Goal: Communication & Community: Answer question/provide support

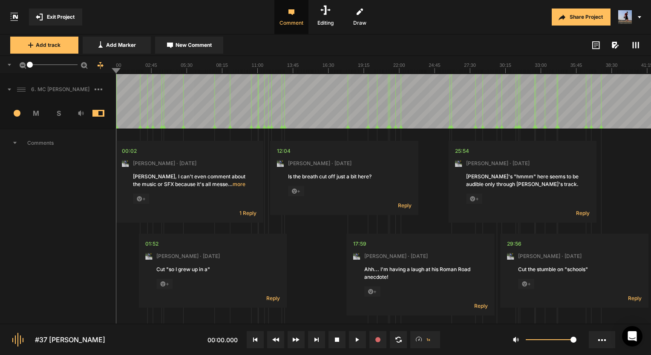
click at [633, 43] on rect at bounding box center [632, 45] width 1 height 6
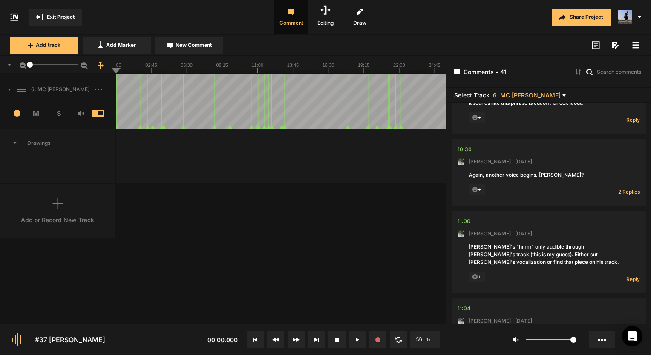
scroll to position [639, 0]
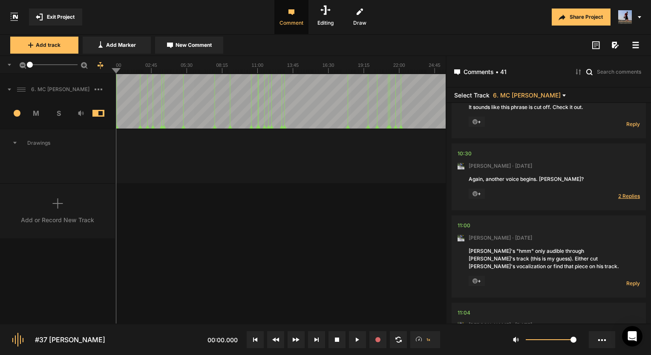
click at [624, 193] on span "2 Replies" at bounding box center [629, 195] width 22 height 7
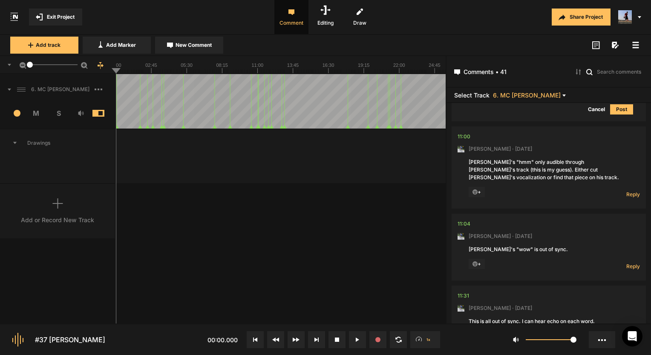
scroll to position [0, 0]
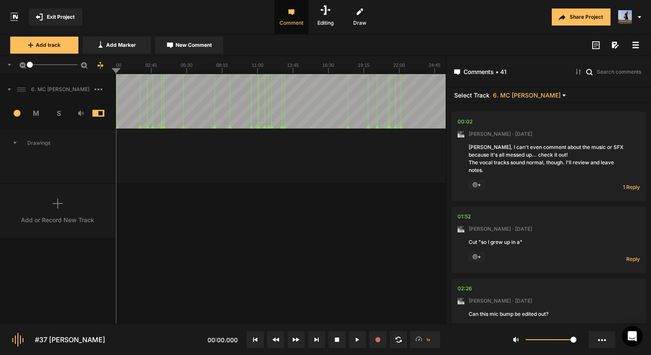
click at [72, 21] on button "Exit Project" at bounding box center [55, 17] width 53 height 17
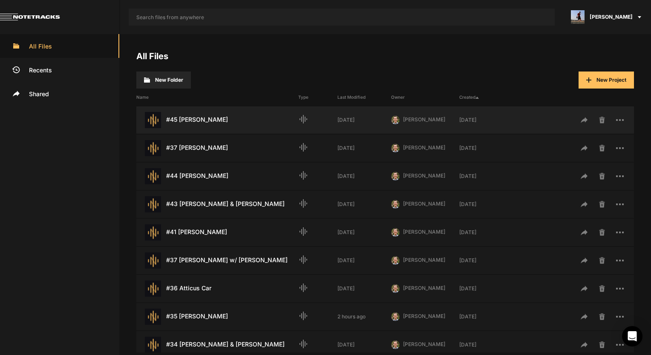
click at [204, 119] on div "#45 Kathleen Lansing Last Modified: 6 days ago" at bounding box center [217, 120] width 162 height 16
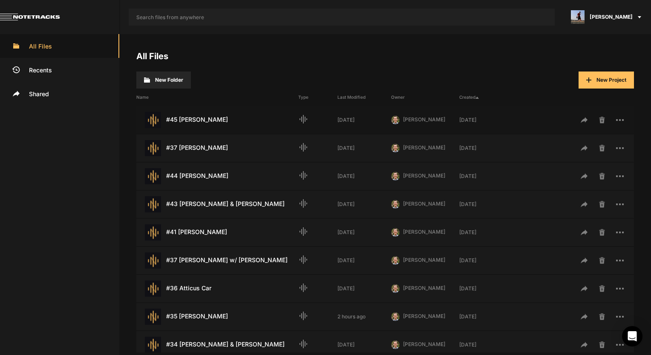
click at [204, 119] on div "#45 Kathleen Lansing Last Modified: 6 days ago" at bounding box center [217, 120] width 162 height 16
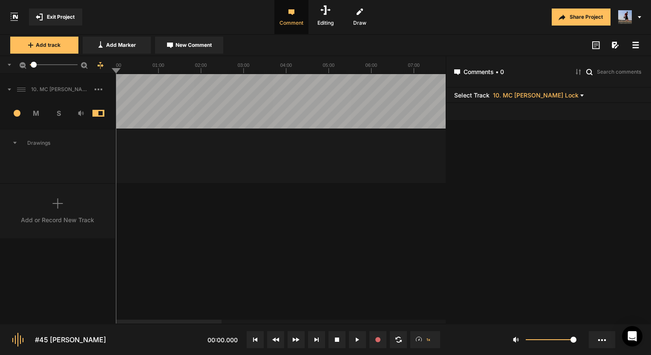
click at [66, 22] on button "Exit Project" at bounding box center [55, 17] width 53 height 17
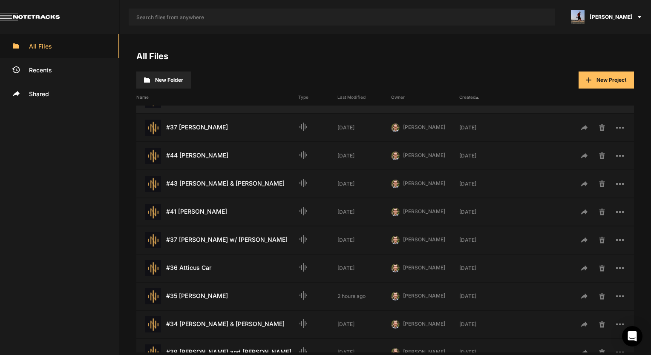
scroll to position [43, 0]
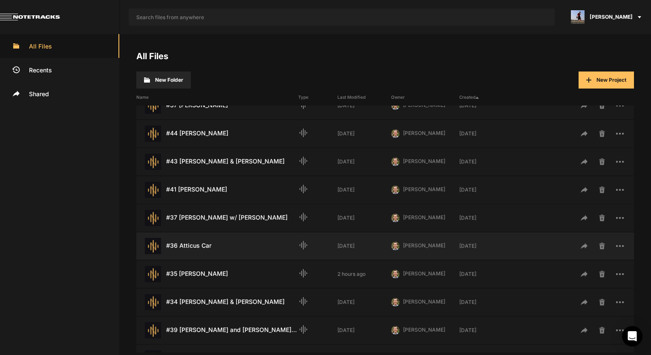
click at [198, 251] on div "#36 Atticus Car Last Modified: 1 month ago" at bounding box center [217, 246] width 162 height 16
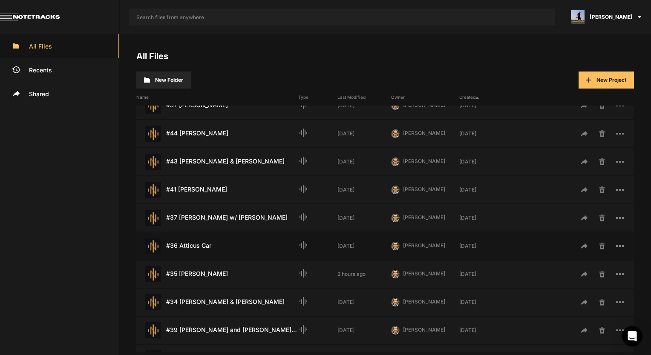
click at [197, 250] on div "#36 Atticus Car Last Modified: 1 month ago" at bounding box center [217, 246] width 162 height 16
click at [201, 243] on div "#36 Atticus Car Last Modified: 1 month ago" at bounding box center [217, 246] width 162 height 16
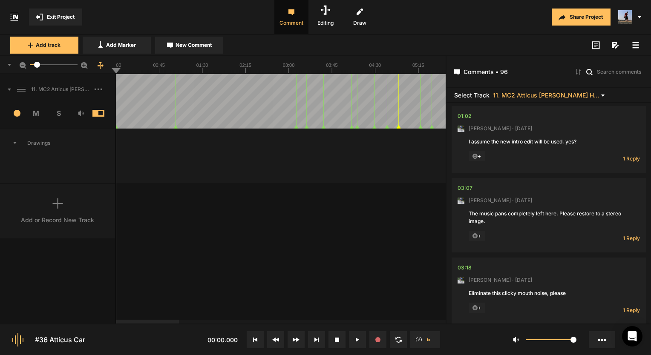
scroll to position [298, 0]
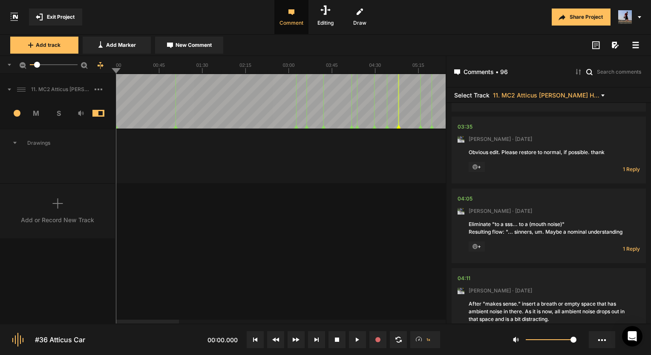
click at [45, 18] on mat-icon at bounding box center [41, 17] width 11 height 7
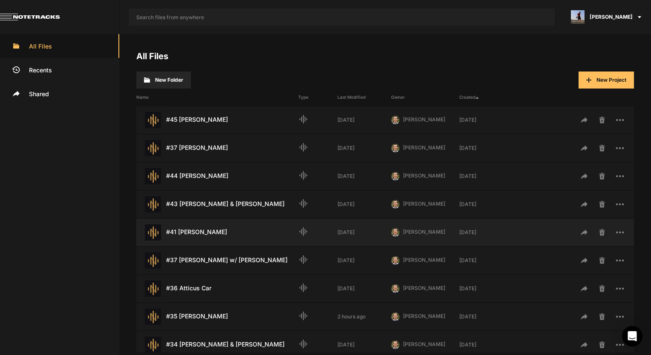
click at [191, 228] on div "#41 Catherine Zoller Last Modified: 1 month ago" at bounding box center [217, 232] width 162 height 16
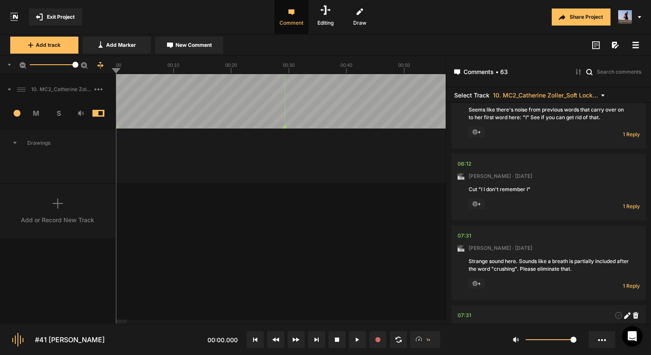
scroll to position [681, 0]
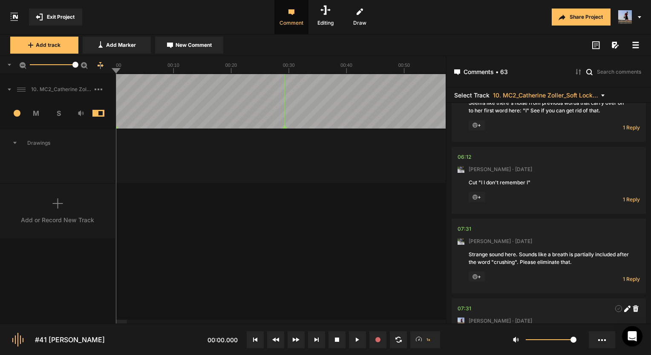
click at [49, 20] on span "Exit Project" at bounding box center [61, 17] width 28 height 8
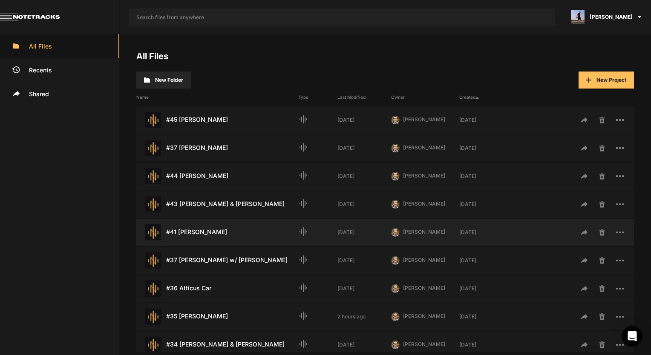
scroll to position [43, 0]
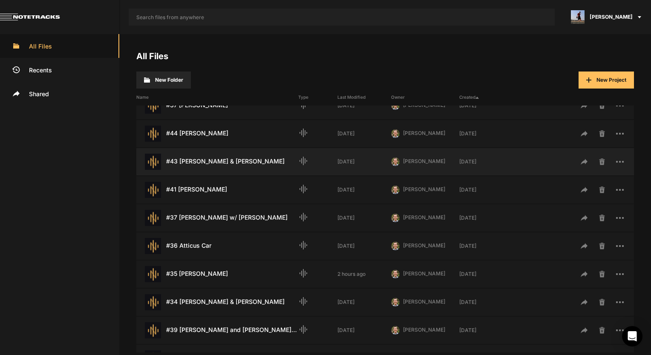
click at [230, 163] on div "#43 Fred & Casey Weymouth Last Modified: 1 month ago" at bounding box center [217, 162] width 162 height 16
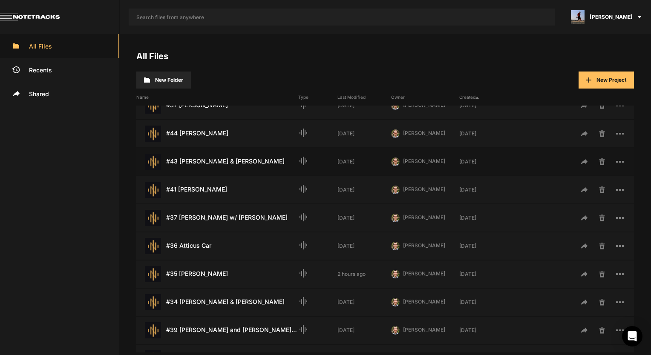
click at [230, 163] on div "#43 Fred & Casey Weymouth Last Modified: 1 month ago" at bounding box center [217, 162] width 162 height 16
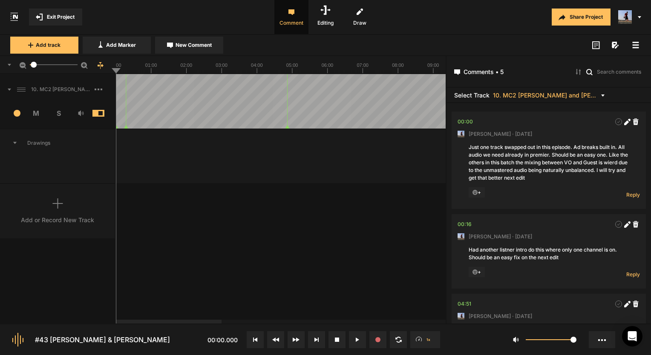
click at [58, 23] on button "Exit Project" at bounding box center [55, 17] width 53 height 17
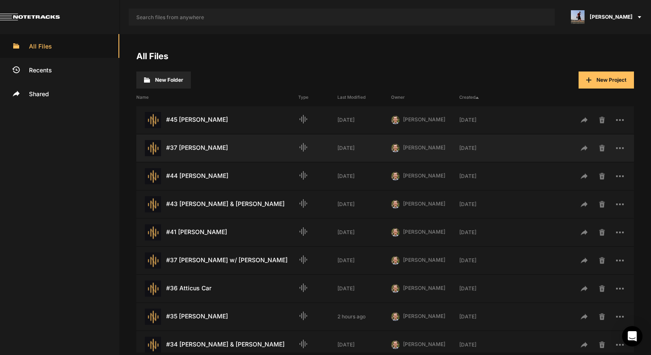
click at [182, 145] on div "#37 Ken Freeman Last Modified: 3 weeks ago" at bounding box center [217, 148] width 162 height 16
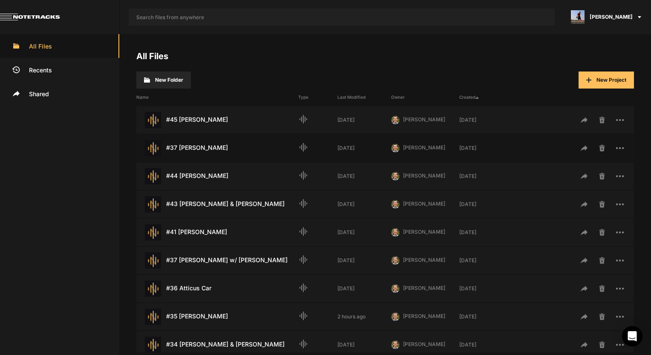
click at [182, 145] on div "#37 Ken Freeman Last Modified: 3 weeks ago" at bounding box center [217, 148] width 162 height 16
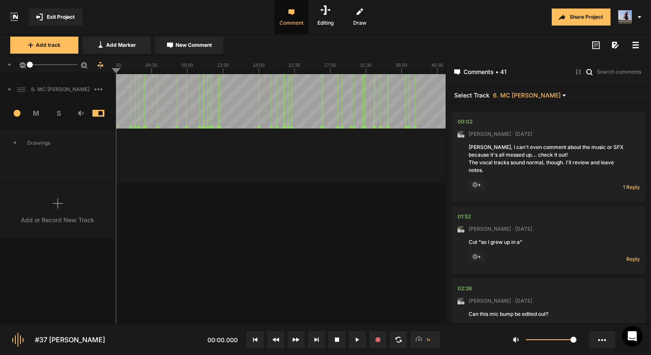
scroll to position [43, 0]
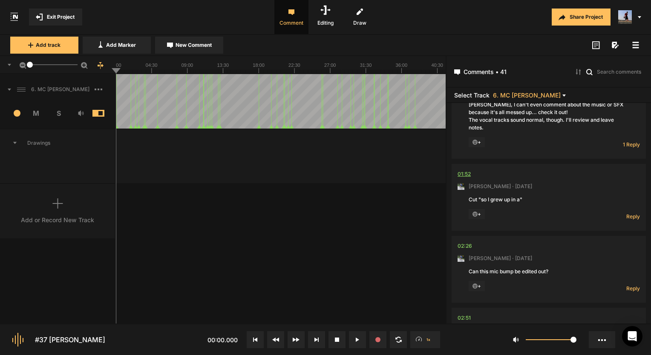
click at [467, 172] on div "01:52" at bounding box center [463, 174] width 13 height 9
click at [625, 145] on span "1 Reply" at bounding box center [631, 144] width 17 height 7
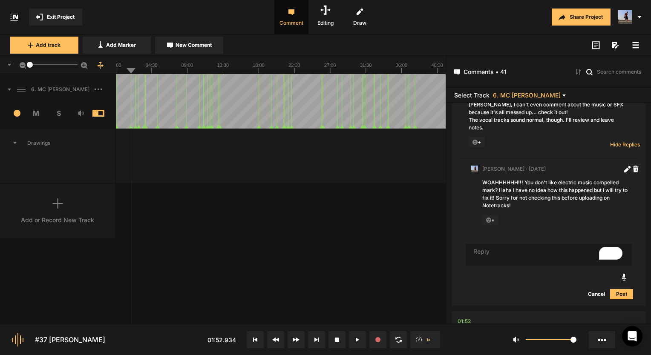
drag, startPoint x: 553, startPoint y: 180, endPoint x: 582, endPoint y: 186, distance: 29.6
click at [582, 186] on div "WOAHHHHHH!!! You don't like electric music compelled mark? Haha I have no idea …" at bounding box center [555, 194] width 146 height 31
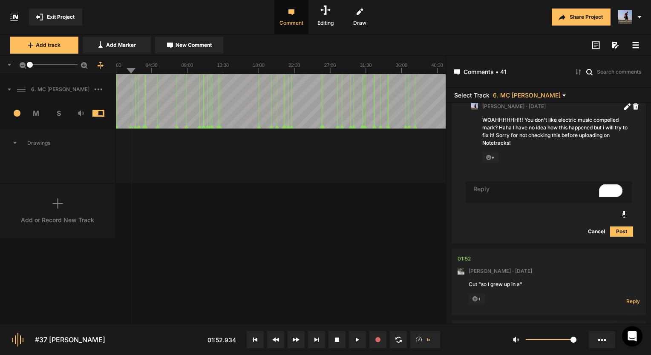
scroll to position [125, 0]
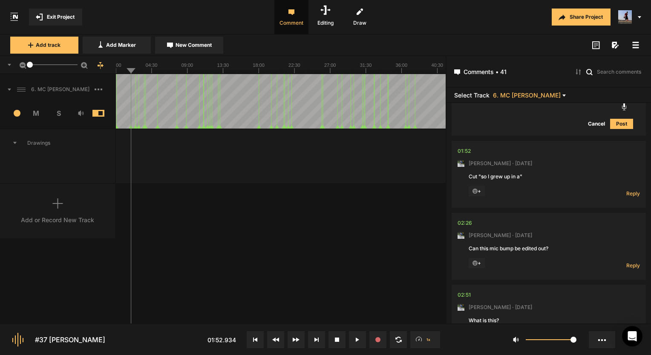
click at [455, 146] on nt-comment-thread "01:52 Mark Weeber · 5 days ago Cut "so I grew up in a" + Reply Hide Replies" at bounding box center [548, 177] width 194 height 72
click at [466, 151] on div "01:52" at bounding box center [463, 151] width 13 height 9
drag, startPoint x: 29, startPoint y: 64, endPoint x: 51, endPoint y: 66, distance: 22.2
click at [51, 66] on div at bounding box center [51, 65] width 6 height 6
click at [632, 191] on span "Reply" at bounding box center [633, 193] width 14 height 7
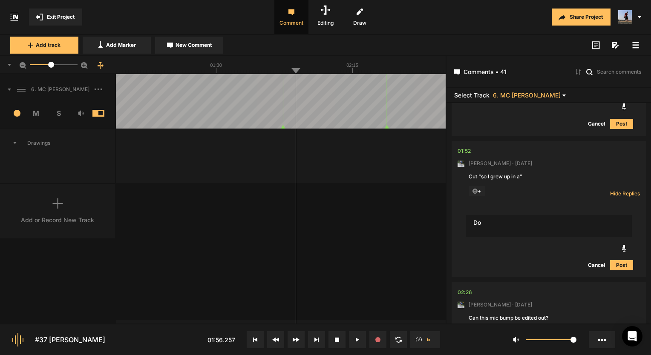
scroll to position [213, 0]
type textarea "Done!"
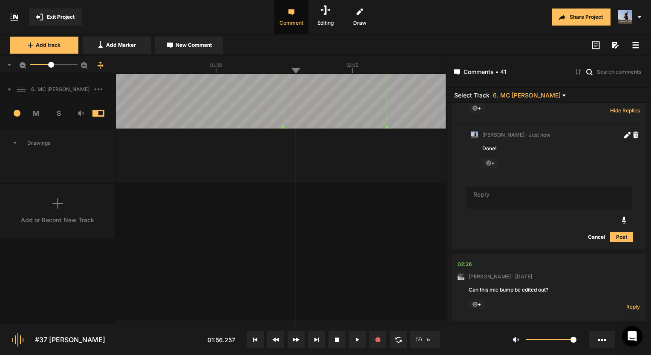
scroll to position [299, 0]
click at [467, 260] on div "02:26" at bounding box center [464, 261] width 14 height 9
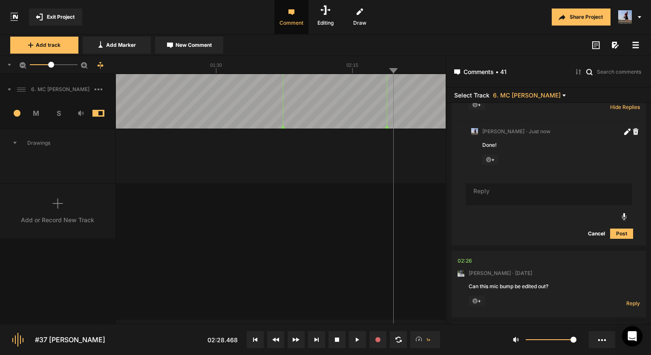
click at [460, 339] on nt-controls "#37 Ken Freeman 02:28.468 1x 1" at bounding box center [325, 340] width 651 height 32
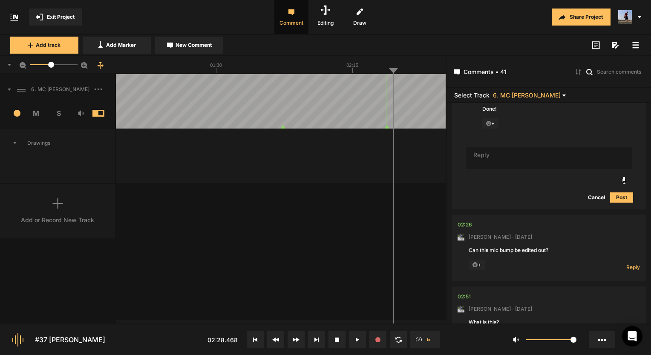
scroll to position [384, 0]
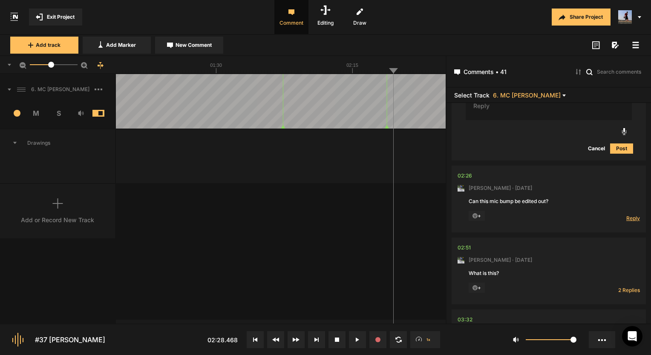
click at [628, 218] on span "Reply" at bounding box center [633, 218] width 14 height 7
type textarea "Done!"
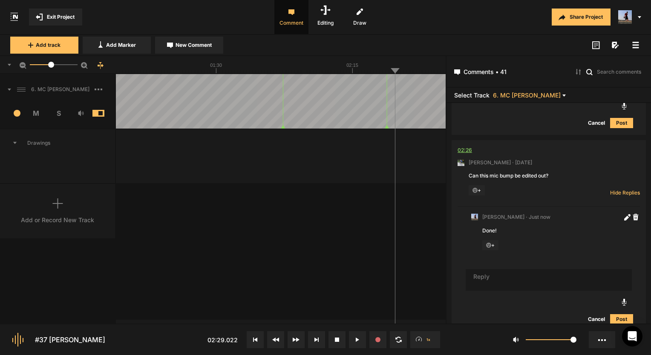
click at [471, 152] on div "02:26" at bounding box center [464, 150] width 14 height 9
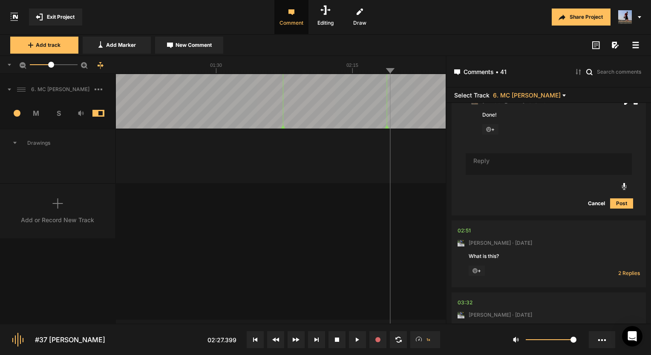
scroll to position [538, 0]
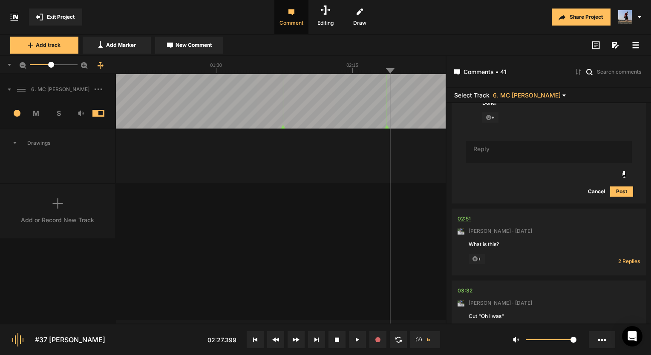
click at [465, 218] on div "02:51" at bounding box center [463, 219] width 13 height 9
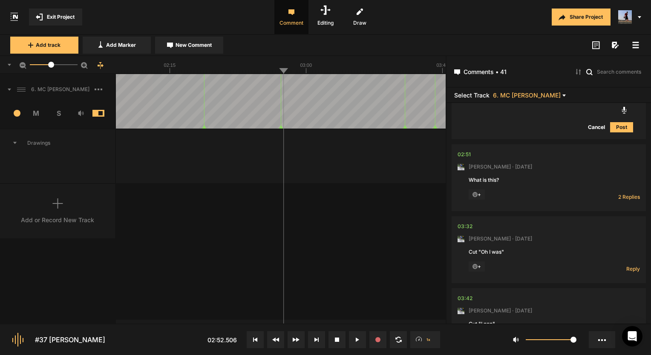
scroll to position [623, 0]
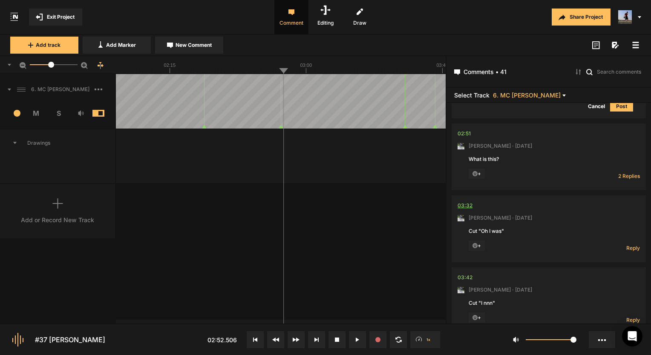
click at [463, 205] on div "03:32" at bounding box center [464, 205] width 15 height 9
click at [464, 209] on div "03:32" at bounding box center [464, 205] width 15 height 9
click at [626, 248] on span "Reply" at bounding box center [633, 247] width 14 height 7
type textarea "done!"
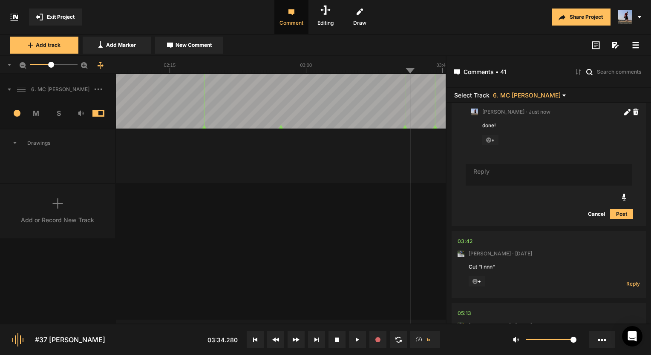
scroll to position [806, 0]
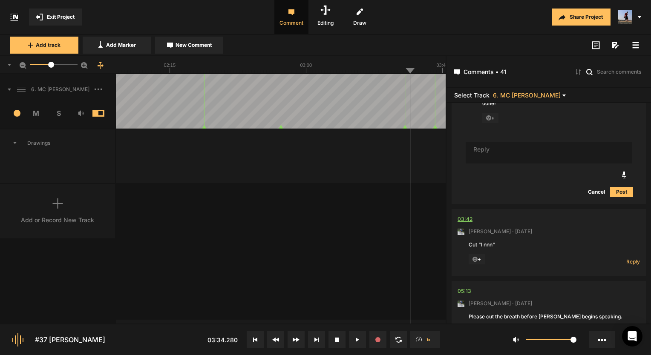
click at [462, 217] on div "03:42" at bounding box center [464, 219] width 15 height 9
click at [460, 215] on div "03:42" at bounding box center [464, 219] width 15 height 9
click at [631, 260] on span "Reply" at bounding box center [633, 261] width 14 height 7
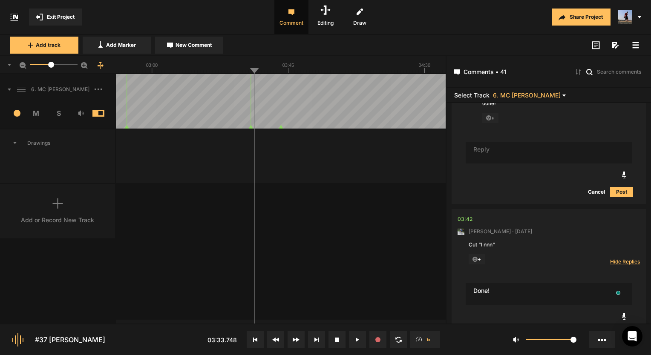
type textarea "Done!"
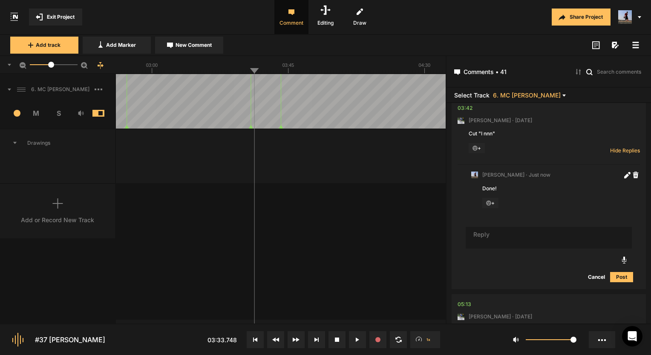
scroll to position [937, 0]
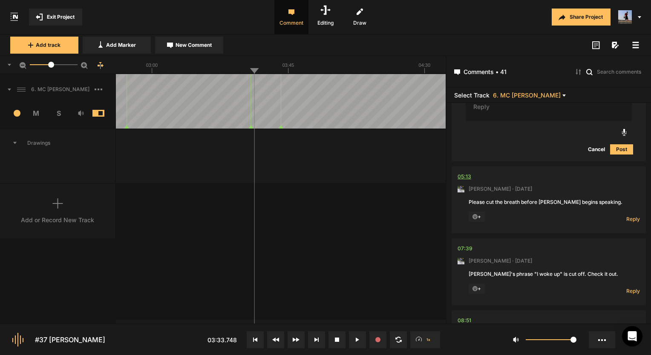
click at [465, 174] on div "05:13" at bounding box center [464, 176] width 14 height 9
click at [461, 176] on div "05:13" at bounding box center [464, 176] width 14 height 9
click at [462, 172] on div "05:13" at bounding box center [464, 176] width 14 height 9
click at [631, 217] on span "Reply" at bounding box center [633, 218] width 14 height 7
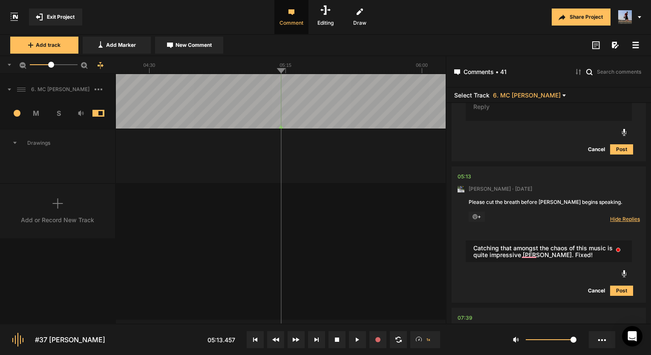
type textarea "Catching that amongst the chaos of this music is quite impressive Mark. Fixed!"
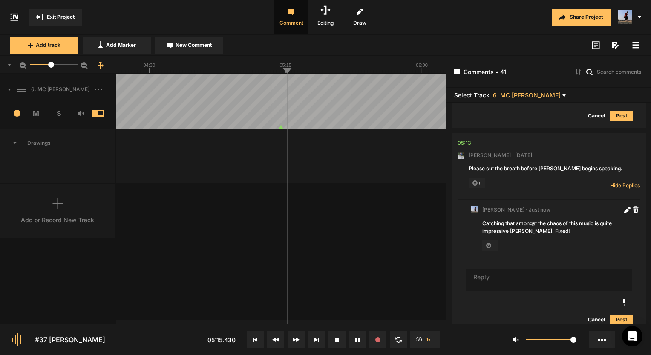
click at [378, 280] on div "6. MC Ken Freeman 1 M S Comments 00:02 Mark Weeber · 5 days ago Micah, I can't …" at bounding box center [222, 199] width 445 height 250
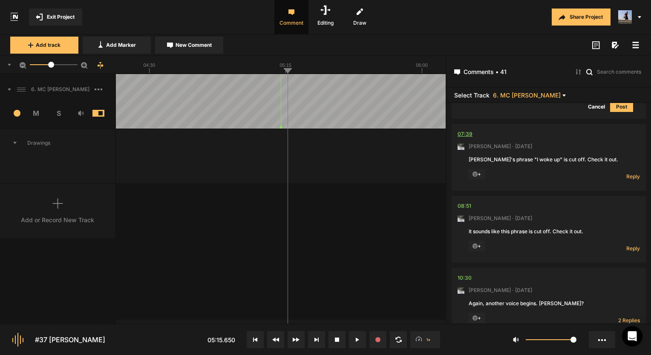
click at [468, 131] on div "07:39" at bounding box center [464, 134] width 15 height 9
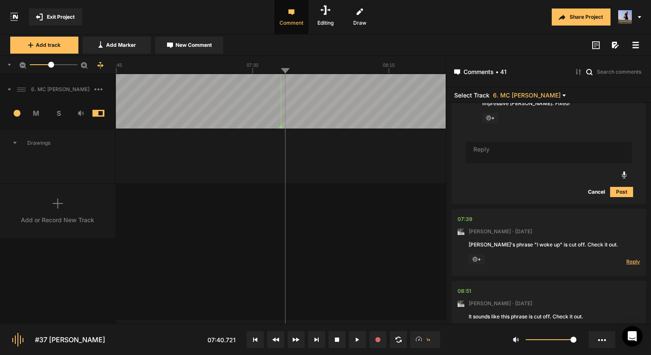
click at [634, 261] on span "Reply" at bounding box center [633, 261] width 14 height 7
type textarea "Fixed!"
click at [464, 216] on div "08:51" at bounding box center [464, 219] width 14 height 9
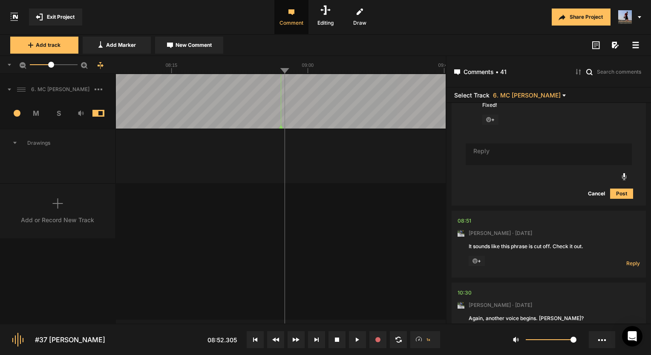
scroll to position [1402, 0]
click at [467, 221] on div "08:51" at bounding box center [464, 219] width 14 height 9
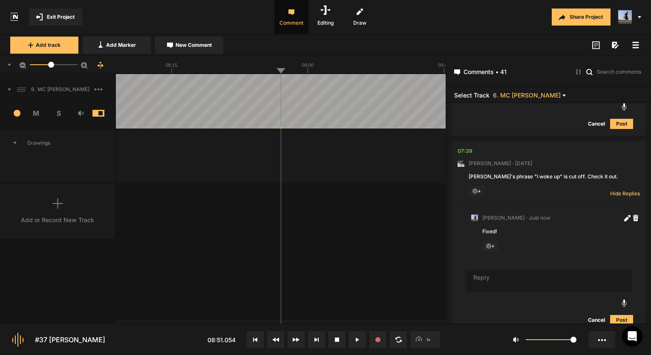
scroll to position [1303, 0]
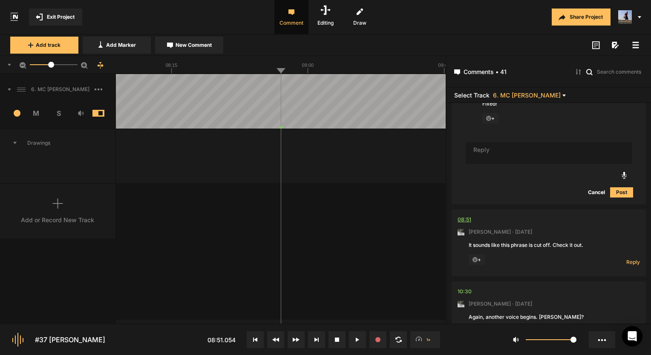
click at [461, 216] on div "08:51" at bounding box center [464, 219] width 14 height 9
click at [628, 261] on span "Reply" at bounding box center [633, 261] width 14 height 7
type textarea "Fixed!"
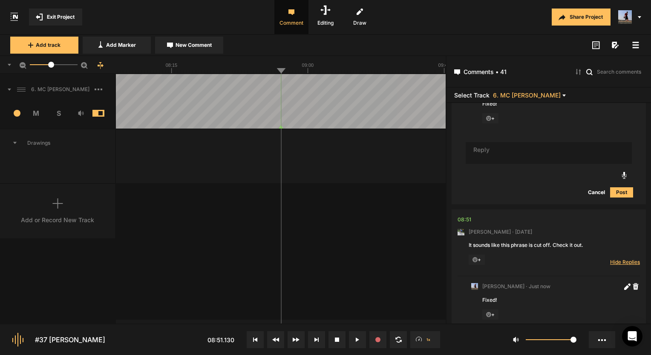
scroll to position [1470, 0]
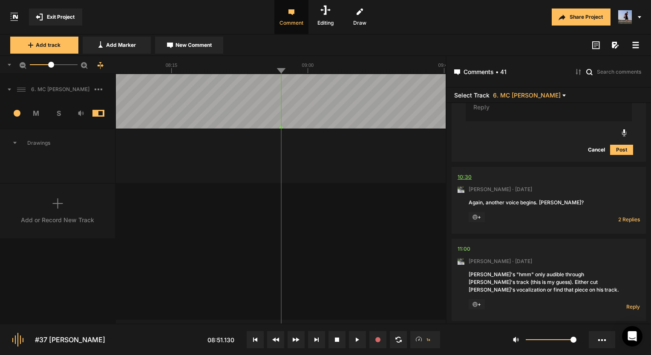
click at [468, 174] on div "10:30" at bounding box center [464, 177] width 14 height 9
click at [470, 177] on div "10:30" at bounding box center [464, 177] width 14 height 9
click at [469, 173] on div "10:30" at bounding box center [464, 177] width 14 height 9
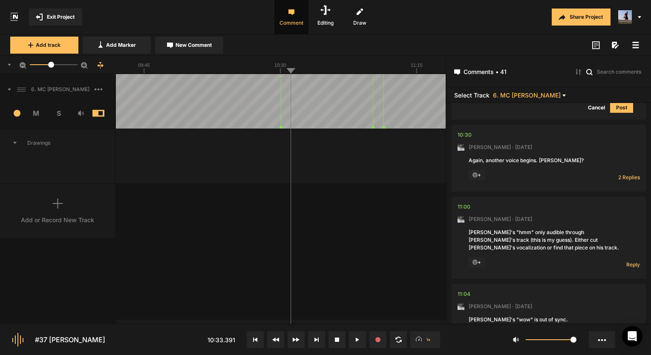
scroll to position [1683, 0]
click at [466, 202] on div "11:00" at bounding box center [463, 206] width 13 height 9
click at [468, 198] on nt-comment "11:00 Mark Weeber · 5 days ago Paul's "hmm" only audible through Ken's track (t…" at bounding box center [548, 237] width 182 height 82
click at [467, 202] on div "11:00" at bounding box center [463, 206] width 13 height 9
click at [465, 207] on div "11:00" at bounding box center [463, 206] width 13 height 9
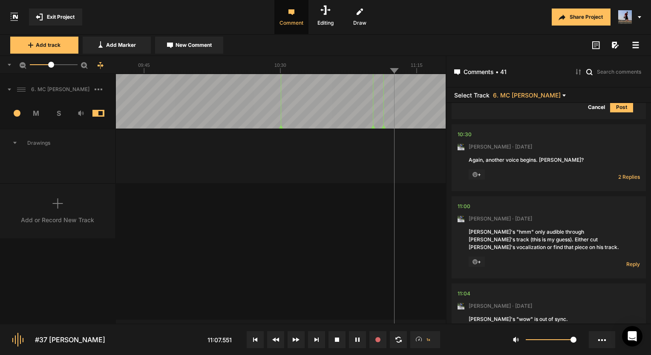
click at [360, 342] on button at bounding box center [357, 339] width 17 height 17
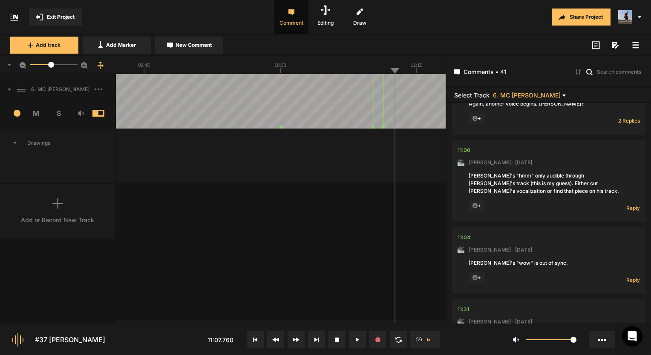
scroll to position [1811, 0]
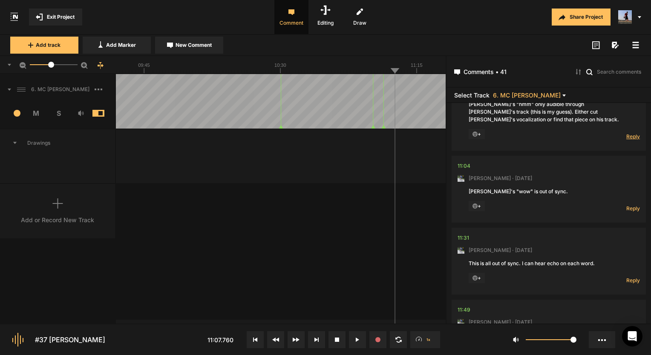
click at [626, 135] on span "Reply" at bounding box center [633, 136] width 14 height 7
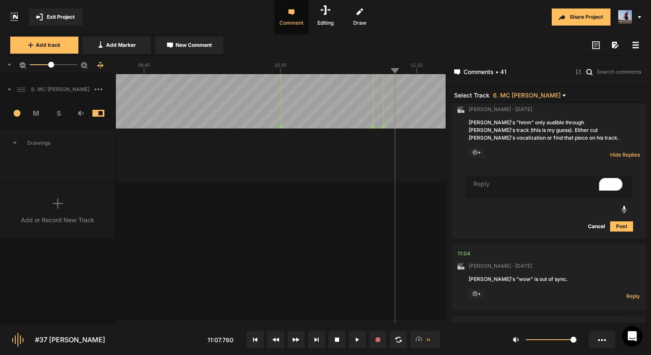
scroll to position [1726, 0]
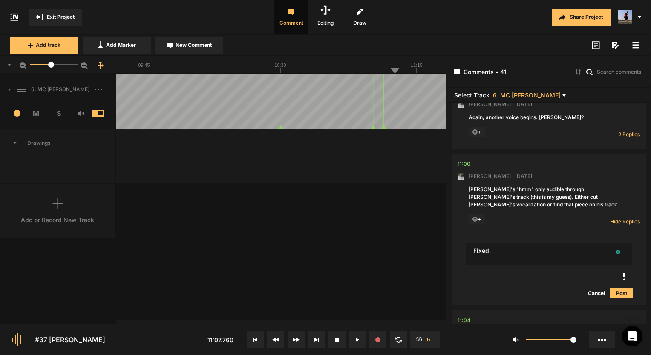
type textarea "Fixed!"
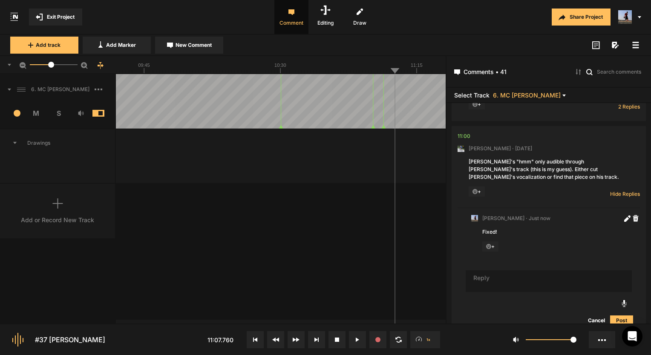
scroll to position [1785, 0]
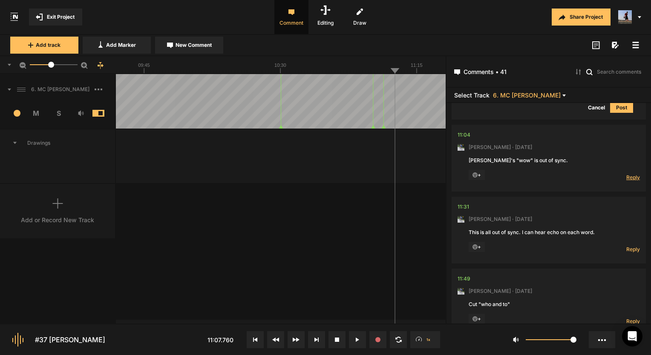
click at [634, 176] on span "Reply" at bounding box center [633, 177] width 14 height 7
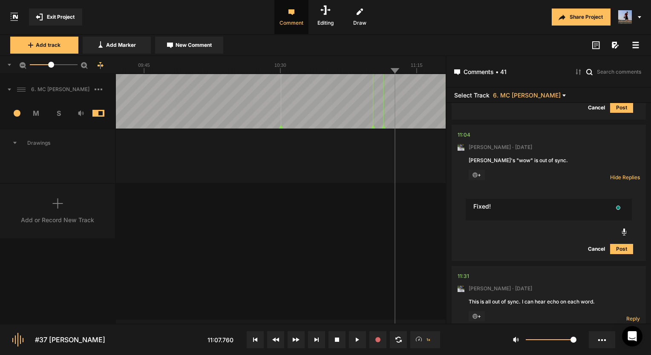
type textarea "Fixed!"
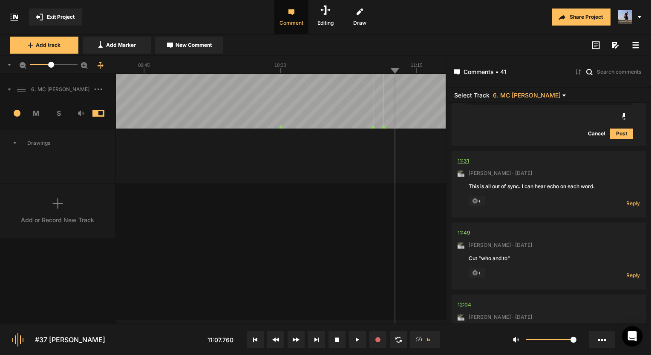
click at [462, 157] on div "11:31" at bounding box center [462, 161] width 11 height 9
click at [628, 202] on span "Reply" at bounding box center [633, 203] width 14 height 7
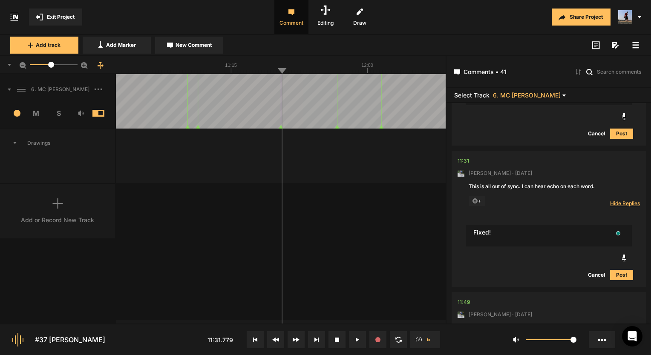
type textarea "Fixed!"
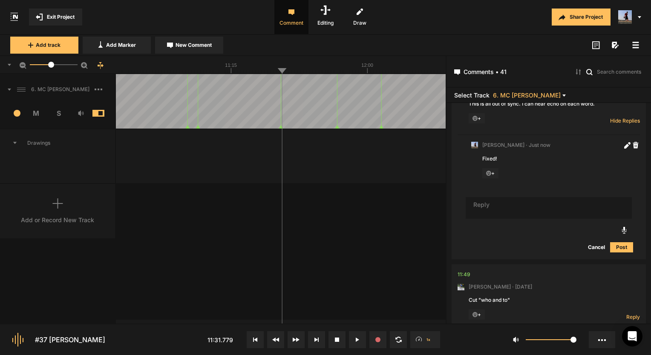
scroll to position [2231, 0]
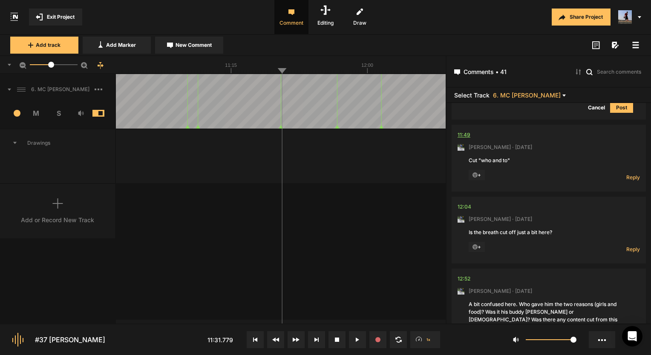
click at [462, 132] on div "11:49" at bounding box center [463, 135] width 13 height 9
click at [468, 131] on div "11:49" at bounding box center [463, 135] width 13 height 9
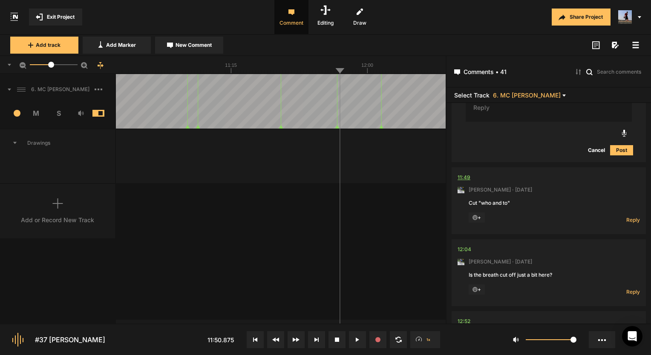
click at [464, 176] on div "11:49" at bounding box center [463, 177] width 13 height 9
click at [467, 248] on div "12:04" at bounding box center [464, 249] width 14 height 9
click at [627, 216] on span "Reply" at bounding box center [633, 219] width 14 height 7
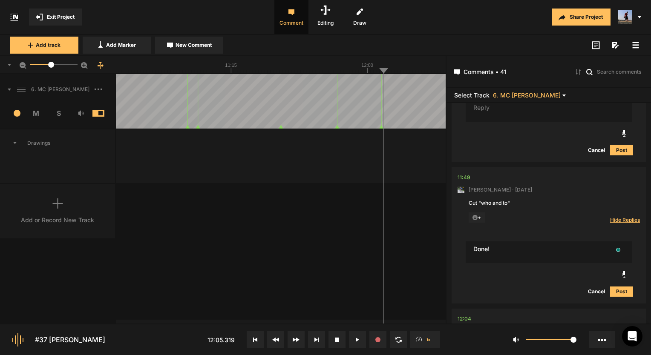
type textarea "Done!"
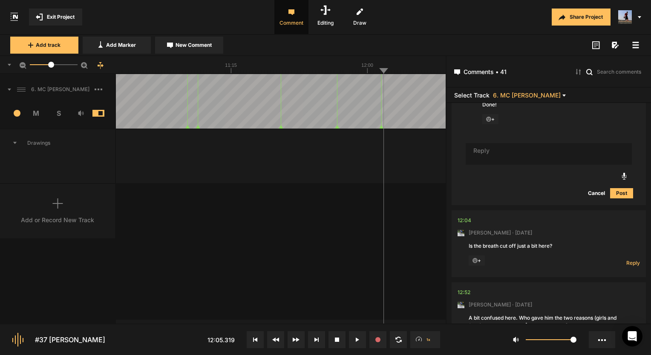
scroll to position [2470, 0]
click at [634, 260] on span "Reply" at bounding box center [633, 262] width 14 height 7
type textarea "Yup Fixed!"
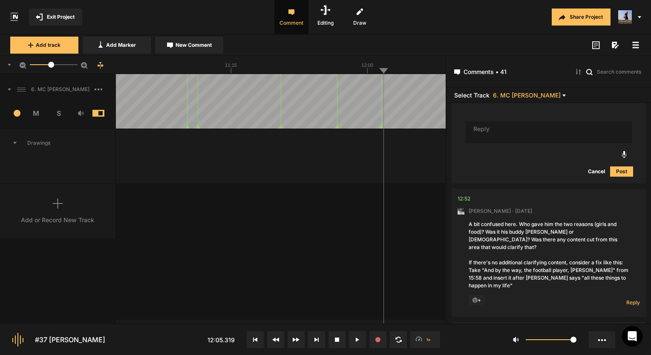
scroll to position [2708, 0]
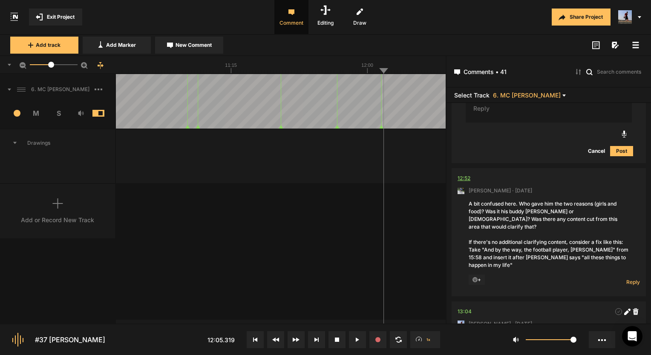
click at [463, 174] on div "12:52" at bounding box center [463, 178] width 13 height 9
click at [399, 66] on text "15:45" at bounding box center [399, 65] width 12 height 5
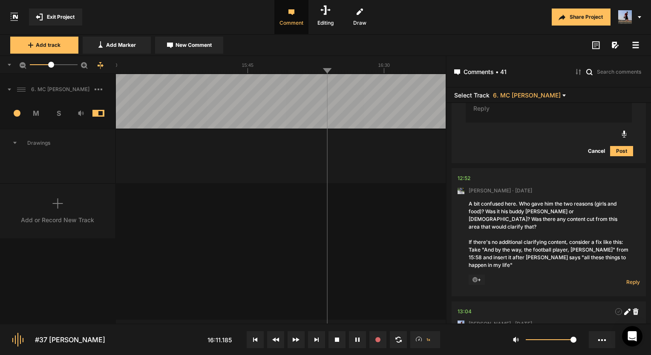
click at [356, 338] on icon at bounding box center [355, 340] width 1 height 4
click at [592, 245] on div "A bit confused here. Who gave him the two reasons (girls and food)? Was it his …" at bounding box center [548, 234] width 160 height 69
click at [629, 278] on span "Reply" at bounding box center [633, 281] width 14 height 7
type textarea "d"
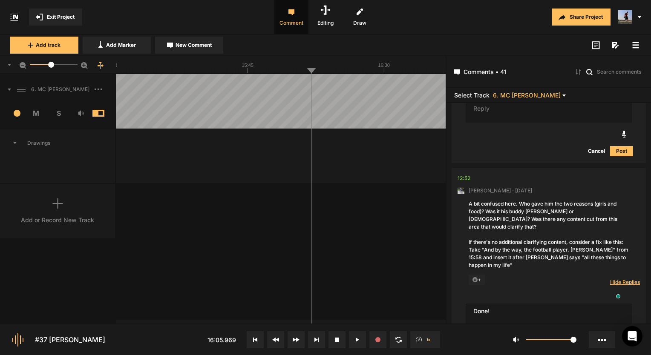
type textarea "Done!"
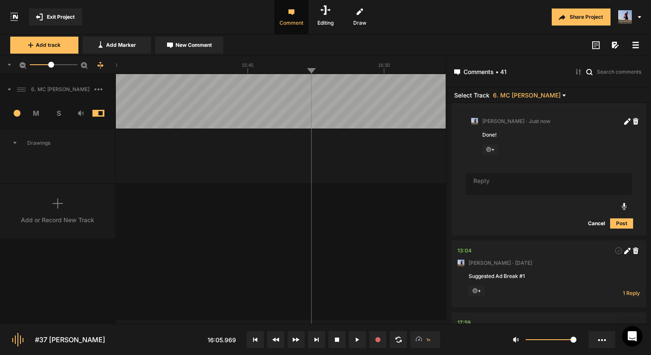
scroll to position [2949, 0]
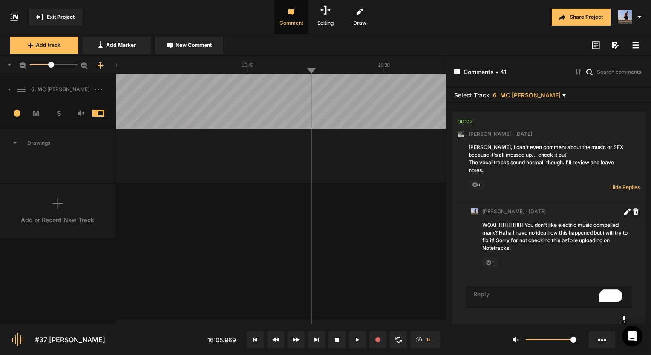
scroll to position [2950, 0]
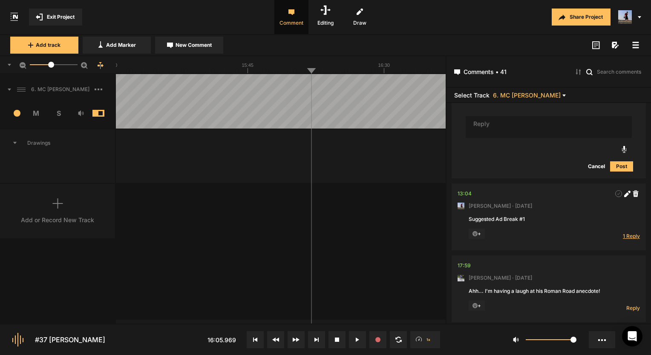
click at [627, 232] on span "1 Reply" at bounding box center [631, 235] width 17 height 7
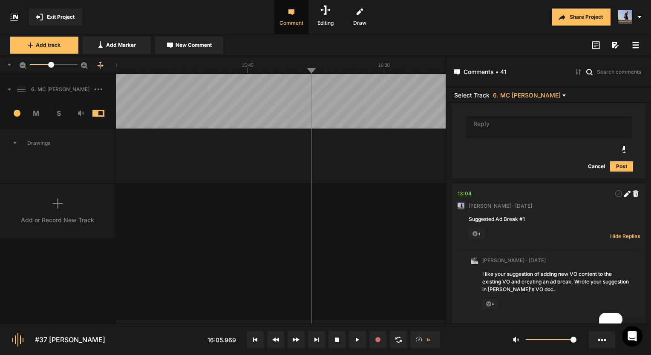
click at [465, 189] on div "13:04" at bounding box center [464, 193] width 14 height 9
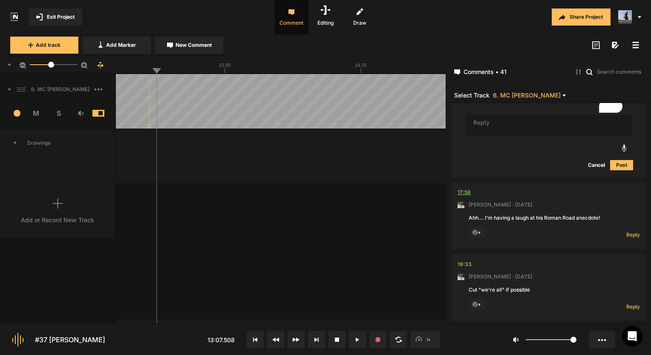
click at [465, 188] on div "17:59" at bounding box center [463, 192] width 13 height 9
click at [630, 231] on span "Reply" at bounding box center [633, 234] width 14 height 7
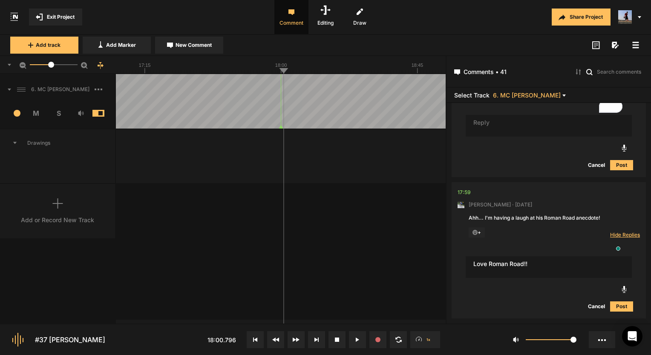
type textarea "Love Roman Road!!"
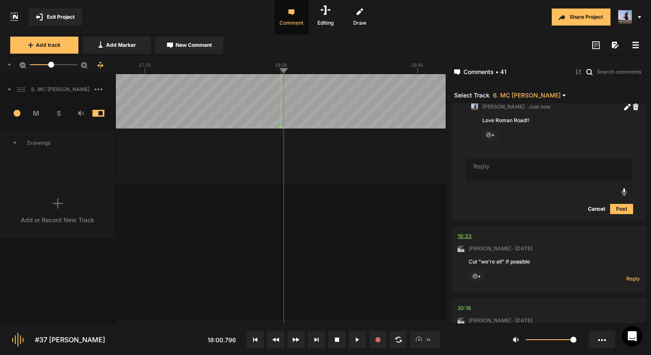
click at [467, 232] on div "19:33" at bounding box center [464, 236] width 14 height 9
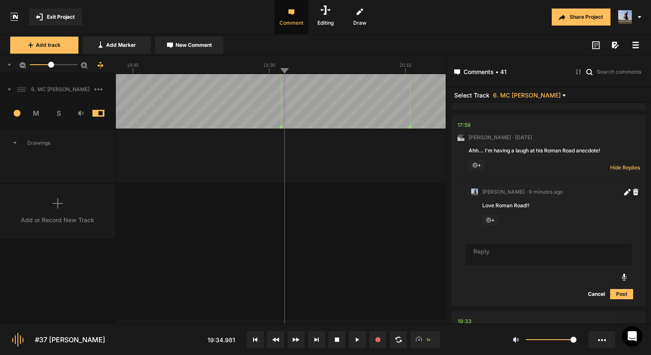
scroll to position [3311, 0]
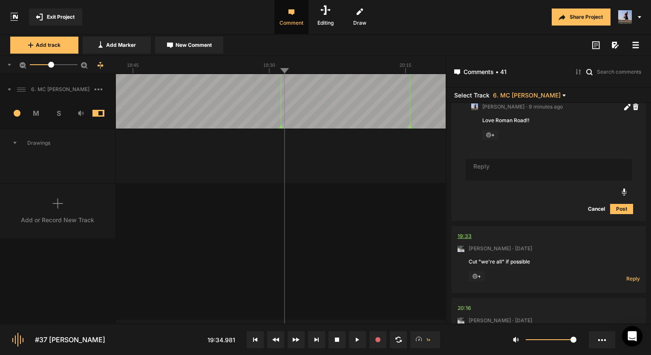
click at [467, 232] on div "19:33" at bounding box center [464, 236] width 14 height 9
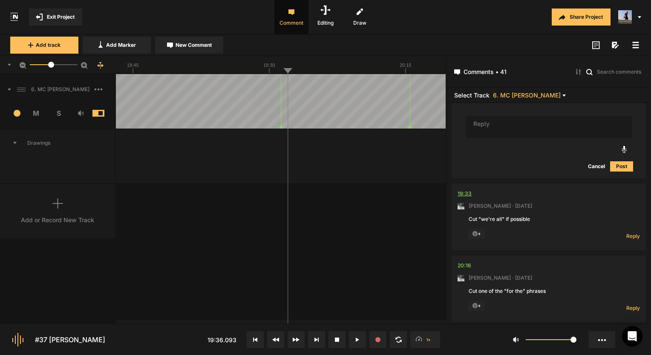
click at [463, 189] on div "19:33" at bounding box center [464, 193] width 14 height 9
click at [465, 184] on nt-comment "19:33 Mark Weeber · 5 days ago Cut "we're all" if possible + Reply Hide Replies" at bounding box center [548, 217] width 182 height 67
click at [465, 189] on div "19:33" at bounding box center [464, 193] width 14 height 9
click at [632, 232] on span "Reply" at bounding box center [633, 235] width 14 height 7
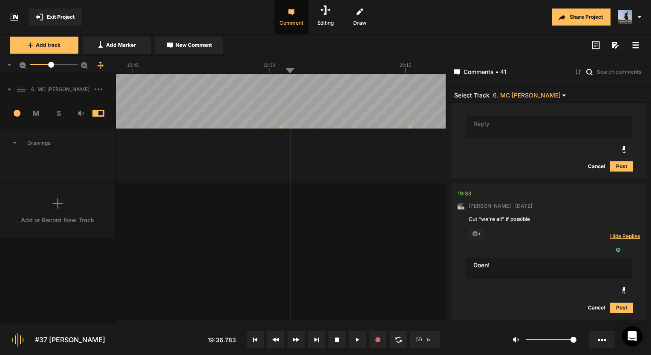
type textarea "Doen!"
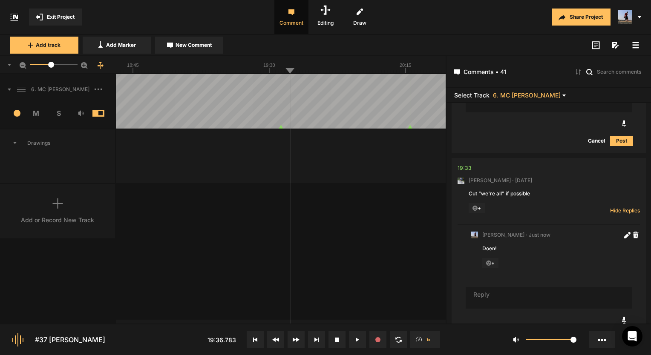
scroll to position [3467, 0]
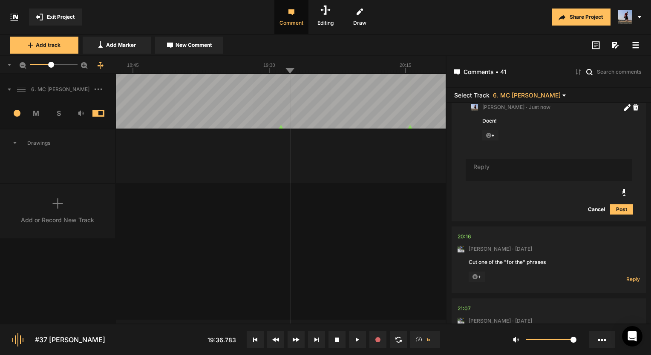
click at [462, 232] on div "20:16" at bounding box center [464, 236] width 14 height 9
click at [631, 272] on div "Reply Hide Replies" at bounding box center [622, 277] width 34 height 11
click at [631, 275] on span "Reply" at bounding box center [633, 278] width 14 height 7
type textarea "Done!"
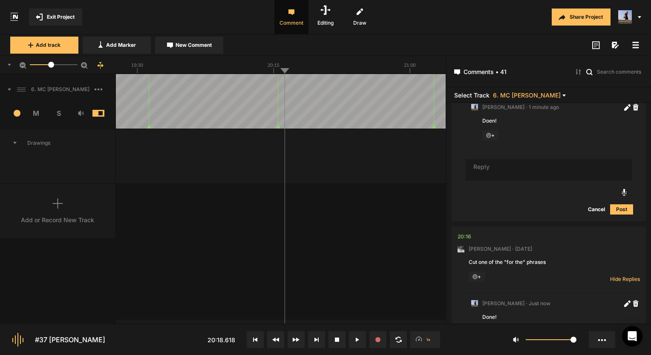
scroll to position [3580, 0]
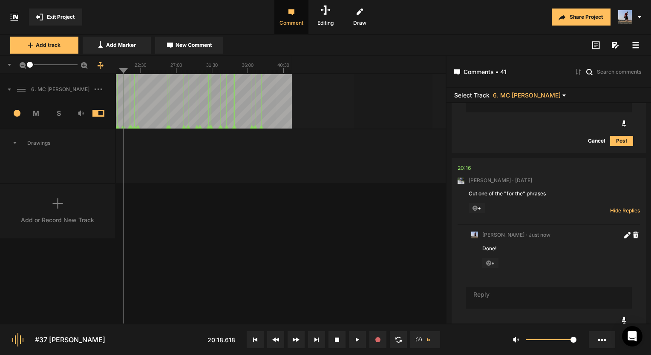
drag, startPoint x: 50, startPoint y: 63, endPoint x: -5, endPoint y: 63, distance: 55.4
click at [0, 63] on html "Exit Project Comment Editing Draw Share Project Add track Add Marker New Commen…" at bounding box center [325, 177] width 651 height 355
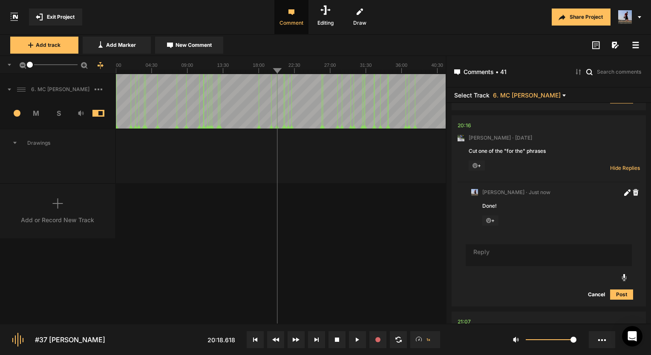
scroll to position [3691, 0]
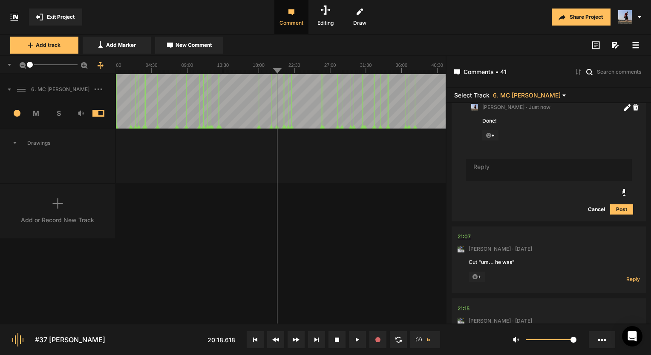
click at [460, 232] on div "21:07" at bounding box center [463, 236] width 13 height 9
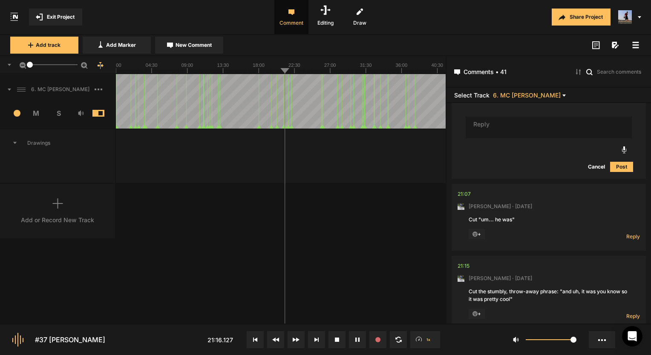
click at [362, 342] on button at bounding box center [357, 339] width 17 height 17
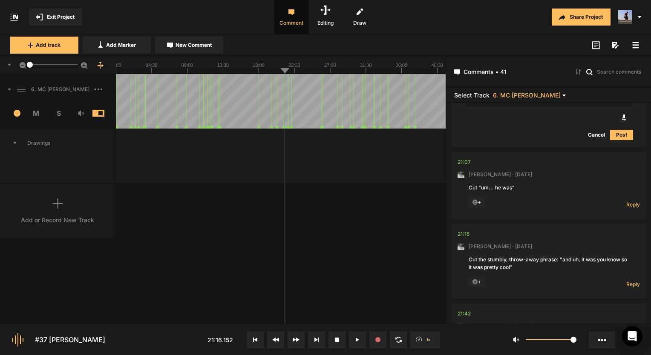
scroll to position [3834, 0]
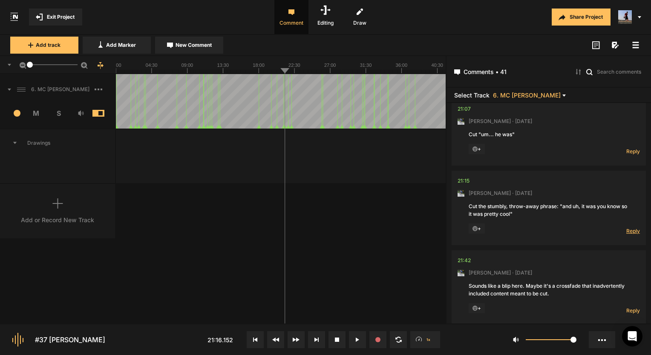
click at [630, 227] on span "Reply" at bounding box center [633, 230] width 14 height 7
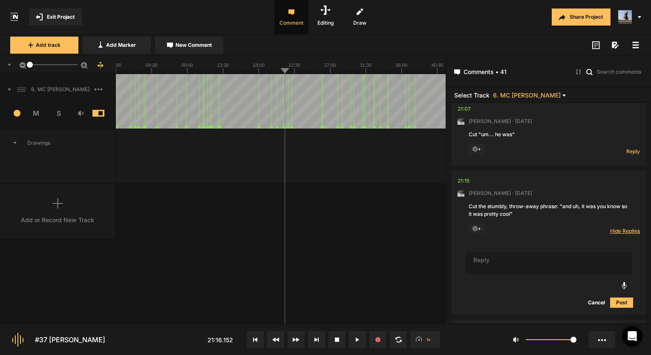
scroll to position [3836, 0]
type textarea "Done!"
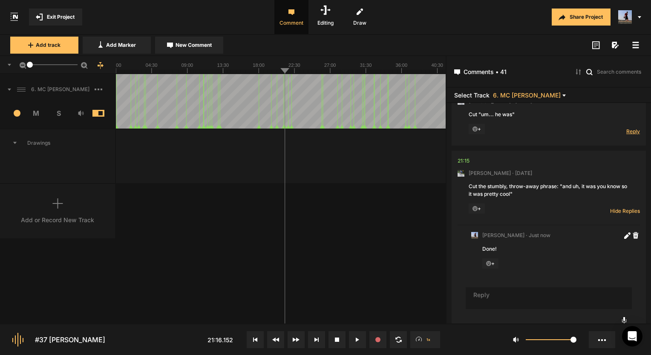
click at [631, 128] on span "Reply" at bounding box center [633, 131] width 14 height 7
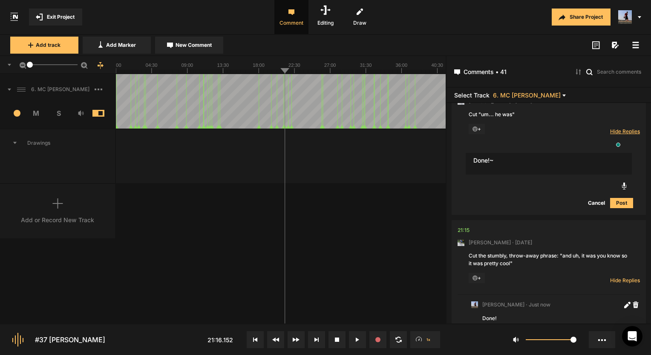
type textarea "Done!~"
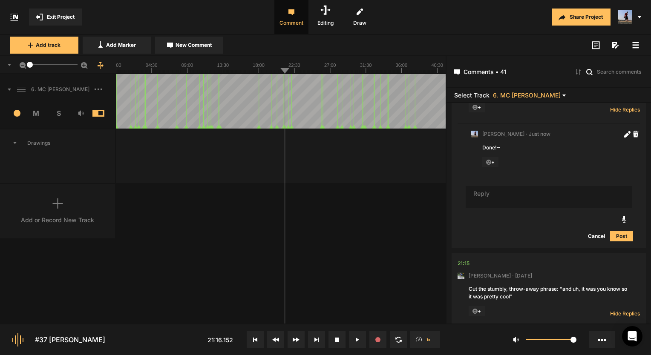
scroll to position [3898, 0]
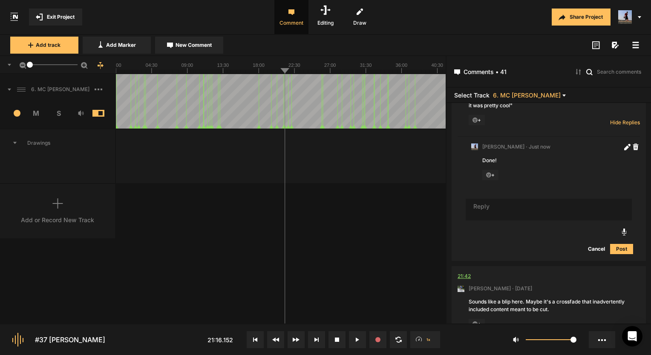
click at [468, 272] on div "21:42" at bounding box center [463, 276] width 13 height 9
click at [470, 272] on div "21:42" at bounding box center [463, 276] width 13 height 9
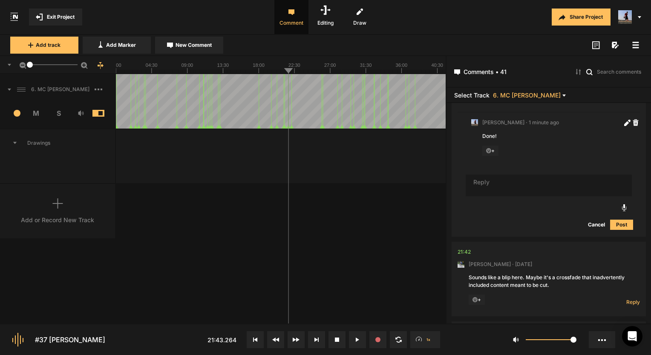
scroll to position [4111, 0]
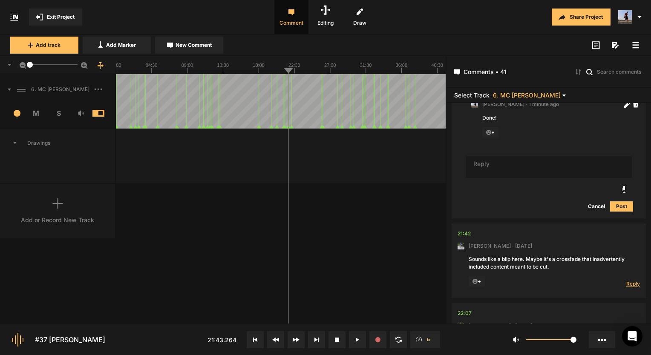
click at [628, 280] on span "Reply" at bounding box center [633, 283] width 14 height 7
type textarea "Fixed"
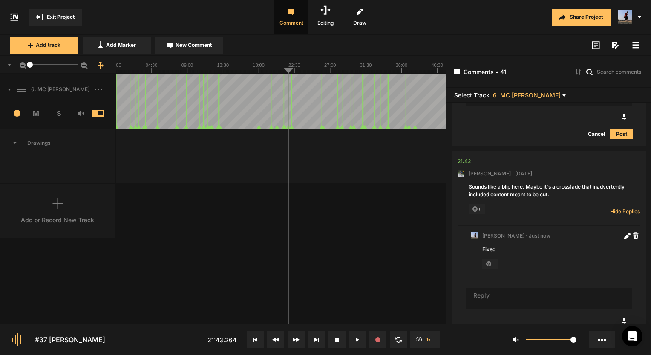
scroll to position [4183, 0]
click at [462, 157] on div "21:42" at bounding box center [463, 161] width 13 height 9
drag, startPoint x: 40, startPoint y: 66, endPoint x: 48, endPoint y: 67, distance: 7.9
click at [48, 67] on div at bounding box center [48, 65] width 6 height 6
click at [311, 67] on rect at bounding box center [182, 64] width 6394 height 17
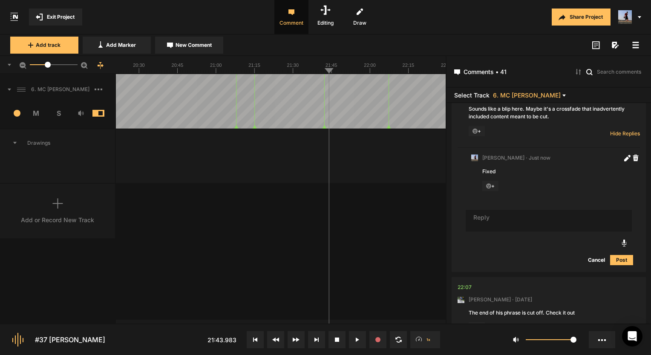
scroll to position [4261, 0]
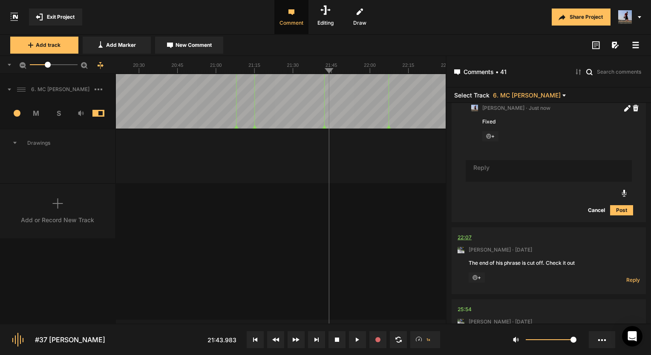
click at [464, 233] on div "22:07" at bounding box center [464, 237] width 14 height 9
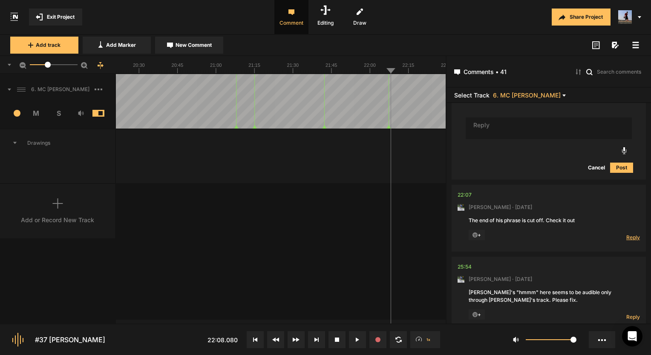
click at [628, 234] on span "Reply" at bounding box center [633, 237] width 14 height 7
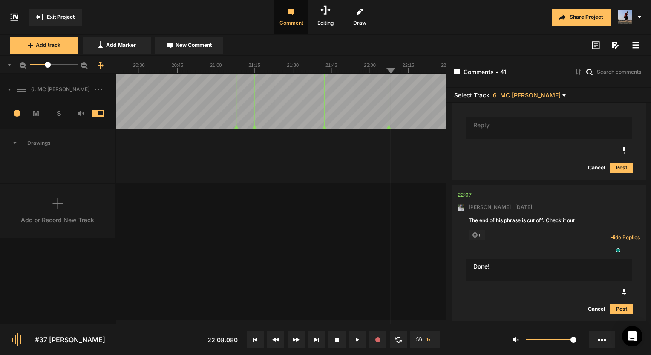
type textarea "Done!"
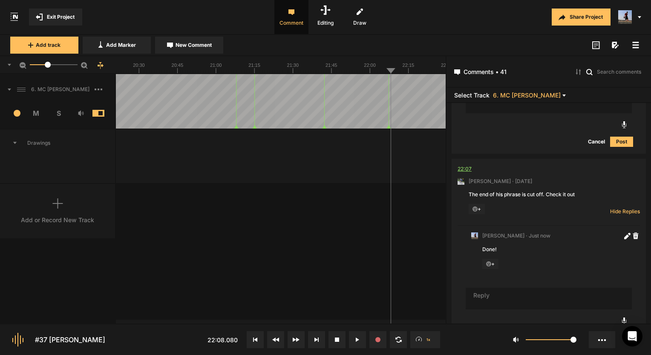
click at [465, 165] on div "22:07" at bounding box center [464, 169] width 14 height 9
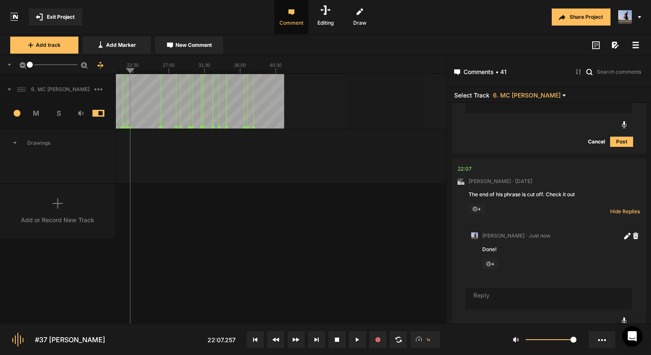
drag, startPoint x: 50, startPoint y: 66, endPoint x: 9, endPoint y: 66, distance: 41.3
click at [9, 66] on div "1" at bounding box center [58, 65] width 116 height 18
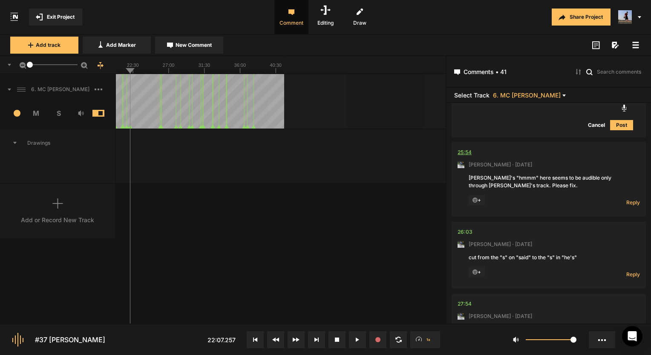
click at [469, 148] on div "25:54" at bounding box center [464, 152] width 14 height 9
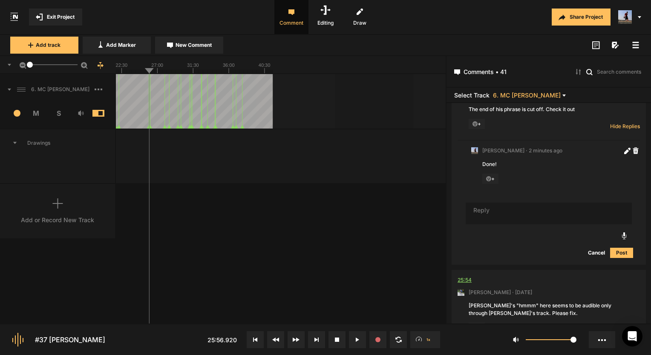
click at [468, 276] on div "25:54" at bounding box center [464, 280] width 14 height 9
click at [354, 340] on button at bounding box center [357, 339] width 17 height 17
drag, startPoint x: 10, startPoint y: 275, endPoint x: 368, endPoint y: 218, distance: 363.0
click at [368, 218] on div "6. MC Ken Freeman 1 M S Comments 00:02 Mark Weeber · 5 days ago Micah, I can't …" at bounding box center [222, 199] width 445 height 250
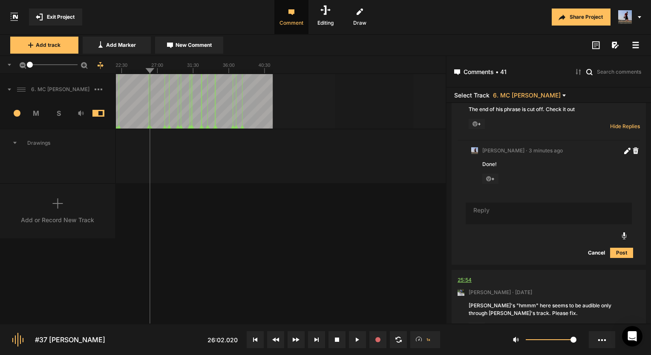
click at [470, 276] on div "25:54" at bounding box center [464, 280] width 14 height 9
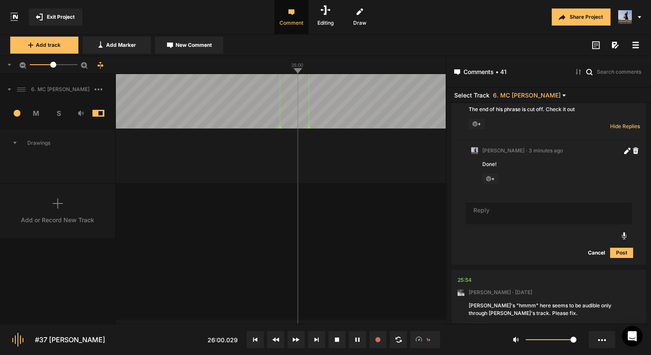
drag, startPoint x: 29, startPoint y: 62, endPoint x: 53, endPoint y: 67, distance: 24.4
click at [53, 67] on div at bounding box center [53, 65] width 6 height 6
drag, startPoint x: 53, startPoint y: 63, endPoint x: 57, endPoint y: 64, distance: 4.8
click at [57, 64] on div at bounding box center [58, 65] width 6 height 6
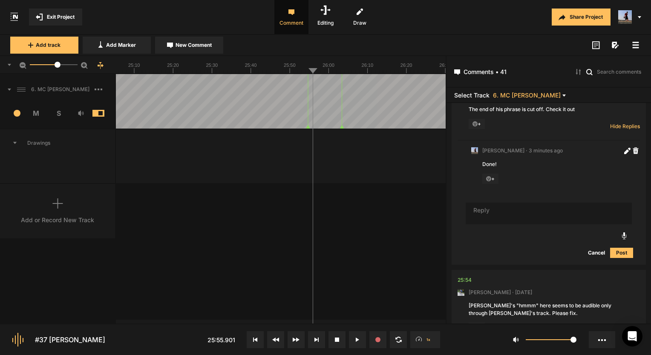
click at [464, 276] on div "25:54" at bounding box center [464, 280] width 14 height 9
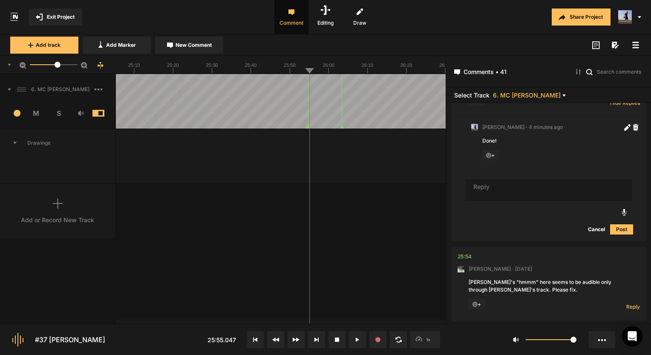
scroll to position [4545, 0]
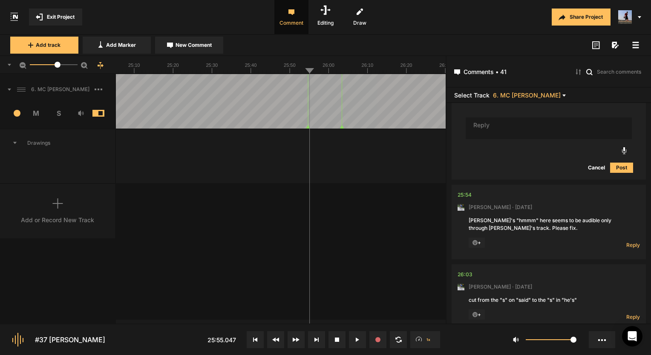
click at [627, 230] on nt-comment "25:54 Mark Weeber · 5 days ago Paul's "hmmm" here seems to be audible only thro…" at bounding box center [548, 222] width 182 height 75
click at [628, 241] on span "Reply" at bounding box center [633, 244] width 14 height 7
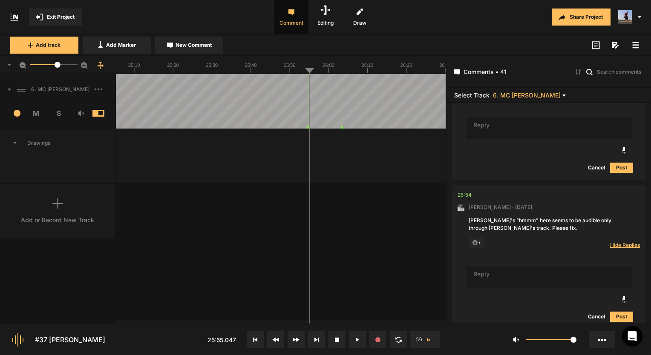
scroll to position [4550, 0]
type textarea "Fixed!"
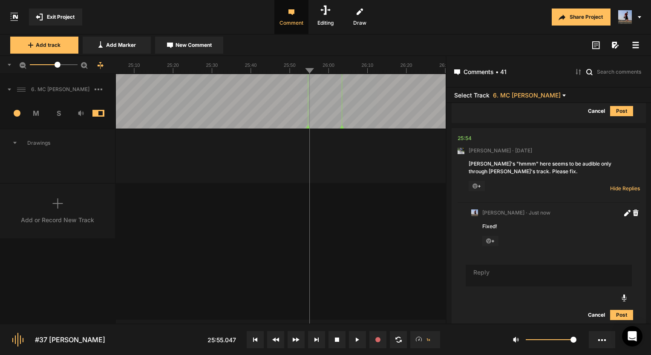
scroll to position [4607, 0]
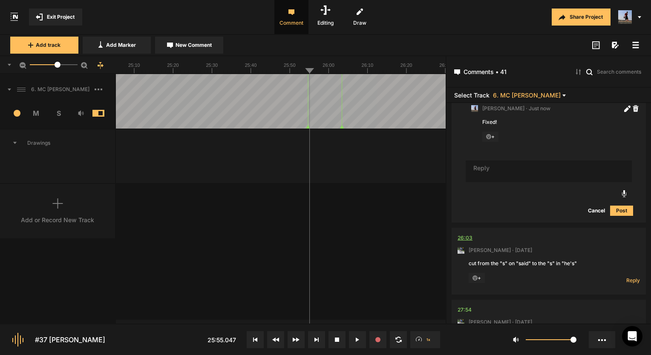
click at [468, 234] on div "26:03" at bounding box center [464, 238] width 15 height 9
click at [336, 72] on line at bounding box center [336, 71] width 0 height 3
click at [626, 277] on span "Reply" at bounding box center [633, 280] width 14 height 7
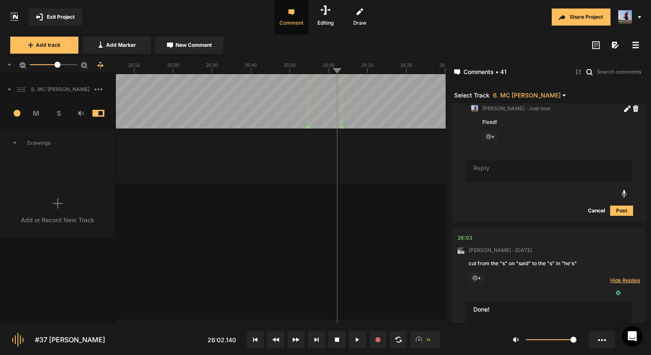
type textarea "Done!"
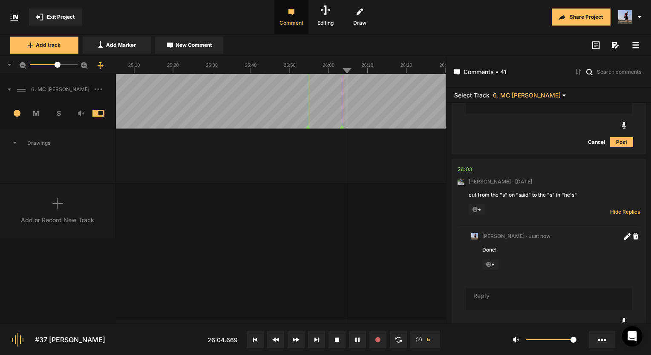
click at [359, 346] on button at bounding box center [357, 339] width 17 height 17
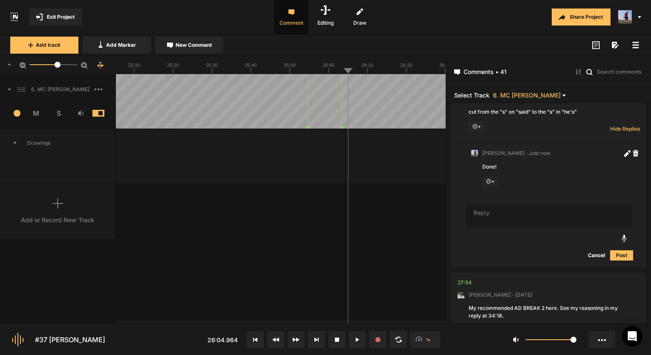
scroll to position [4865, 0]
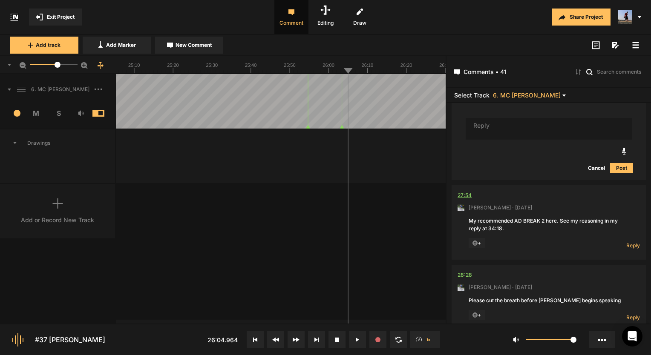
click at [466, 191] on div "27:54" at bounding box center [464, 195] width 14 height 9
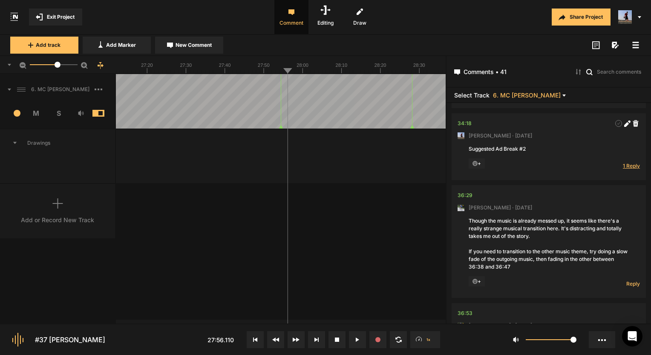
click at [626, 162] on span "1 Reply" at bounding box center [631, 165] width 17 height 7
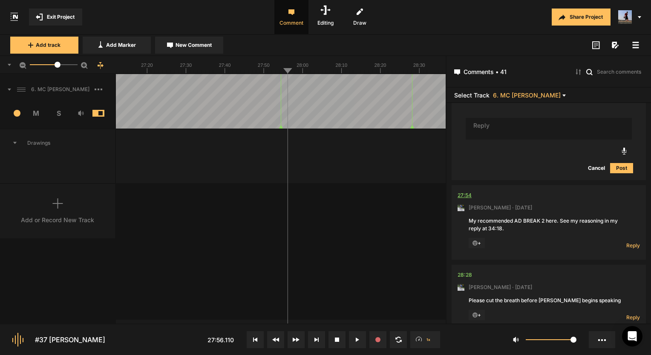
click at [465, 191] on div "27:54" at bounding box center [464, 195] width 14 height 9
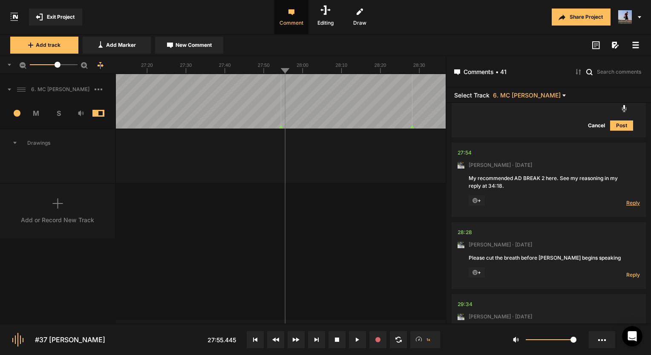
click at [626, 199] on span "Reply" at bounding box center [633, 202] width 14 height 7
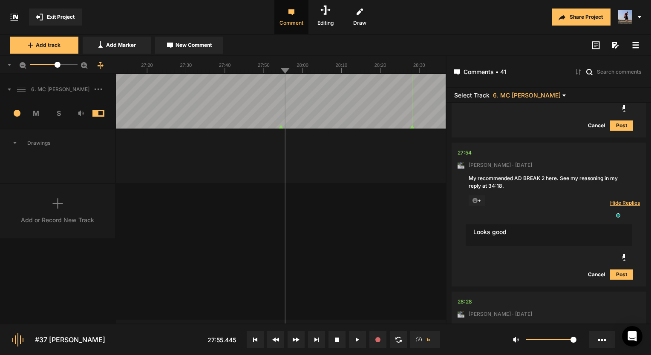
type textarea "Looks good"
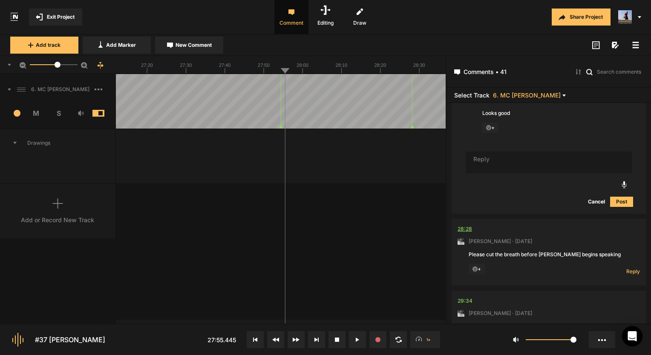
click at [459, 225] on div "28:28" at bounding box center [464, 229] width 14 height 9
click at [463, 225] on div "28:28" at bounding box center [464, 229] width 14 height 9
click at [635, 268] on span "Reply" at bounding box center [633, 271] width 14 height 7
type textarea "Done!"
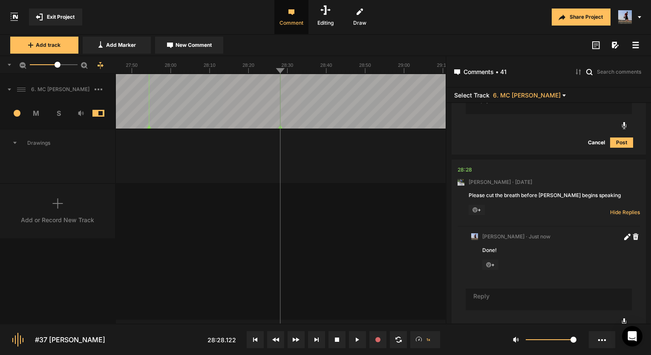
scroll to position [5200, 0]
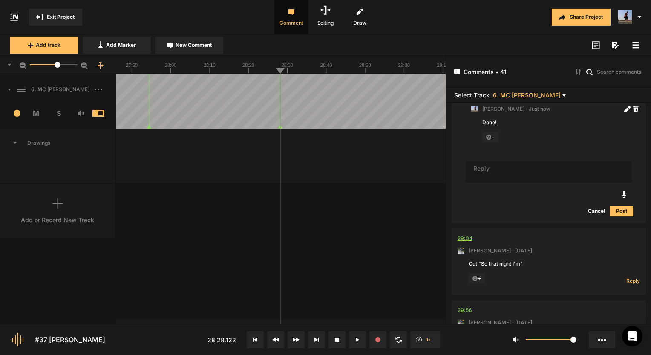
click at [464, 234] on div "29:34" at bounding box center [464, 238] width 15 height 9
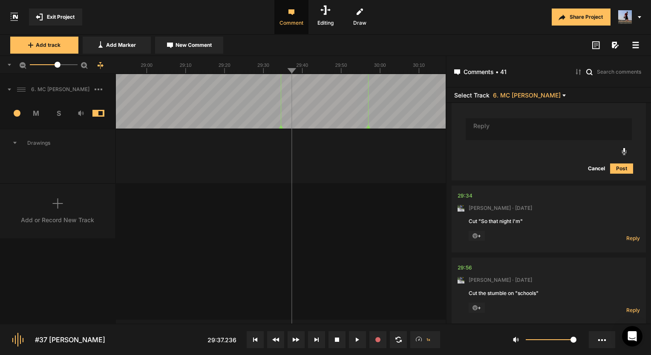
scroll to position [5350, 0]
click at [466, 192] on div "29:34" at bounding box center [464, 196] width 15 height 9
click at [632, 235] on span "Reply" at bounding box center [633, 238] width 14 height 7
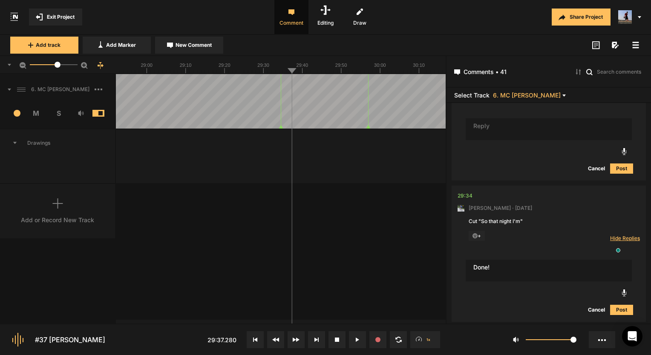
type textarea "Done!"
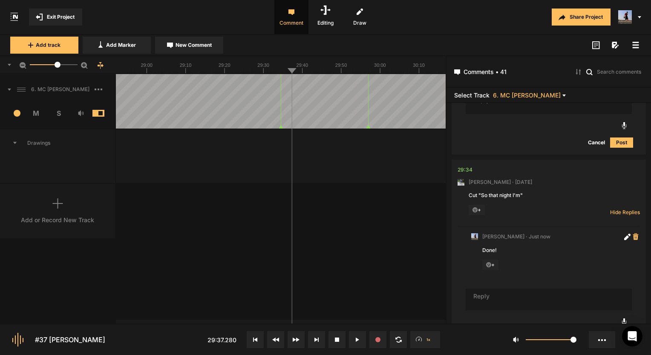
scroll to position [5392, 0]
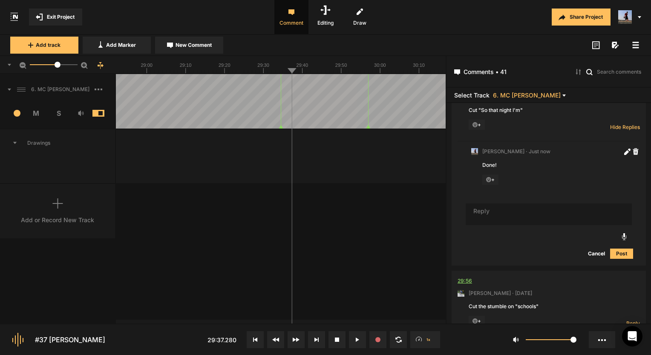
click at [464, 277] on div "29:56" at bounding box center [464, 281] width 14 height 9
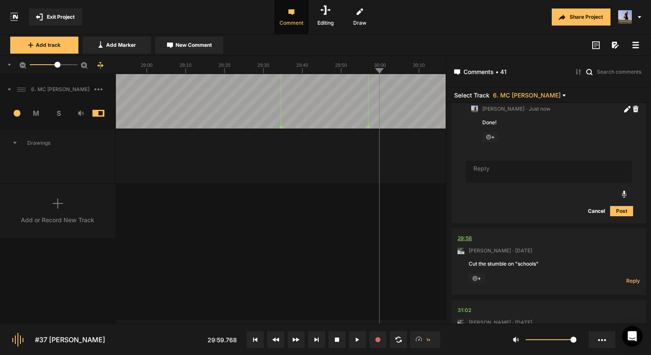
click at [465, 234] on div "29:56" at bounding box center [464, 238] width 14 height 9
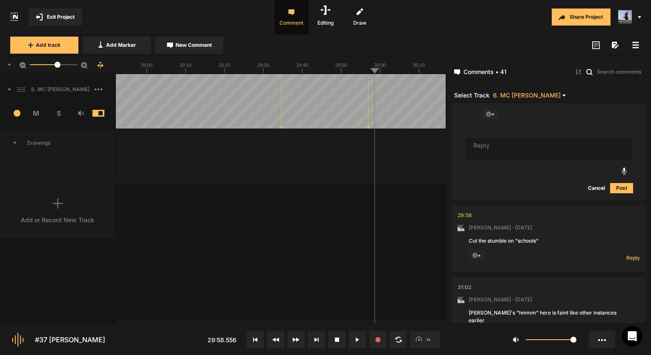
scroll to position [5546, 0]
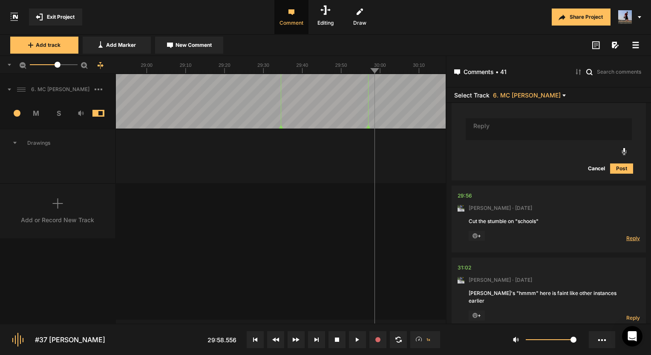
click at [628, 235] on span "Reply" at bounding box center [633, 238] width 14 height 7
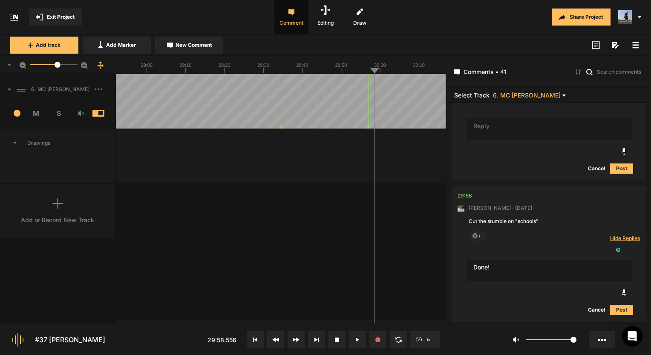
type textarea "Done!"
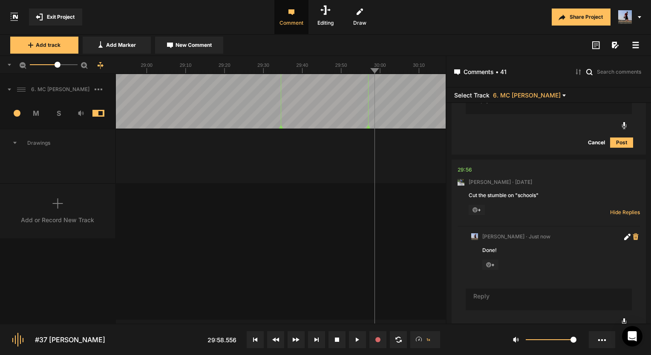
scroll to position [5615, 0]
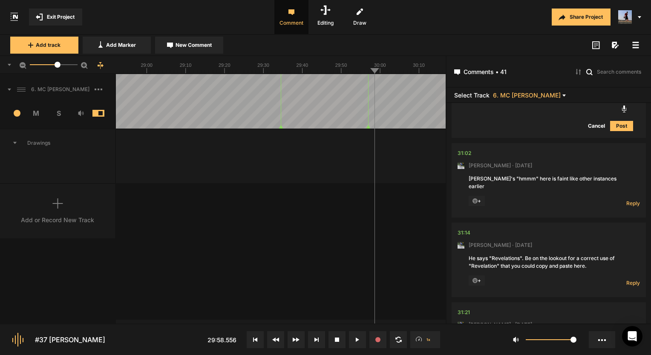
scroll to position [5785, 0]
click at [465, 149] on div "31:02" at bounding box center [464, 153] width 14 height 9
click at [350, 250] on div "6. MC Ken Freeman 1 M S Comments 00:02 Mark Weeber · 5 days ago Micah, I can't …" at bounding box center [222, 199] width 445 height 250
click at [360, 340] on button at bounding box center [357, 339] width 17 height 17
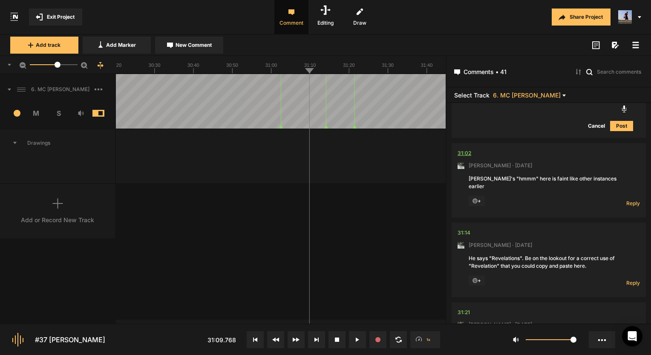
click at [463, 149] on div "31:02" at bounding box center [464, 153] width 14 height 9
click at [630, 200] on span "Reply" at bounding box center [633, 203] width 14 height 7
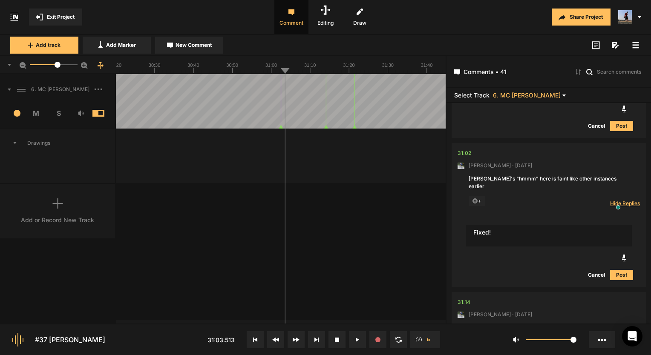
type textarea "Fixed!"
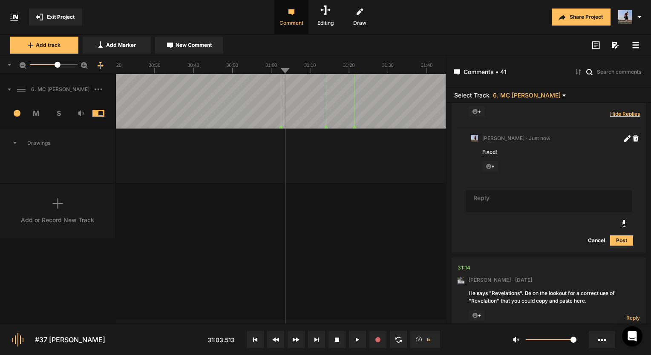
scroll to position [5955, 0]
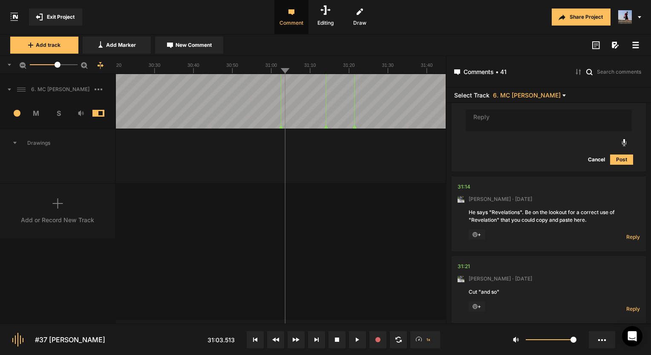
click at [479, 230] on span "+" at bounding box center [476, 235] width 16 height 10
click at [476, 232] on icon at bounding box center [475, 235] width 6 height 6
click at [483, 230] on span "+" at bounding box center [476, 235] width 16 height 10
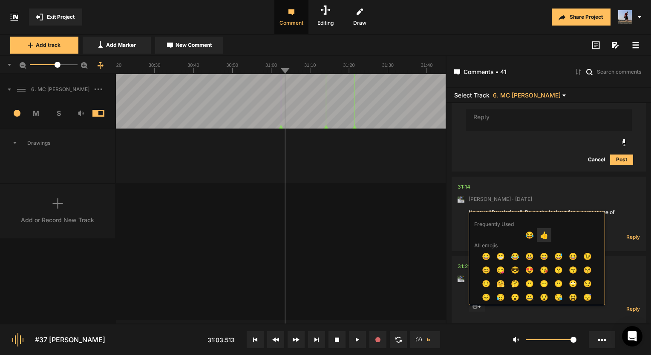
click at [544, 233] on span "👍" at bounding box center [544, 235] width 14 height 14
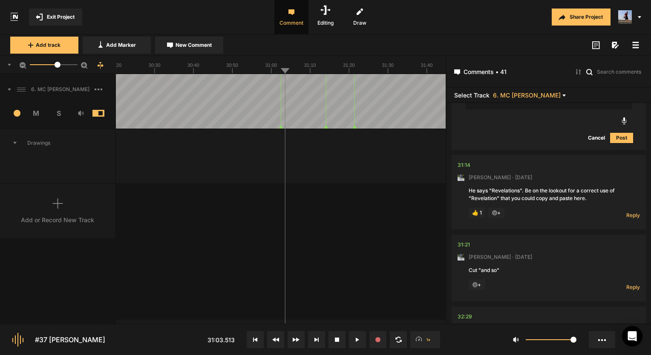
scroll to position [5998, 0]
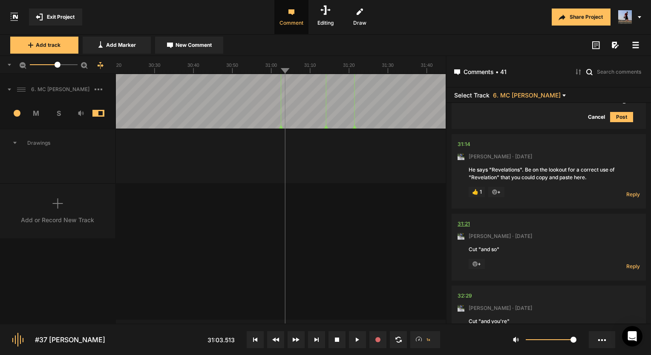
click at [463, 220] on div "31:21" at bounding box center [463, 224] width 12 height 9
click at [466, 220] on div "31:21" at bounding box center [463, 224] width 12 height 9
click at [584, 259] on div "+" at bounding box center [531, 264] width 126 height 11
click at [636, 263] on span "Reply" at bounding box center [633, 266] width 14 height 7
type textarea "Done!"
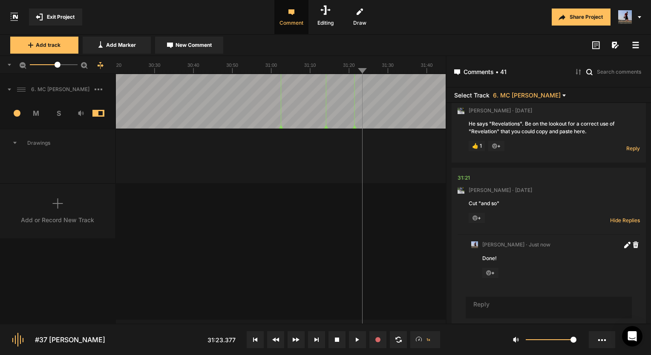
scroll to position [0, 0]
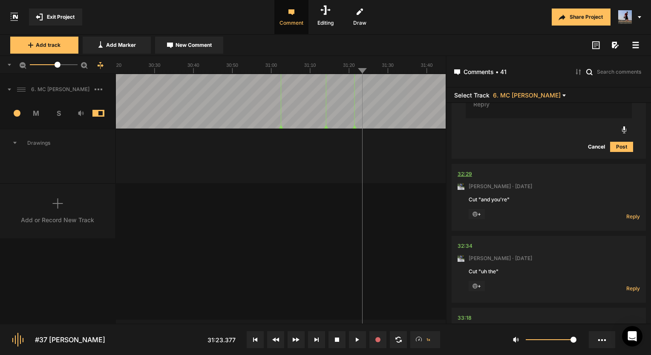
click at [460, 170] on div "32:29" at bounding box center [464, 174] width 14 height 9
click at [463, 170] on div "32:29" at bounding box center [464, 174] width 14 height 9
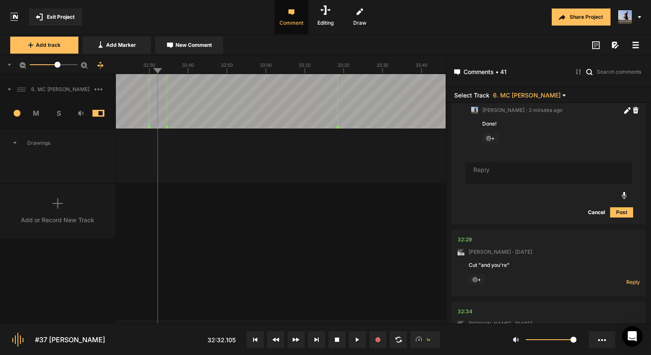
scroll to position [6178, 0]
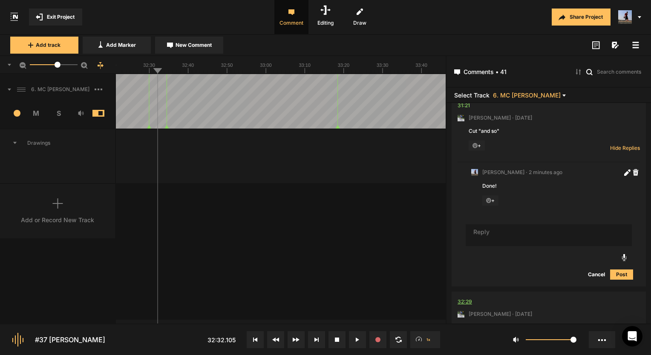
click at [462, 298] on div "32:29" at bounding box center [464, 302] width 14 height 9
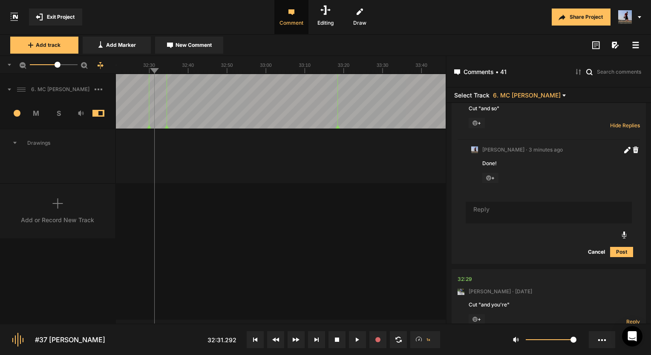
scroll to position [6159, 0]
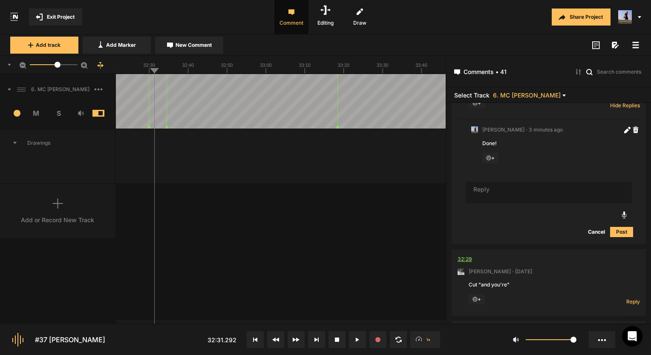
click at [467, 255] on div "32:29" at bounding box center [464, 259] width 14 height 9
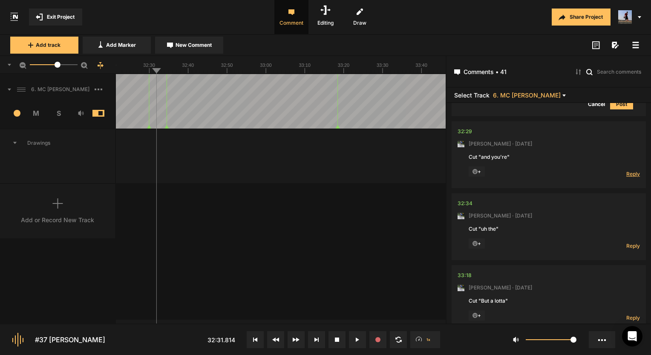
click at [630, 170] on span "Reply" at bounding box center [633, 173] width 14 height 7
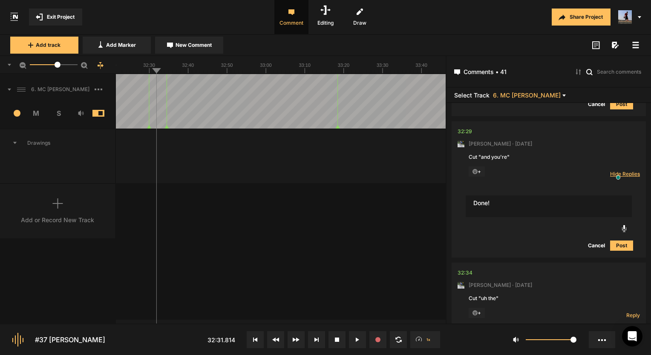
type textarea "Done!"
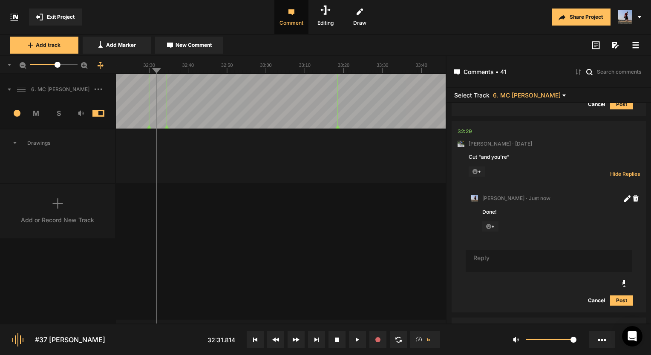
scroll to position [6312, 0]
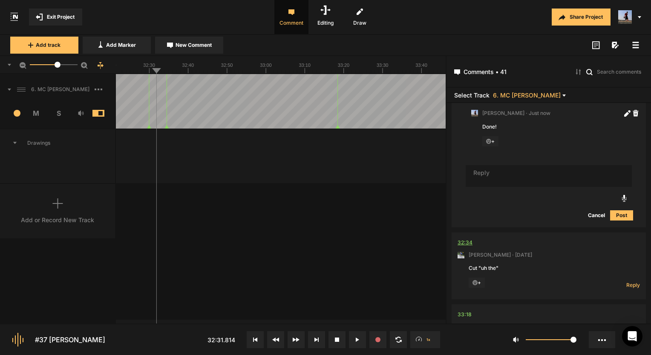
click at [465, 238] on div "32:34" at bounding box center [464, 242] width 15 height 9
click at [472, 232] on nt-comment "32:34 Mark Weeber · 5 days ago Cut "uh the" + Reply Hide Replies" at bounding box center [548, 265] width 182 height 67
click at [467, 238] on div "32:34" at bounding box center [464, 242] width 15 height 9
click at [628, 281] on span "Reply" at bounding box center [633, 284] width 14 height 7
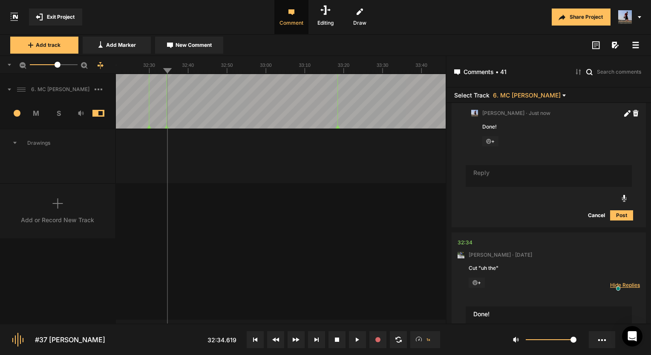
type textarea "Done!"
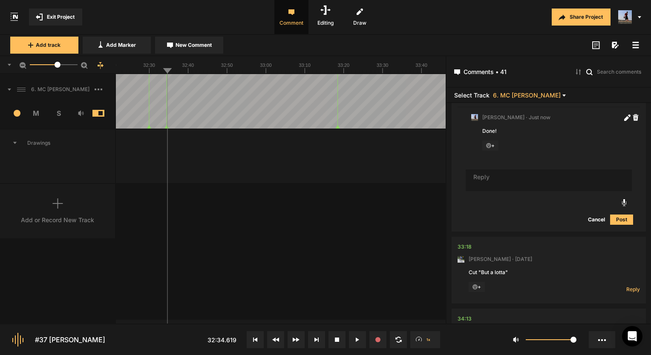
click at [467, 237] on nt-comment "33:18 Mark Weeber · 5 days ago Cut "But a lotta" + Reply Hide Replies" at bounding box center [548, 270] width 182 height 67
click at [467, 243] on div "33:18" at bounding box center [464, 247] width 14 height 9
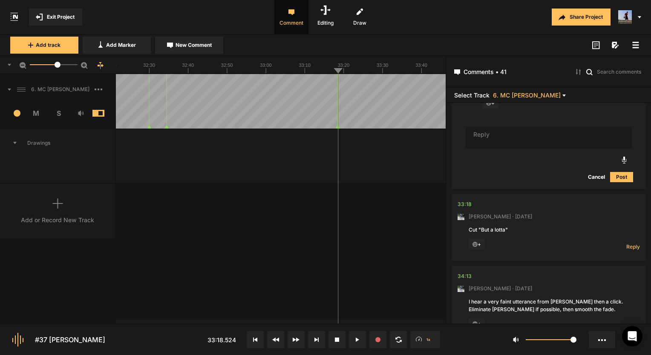
click at [621, 239] on div "Reply Hide Replies" at bounding box center [622, 244] width 34 height 11
click at [626, 243] on span "Reply" at bounding box center [633, 246] width 14 height 7
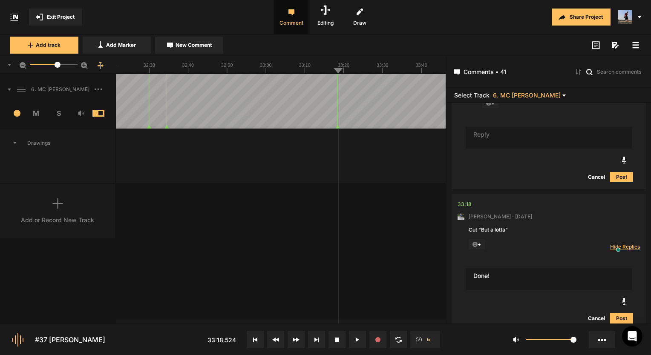
type textarea "Done!"
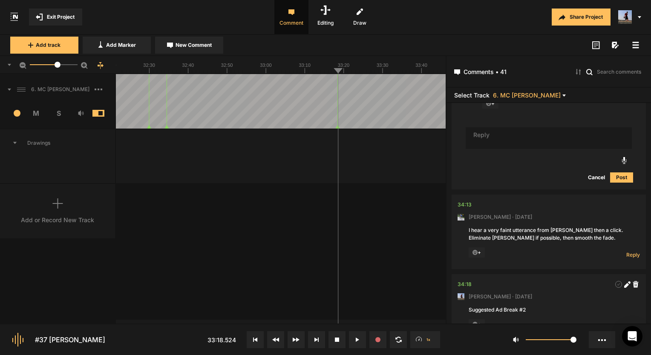
click at [471, 195] on nt-comment "34:13 Mark Weeber · 5 days ago I hear a very faint utterance from Paul then a c…" at bounding box center [548, 232] width 182 height 75
click at [462, 201] on div "34:13" at bounding box center [464, 205] width 14 height 9
click at [626, 251] on span "Reply" at bounding box center [633, 254] width 14 height 7
type textarea "Done!"
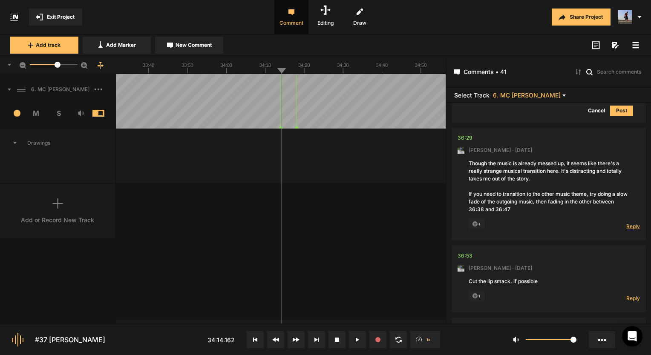
click at [627, 223] on span "Reply" at bounding box center [633, 226] width 14 height 7
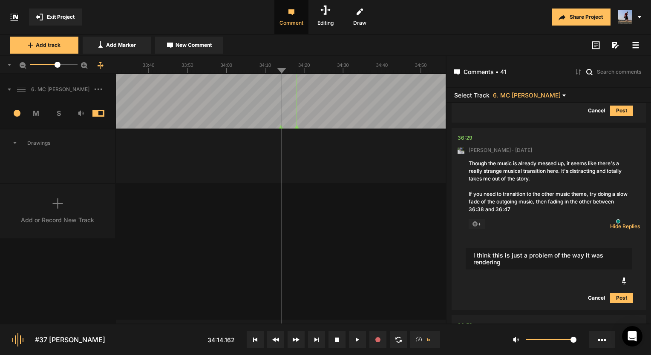
type textarea "I think this is just a problem of the way it was rendering"
click at [564, 248] on textarea "I think this is just a problem of the way it was rendering" at bounding box center [548, 259] width 166 height 22
click at [618, 293] on button "Post" at bounding box center [621, 298] width 23 height 10
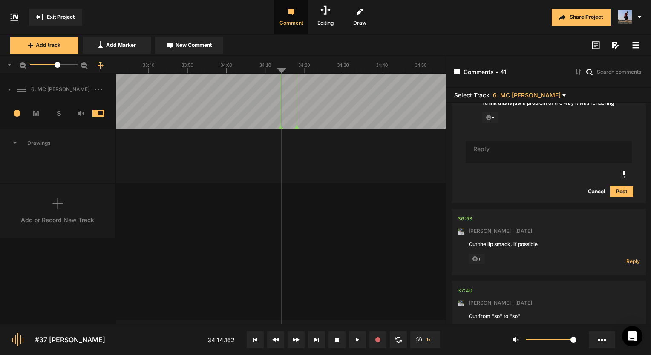
click at [471, 215] on div "36:53" at bounding box center [464, 219] width 15 height 9
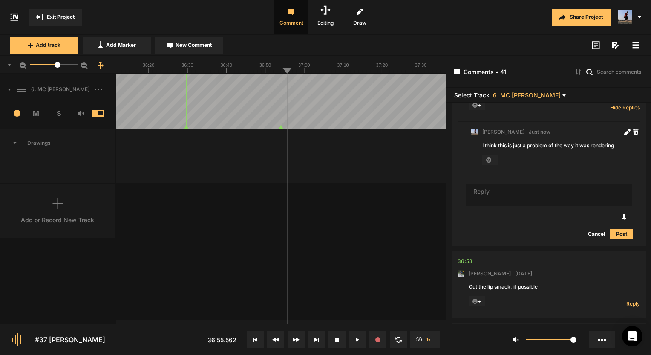
click at [626, 300] on span "Reply" at bounding box center [633, 303] width 14 height 7
type textarea "Done!"
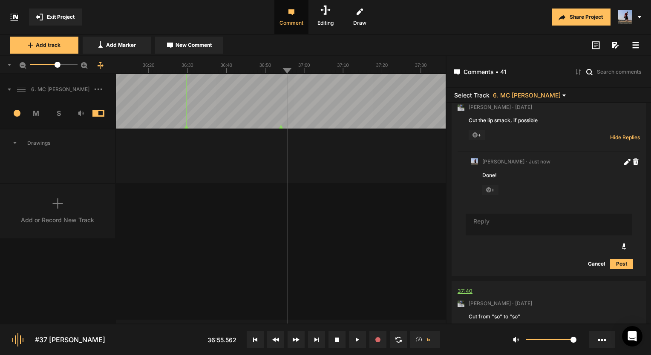
click at [469, 287] on div "37:40" at bounding box center [464, 291] width 15 height 9
click at [629, 330] on span "Reply" at bounding box center [633, 333] width 14 height 7
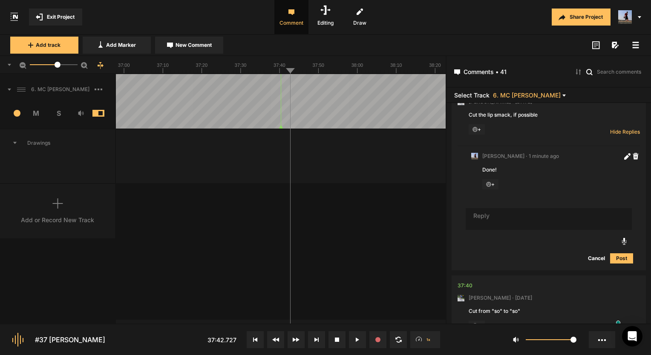
scroll to position [7597, 0]
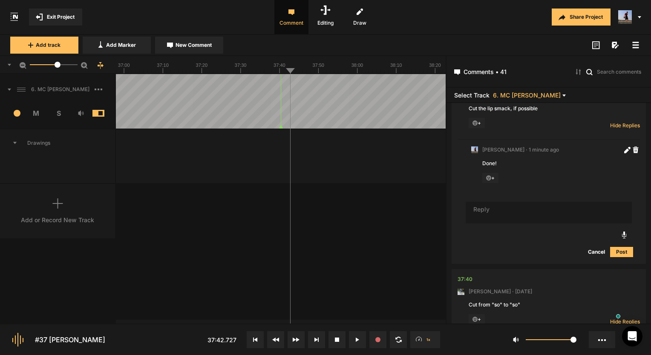
type textarea "Done!"
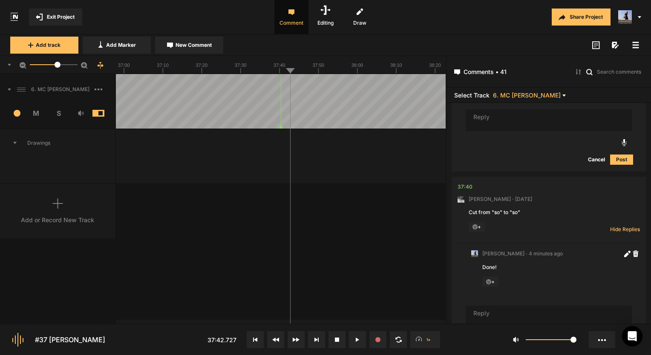
click at [66, 20] on span "Exit Project" at bounding box center [61, 17] width 28 height 8
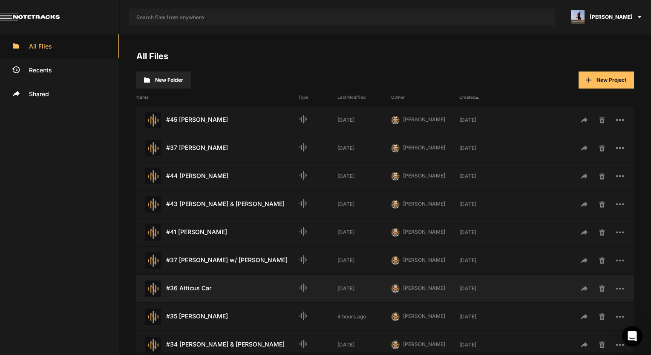
scroll to position [43, 0]
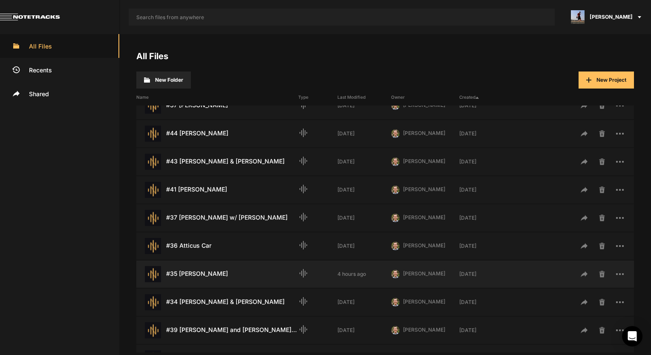
click at [198, 266] on div "#35 Yusuf Agoro Last Modified: 4 hours ago" at bounding box center [217, 274] width 162 height 16
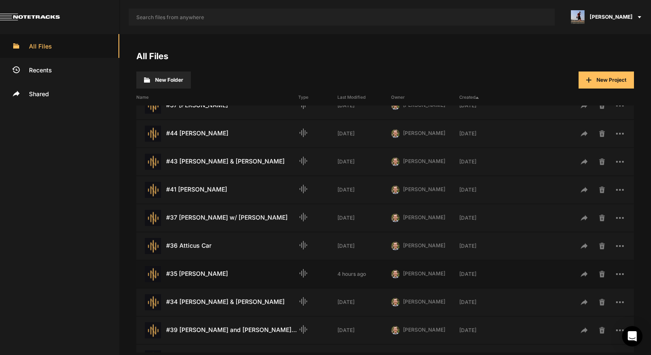
click at [198, 272] on div "#35 Yusuf Agoro Last Modified: 4 hours ago" at bounding box center [217, 274] width 162 height 16
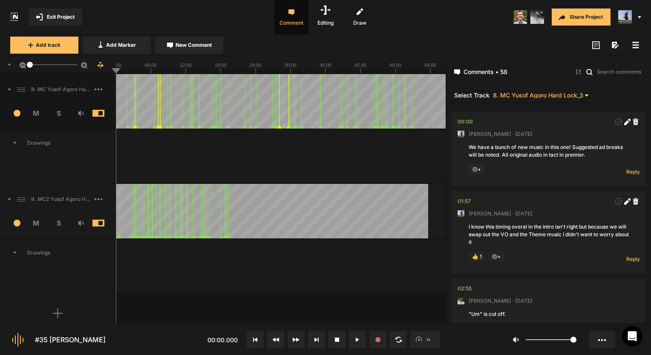
click at [79, 204] on div "9. MC2 Yusof Agoro Hard Lock Copy 01" at bounding box center [57, 199] width 115 height 27
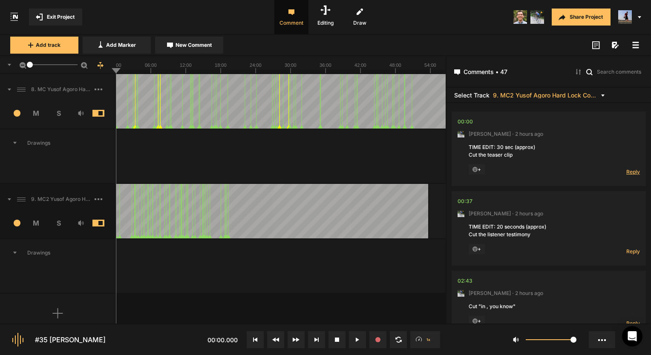
click at [626, 170] on span "Reply" at bounding box center [633, 171] width 14 height 7
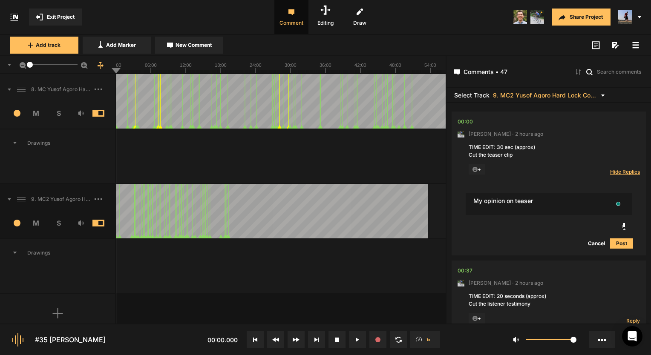
type textarea "My opinion on teaser"
click at [521, 199] on textarea "My opinion on teaser clip:" at bounding box center [548, 204] width 166 height 22
click at [554, 199] on textarea "My opinion on teaser clip:" at bounding box center [548, 204] width 166 height 22
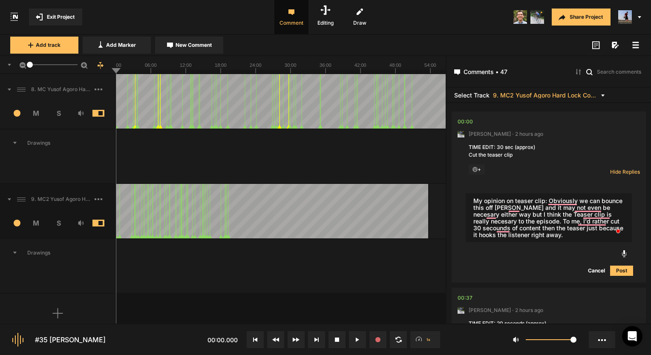
click at [559, 197] on textarea "My opinion on teaser clip: Obviously we can bounce this off Paul and it may not…" at bounding box center [548, 217] width 166 height 49
drag, startPoint x: 557, startPoint y: 197, endPoint x: 527, endPoint y: 210, distance: 32.4
click at [527, 210] on textarea "My opinion on teaser clip: Obviously we can bounce this off Paul and it may not…" at bounding box center [548, 217] width 166 height 49
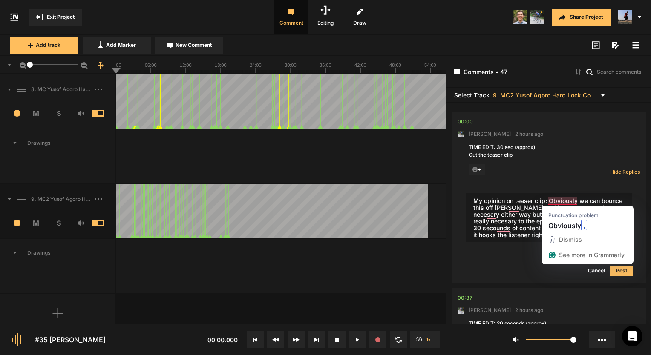
drag, startPoint x: 561, startPoint y: 202, endPoint x: 568, endPoint y: 201, distance: 6.9
click at [568, 201] on textarea "My opinion on teaser clip: Obviously we can bounce this off Paul and it may not…" at bounding box center [548, 217] width 166 height 49
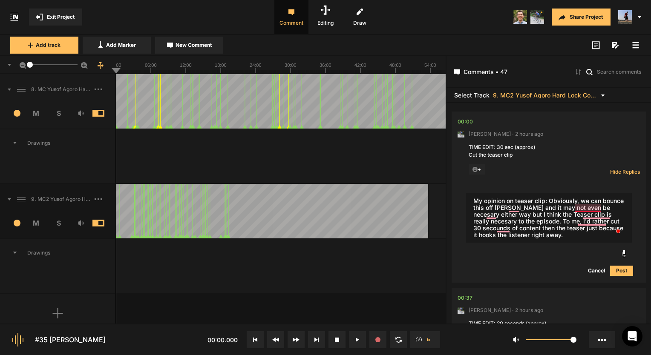
click at [587, 209] on textarea "My opinion on teaser clip: Obviously, we can bounce this off Paul and it may no…" at bounding box center [548, 217] width 166 height 49
click at [514, 208] on textarea "My opinion on teaser clip: Obviously, we can bounce this off Paul and it may no…" at bounding box center [548, 217] width 166 height 49
click at [593, 213] on textarea "My opinion on teaser clip: Obviously, we can bounce this off Paul, and it may n…" at bounding box center [548, 217] width 166 height 49
click at [585, 222] on textarea "My opinion on teaser clip: Obviously, we can bounce this off Paul, and it may n…" at bounding box center [548, 217] width 166 height 49
click at [504, 227] on textarea "My opinion on teaser clip: Obviously, we can bounce this off Paul, and it may n…" at bounding box center [548, 217] width 166 height 49
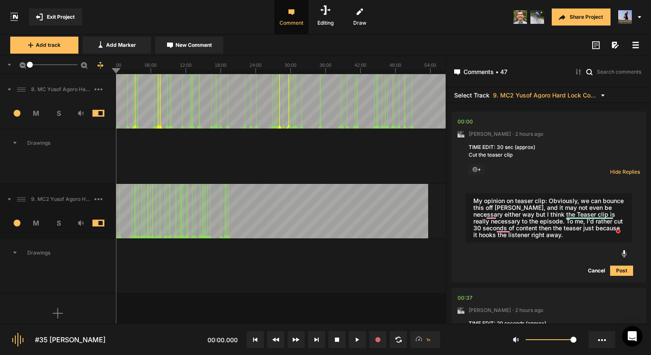
click at [503, 229] on textarea "My opinion on teaser clip: Obviously, we can bounce this off Paul, and it may n…" at bounding box center [548, 217] width 166 height 49
click at [492, 215] on textarea "My opinion on teaser clip: Obviously, we can bounce this off Paul, and it may n…" at bounding box center [548, 217] width 166 height 49
type textarea "My opinion on teaser clip: Obviously, we can bounce this off Paul, and it may n…"
click at [616, 270] on button "Post" at bounding box center [621, 271] width 23 height 10
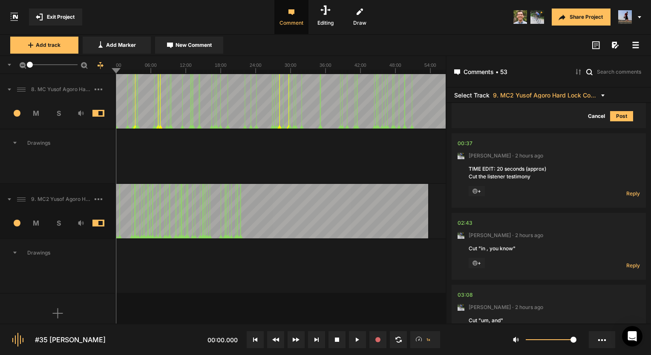
scroll to position [255, 0]
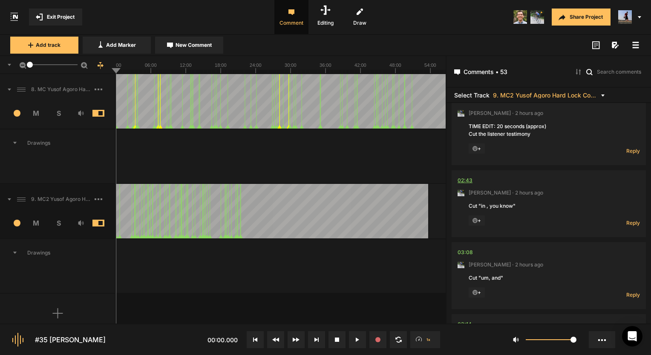
click at [465, 180] on div "02:43" at bounding box center [464, 180] width 15 height 9
click at [58, 222] on span "S" at bounding box center [58, 223] width 23 height 10
click at [93, 221] on span at bounding box center [104, 223] width 25 height 7
click at [95, 221] on span at bounding box center [104, 223] width 25 height 7
click at [95, 115] on span at bounding box center [104, 113] width 25 height 7
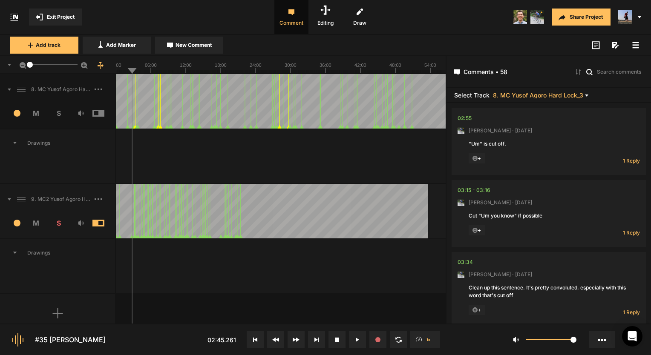
scroll to position [0, 0]
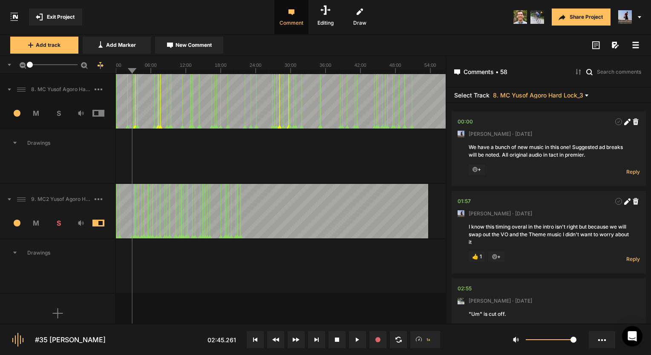
click at [84, 209] on div "9. MC2 Yusof Agoro Hard Lock Copy 01" at bounding box center [57, 199] width 115 height 27
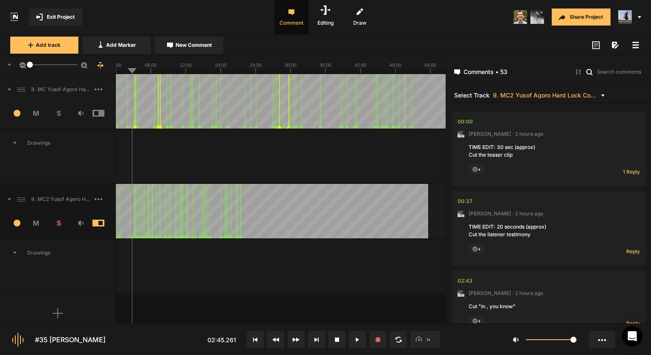
scroll to position [43, 0]
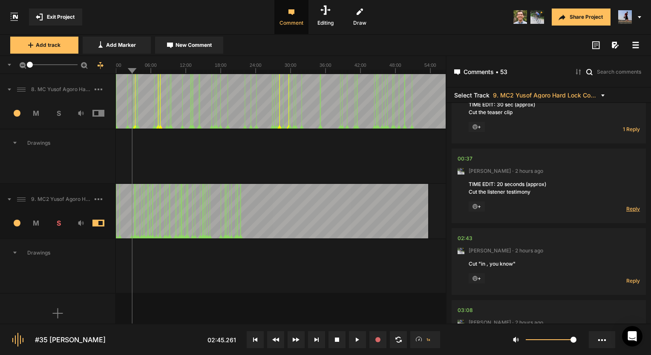
click at [626, 209] on span "Reply" at bounding box center [633, 208] width 14 height 7
type textarea "Done!"
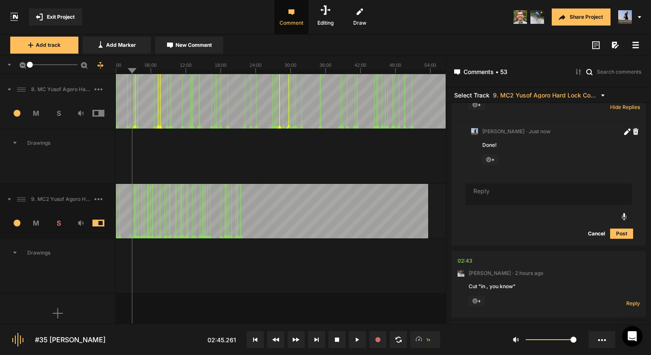
scroll to position [187, 0]
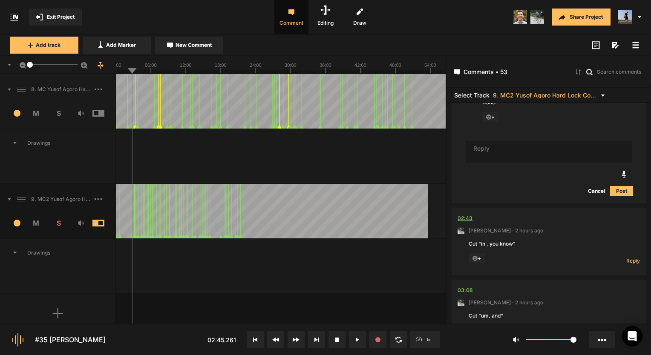
click at [461, 215] on div "02:43" at bounding box center [464, 218] width 15 height 9
drag, startPoint x: 632, startPoint y: 260, endPoint x: 637, endPoint y: 263, distance: 6.1
click at [632, 260] on span "Reply" at bounding box center [633, 260] width 14 height 7
type textarea "Done!"
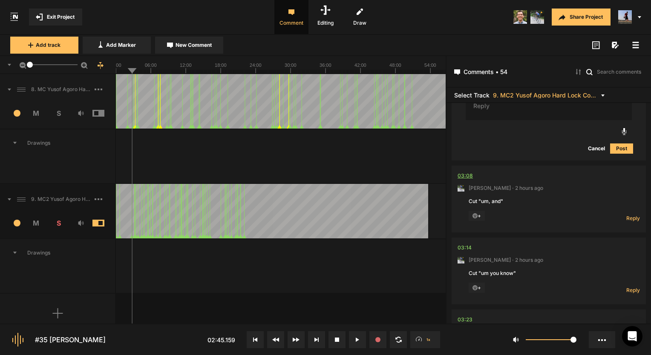
click at [466, 172] on div "03:08" at bounding box center [464, 176] width 15 height 9
click at [467, 174] on div "03:08" at bounding box center [464, 176] width 15 height 9
click at [465, 176] on div "03:08" at bounding box center [464, 176] width 15 height 9
click at [636, 217] on span "Reply" at bounding box center [633, 218] width 14 height 7
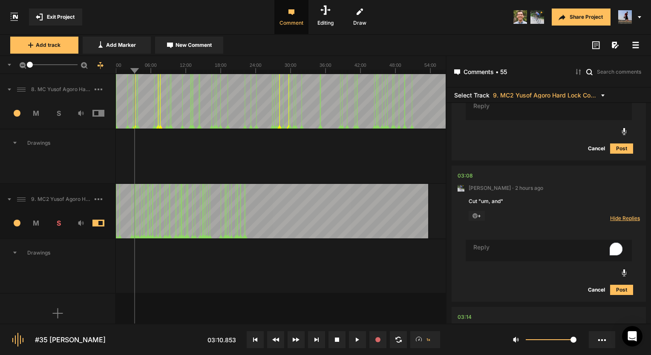
click at [628, 215] on span "Hide Replies" at bounding box center [625, 218] width 30 height 7
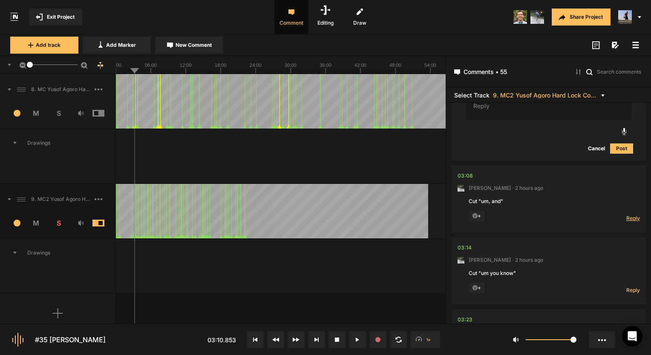
click at [627, 215] on span "Reply" at bounding box center [633, 218] width 14 height 7
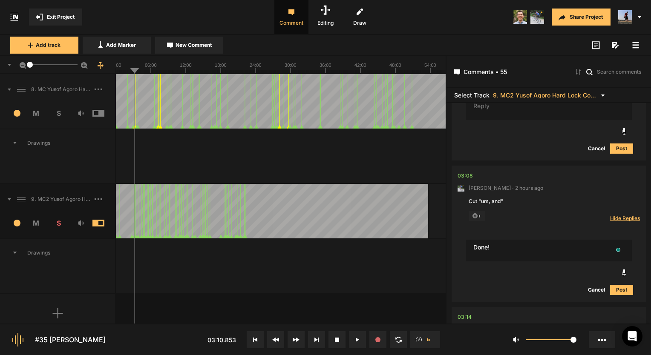
type textarea "Done!"
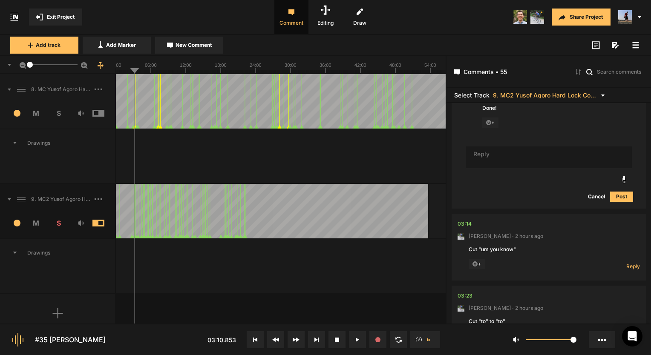
scroll to position [579, 0]
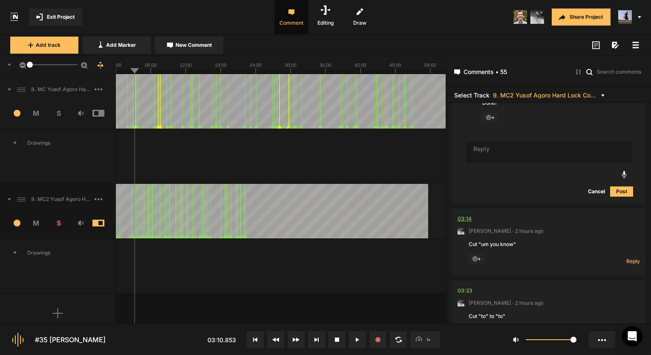
click at [462, 218] on div "03:14" at bounding box center [464, 219] width 14 height 9
click at [462, 217] on div "03:14" at bounding box center [464, 219] width 14 height 9
click at [635, 261] on span "Reply" at bounding box center [633, 261] width 14 height 7
type textarea "Done!"
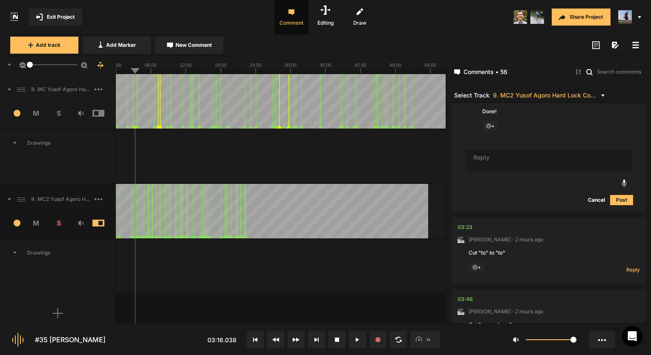
scroll to position [818, 0]
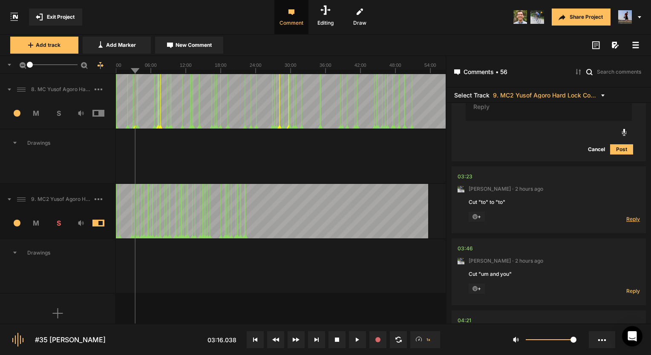
click at [626, 219] on span "Reply" at bounding box center [633, 218] width 14 height 7
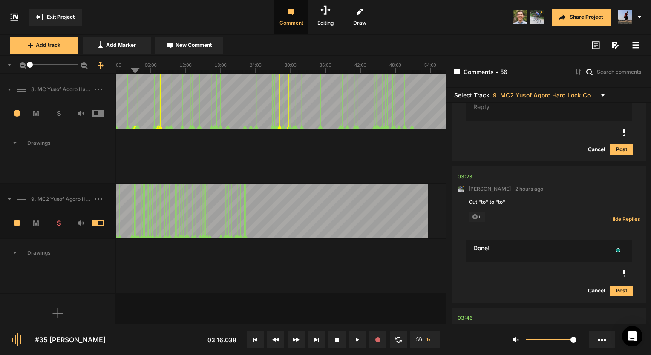
type textarea "Done!"
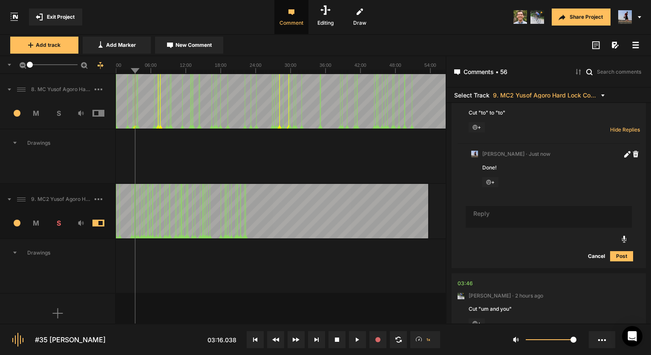
scroll to position [929, 0]
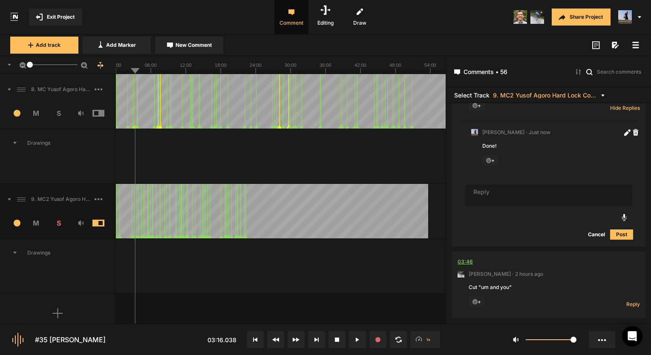
click at [466, 261] on div "03:46" at bounding box center [464, 262] width 15 height 9
click at [468, 258] on div "03:46" at bounding box center [464, 262] width 15 height 9
click at [634, 303] on span "Reply" at bounding box center [633, 304] width 14 height 7
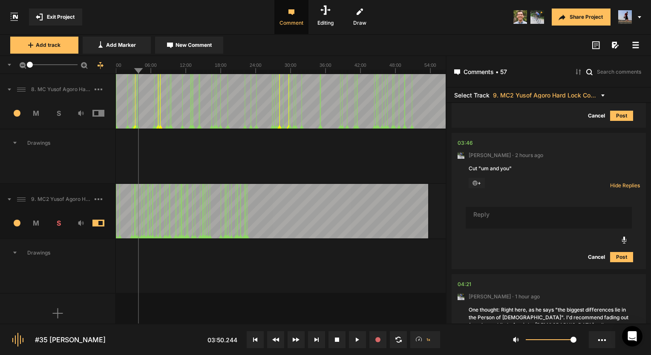
scroll to position [1047, 0]
type textarea "Done!"
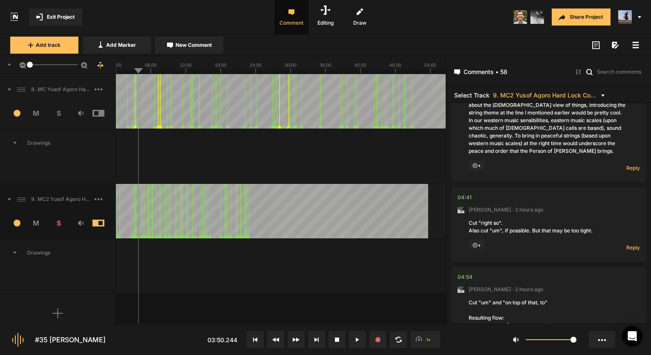
scroll to position [1260, 0]
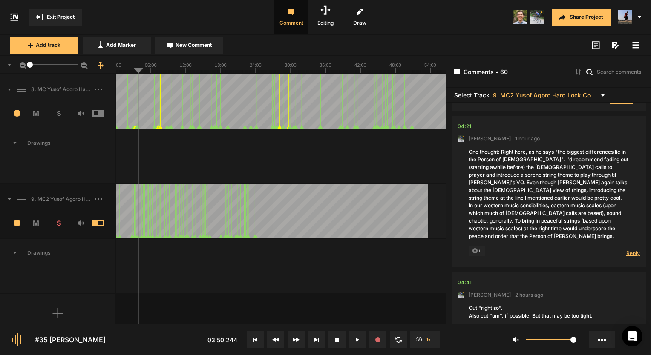
click at [626, 250] on span "Reply" at bounding box center [633, 253] width 14 height 7
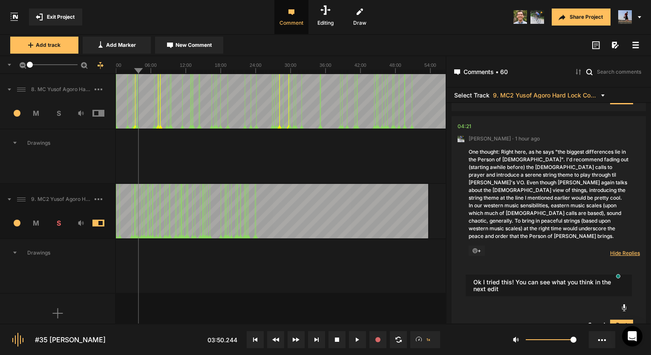
type textarea "Ok I tried this! You can see what you think in the next edit"
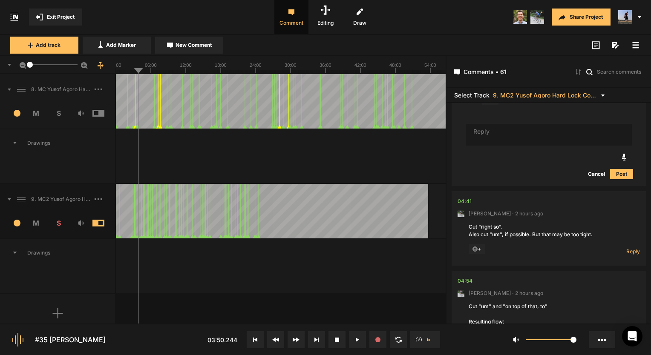
scroll to position [1483, 0]
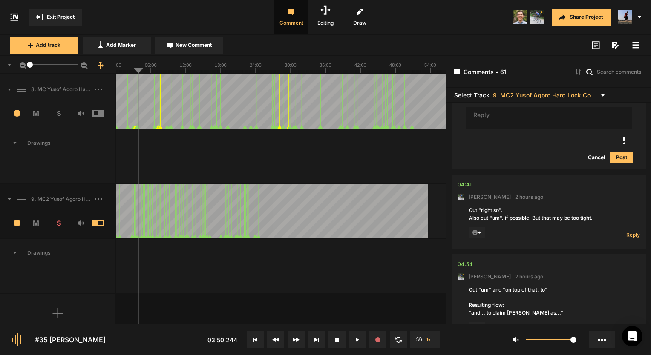
click at [468, 181] on div "04:41" at bounding box center [464, 185] width 14 height 9
click at [626, 231] on span "Reply" at bounding box center [633, 234] width 14 height 7
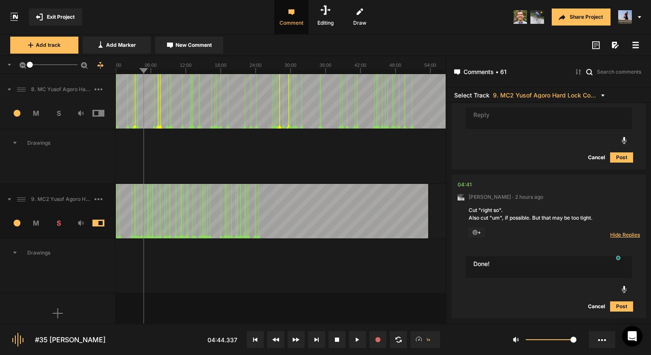
type textarea "Done!"
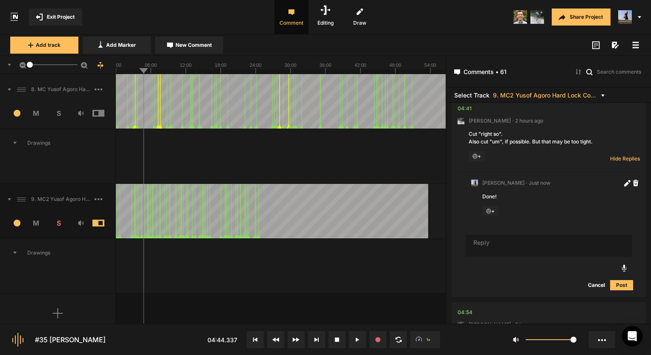
scroll to position [1601, 0]
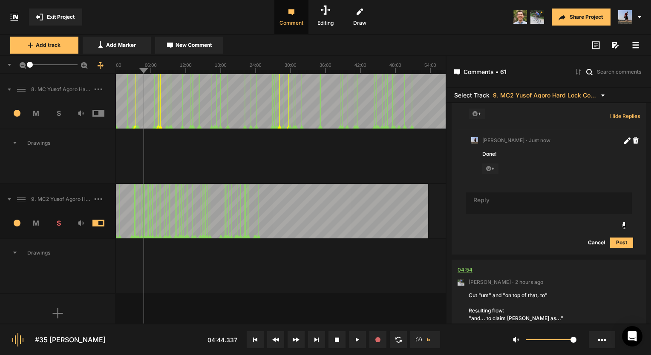
click at [466, 266] on div "04:54" at bounding box center [464, 270] width 15 height 9
click at [465, 266] on div "04:54" at bounding box center [464, 270] width 15 height 9
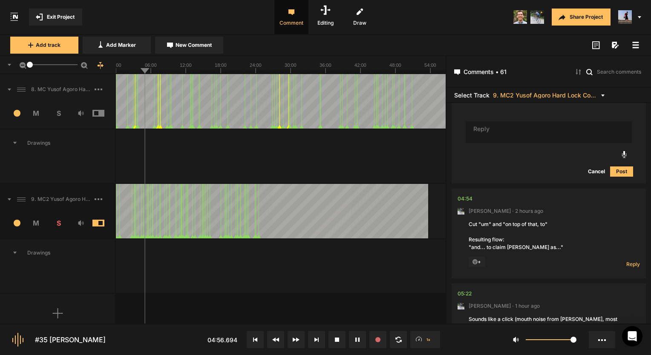
scroll to position [1687, 0]
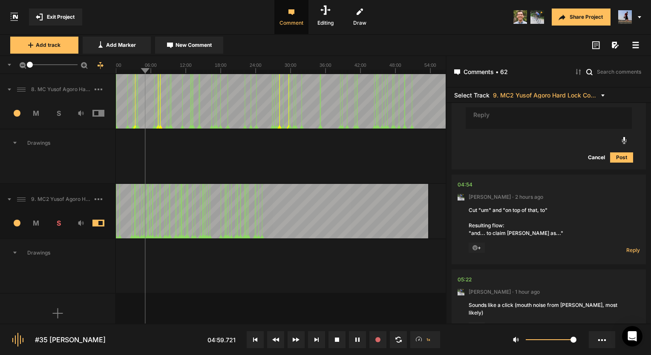
click at [250, 268] on div at bounding box center [281, 257] width 330 height 36
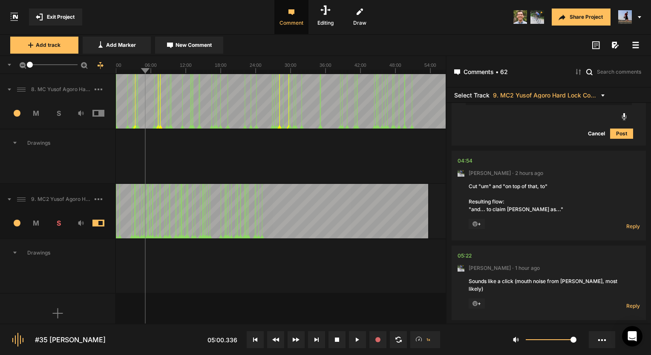
scroll to position [1729, 0]
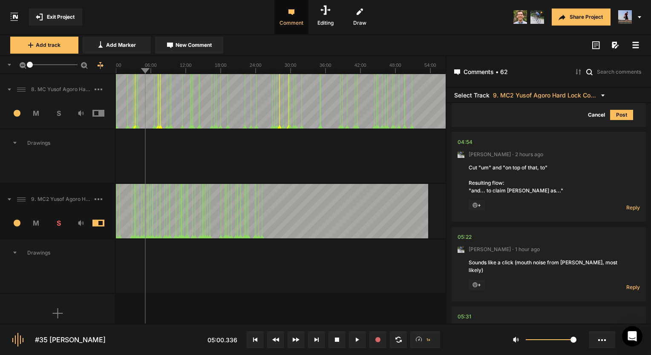
click at [632, 200] on div "Reply Hide Replies" at bounding box center [622, 205] width 34 height 11
click at [631, 200] on div "Reply Hide Replies" at bounding box center [622, 205] width 34 height 11
click at [630, 204] on span "Reply" at bounding box center [633, 207] width 14 height 7
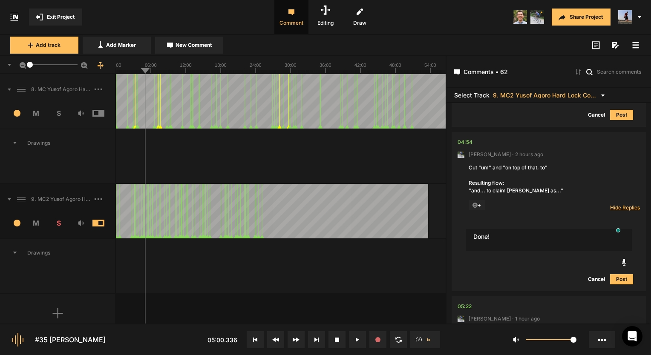
type textarea "Done!"
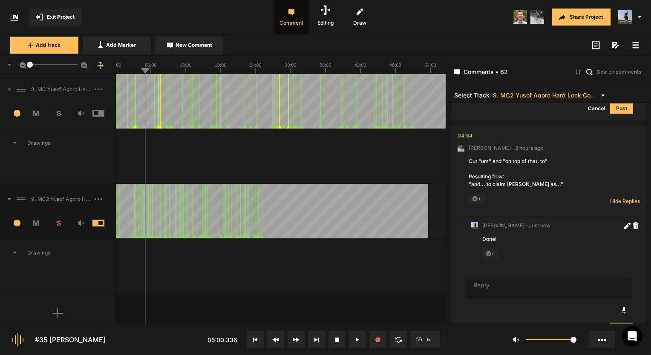
scroll to position [1863, 0]
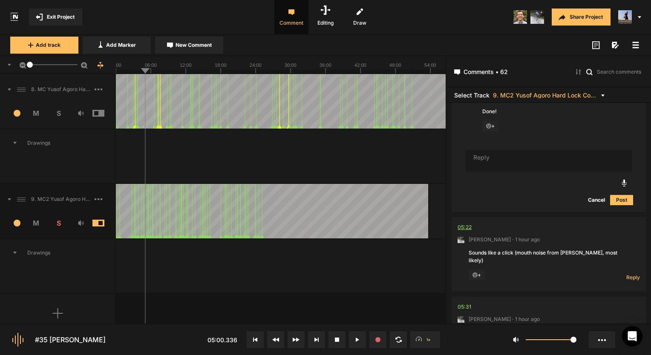
click at [466, 223] on div "05:22" at bounding box center [464, 227] width 14 height 9
click at [460, 223] on div "05:22" at bounding box center [464, 227] width 14 height 9
click at [627, 274] on span "Reply" at bounding box center [633, 277] width 14 height 7
type textarea "Done!"
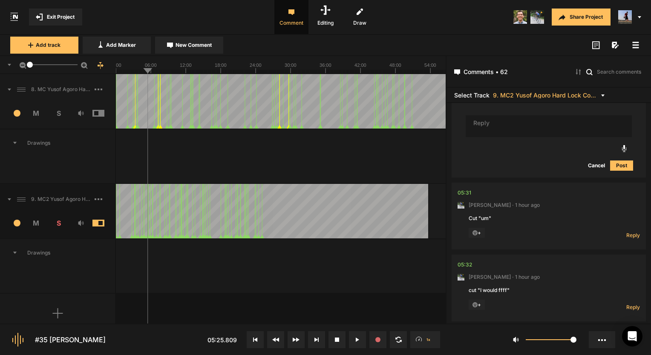
scroll to position [2102, 0]
click at [463, 189] on div "05:31" at bounding box center [464, 193] width 14 height 9
click at [635, 232] on span "Reply" at bounding box center [633, 235] width 14 height 7
type textarea "Done!"
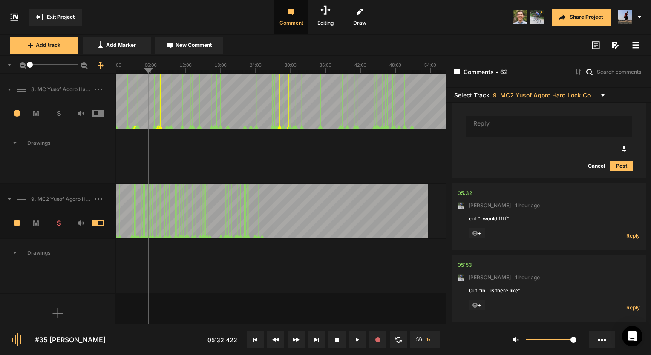
click at [632, 232] on span "Reply" at bounding box center [633, 235] width 14 height 7
type textarea "Done!"
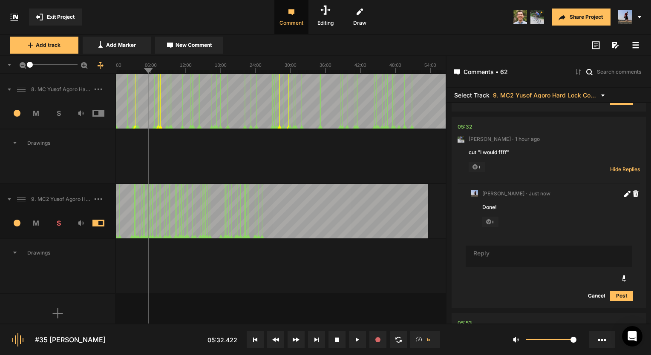
scroll to position [2409, 0]
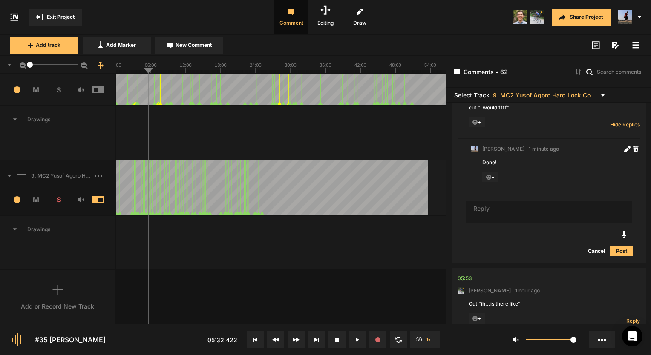
scroll to position [24, 0]
click at [465, 274] on div "05:53" at bounding box center [464, 278] width 14 height 9
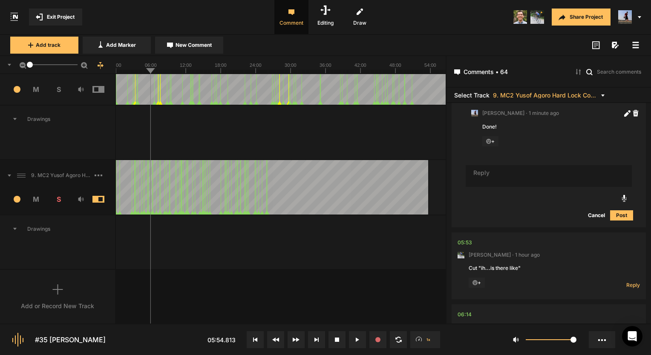
scroll to position [2451, 0]
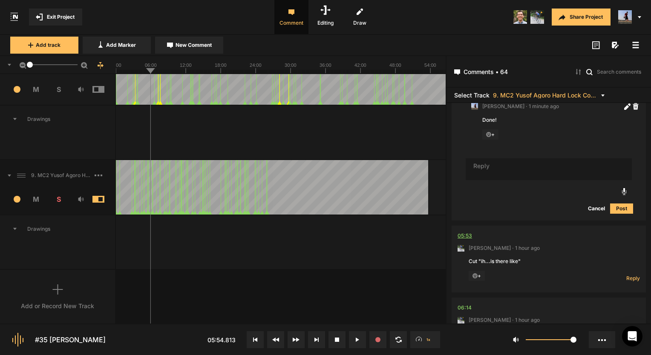
click at [465, 232] on div "05:53" at bounding box center [464, 236] width 14 height 9
click at [632, 275] on span "Reply" at bounding box center [633, 278] width 14 height 7
type textarea "Done!"
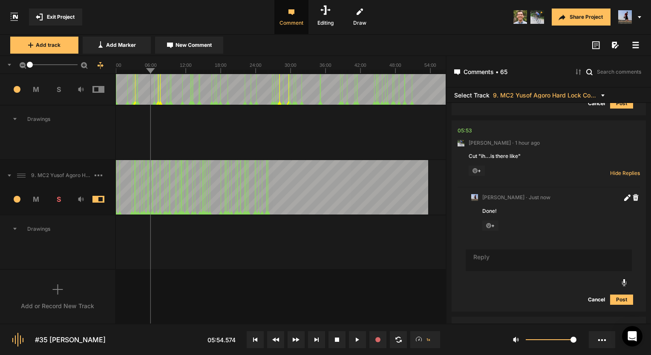
scroll to position [2605, 0]
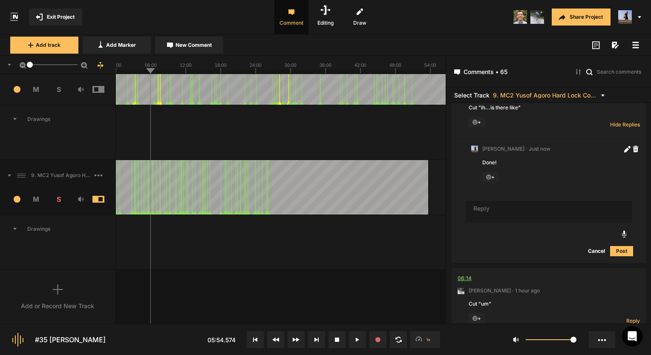
click at [465, 274] on div "06:14" at bounding box center [464, 278] width 14 height 9
click at [630, 317] on span "Reply" at bounding box center [633, 320] width 14 height 7
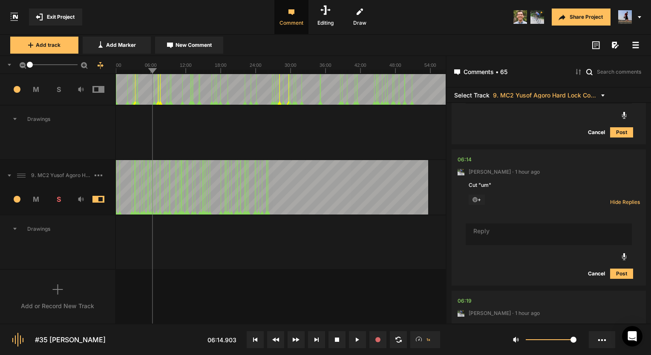
scroll to position [2724, 0]
click at [463, 155] on div "06:14" at bounding box center [464, 159] width 14 height 9
click at [514, 224] on textarea "D" at bounding box center [548, 235] width 166 height 22
type textarea "Done"
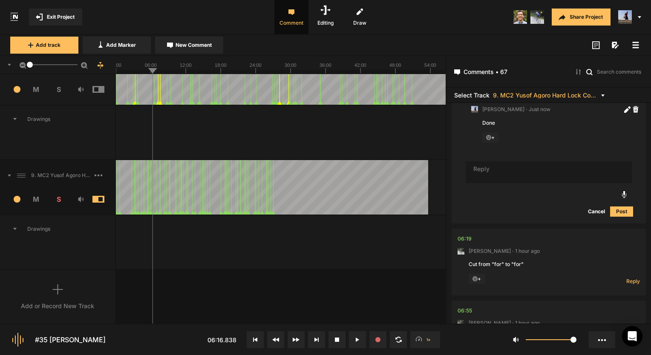
scroll to position [2852, 0]
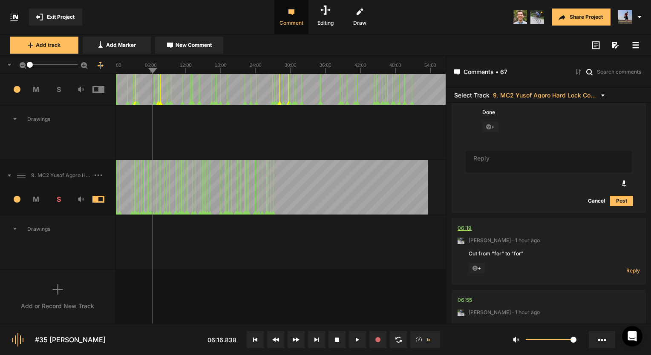
click at [465, 224] on div "06:19" at bounding box center [464, 228] width 14 height 9
click at [630, 267] on span "Reply" at bounding box center [633, 270] width 14 height 7
type textarea "Done!"
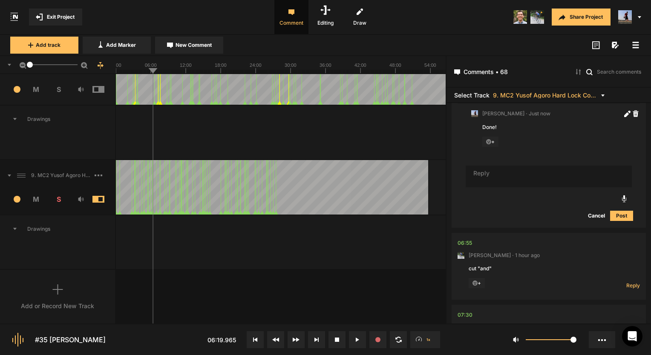
scroll to position [3040, 0]
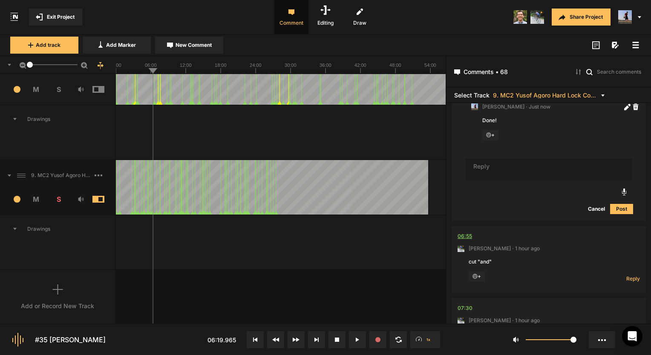
click at [463, 232] on div "06:55" at bounding box center [464, 236] width 14 height 9
drag, startPoint x: 340, startPoint y: 340, endPoint x: 350, endPoint y: 316, distance: 26.2
click at [350, 316] on nt-project-view "Exit Project Comment Editing Draw Share Project Add track Add Marker New Commen…" at bounding box center [325, 177] width 651 height 355
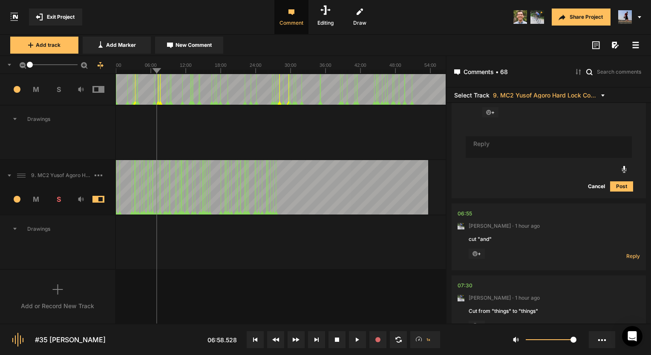
scroll to position [3082, 0]
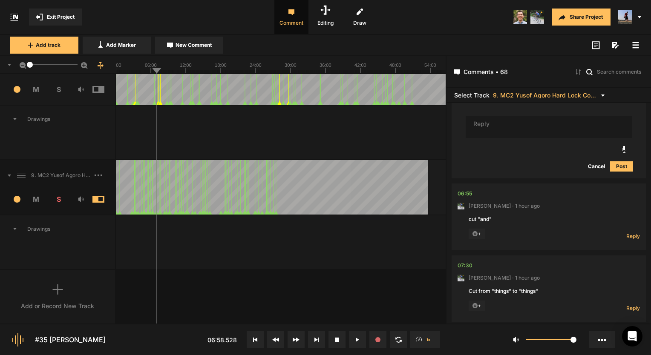
click at [469, 189] on div "06:55" at bounding box center [464, 193] width 14 height 9
click at [626, 232] on span "Reply" at bounding box center [633, 235] width 14 height 7
type textarea "Done!"
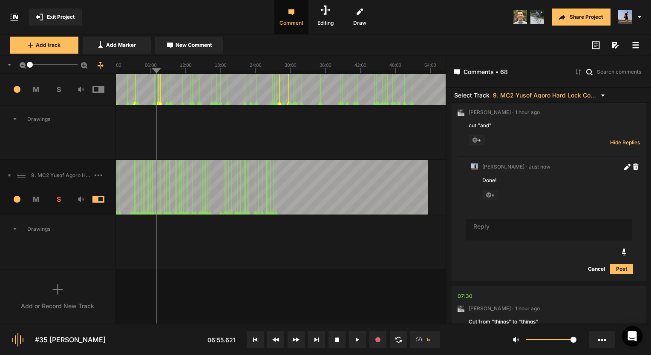
scroll to position [3193, 0]
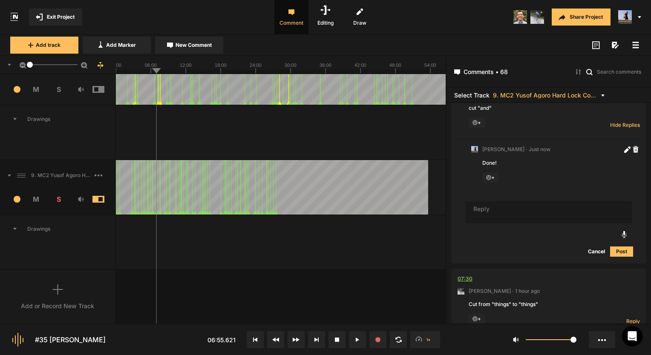
click at [463, 275] on div "07:30" at bounding box center [464, 279] width 15 height 9
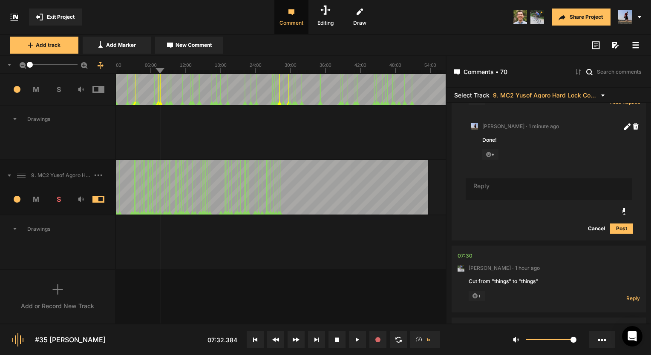
scroll to position [3279, 0]
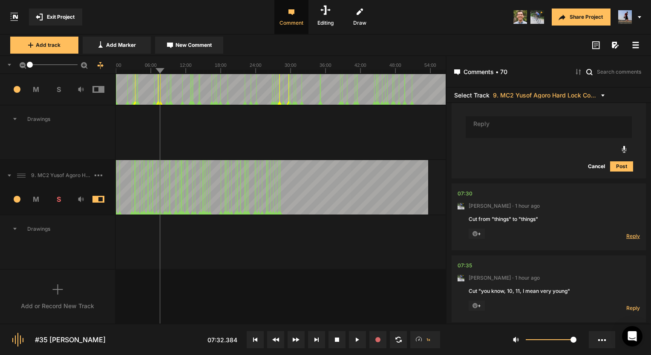
click at [630, 232] on span "Reply" at bounding box center [633, 235] width 14 height 7
type textarea "Done!"
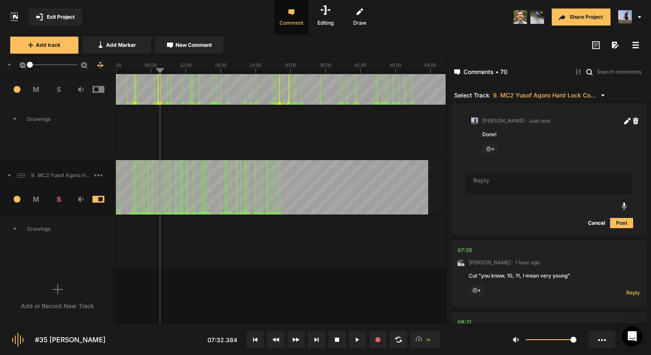
scroll to position [3475, 0]
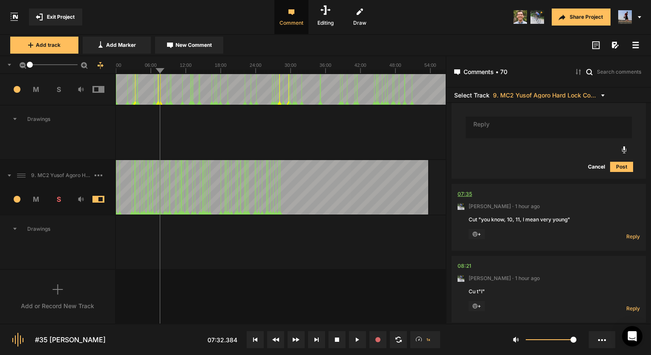
click at [465, 190] on div "07:35" at bounding box center [464, 194] width 14 height 9
click at [632, 233] on span "Reply" at bounding box center [633, 236] width 14 height 7
click at [502, 258] on textarea "To enrich screen reader interactions, please activate Accessibility in Grammarl…" at bounding box center [548, 269] width 166 height 22
type textarea "Done!"
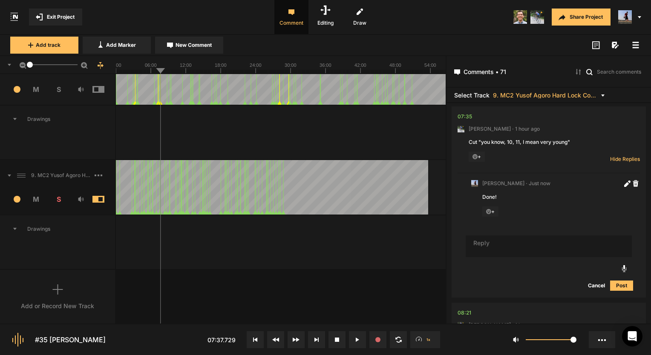
scroll to position [3671, 0]
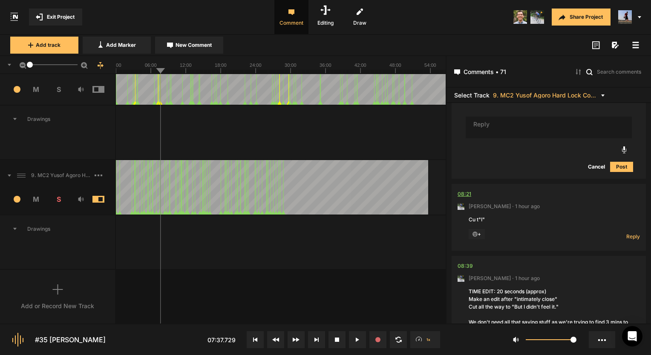
click at [466, 190] on div "08:21" at bounding box center [464, 194] width 14 height 9
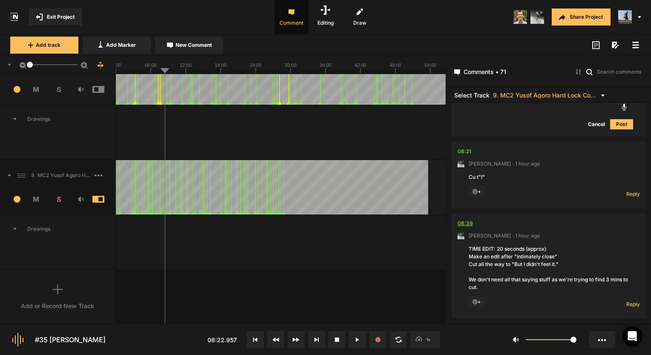
click at [465, 219] on div "08:39" at bounding box center [464, 223] width 15 height 9
click at [463, 219] on div "08:39" at bounding box center [464, 223] width 15 height 9
click at [630, 190] on span "Reply" at bounding box center [633, 193] width 14 height 7
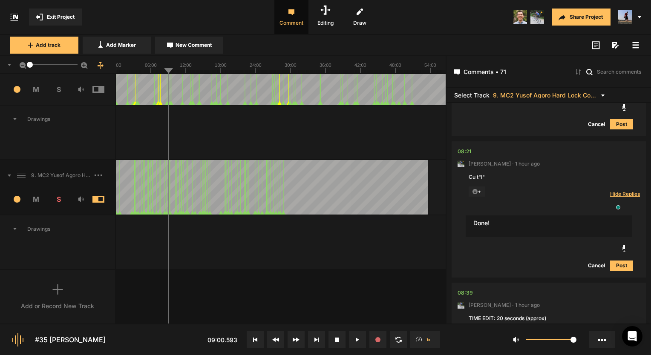
type textarea "Done!"
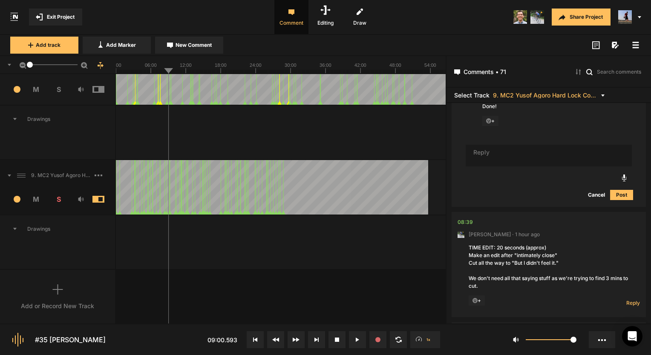
scroll to position [3841, 0]
click at [632, 297] on span "Reply" at bounding box center [633, 300] width 14 height 7
type textarea "s"
type textarea "Done!"
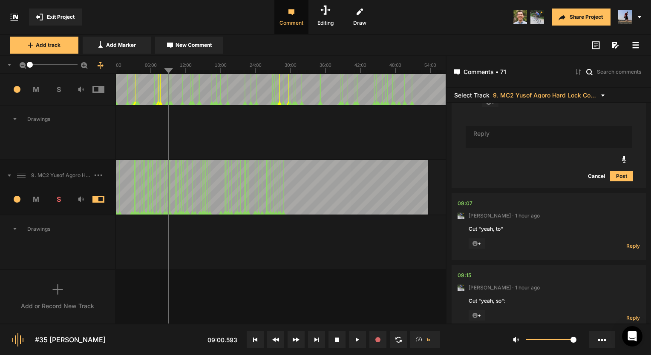
scroll to position [4101, 0]
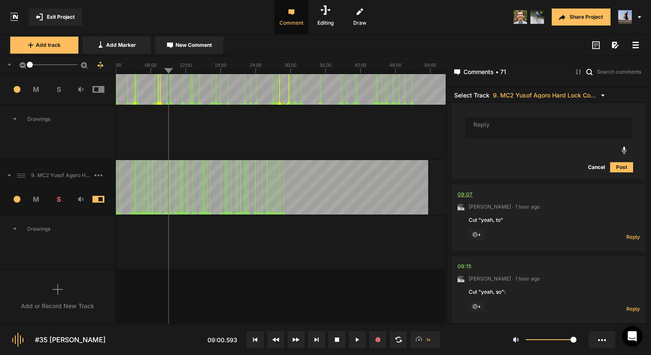
click at [469, 190] on div "09:07" at bounding box center [464, 194] width 15 height 9
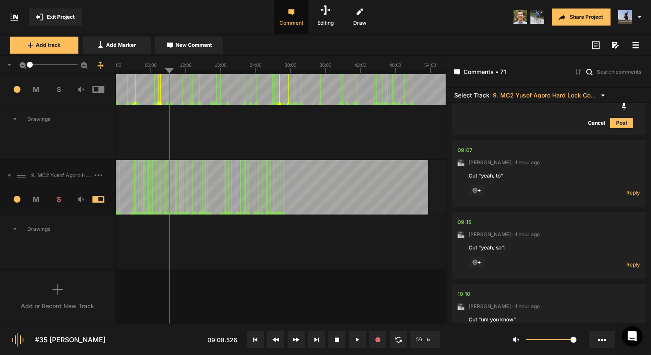
scroll to position [4144, 0]
click at [466, 148] on div "09:07" at bounding box center [464, 152] width 15 height 9
click at [473, 189] on icon at bounding box center [475, 192] width 6 height 6
click at [476, 189] on icon at bounding box center [475, 192] width 6 height 6
click at [475, 189] on icon at bounding box center [475, 192] width 6 height 6
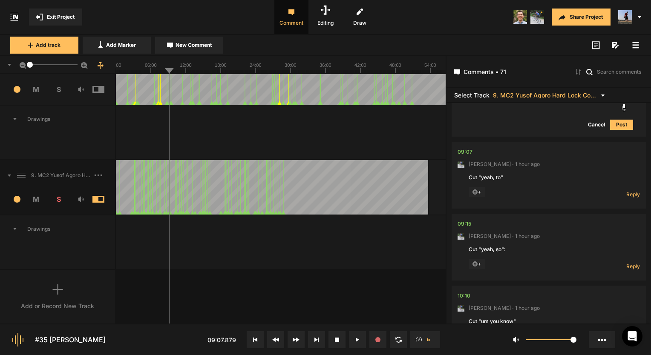
click at [473, 189] on icon at bounding box center [475, 192] width 6 height 6
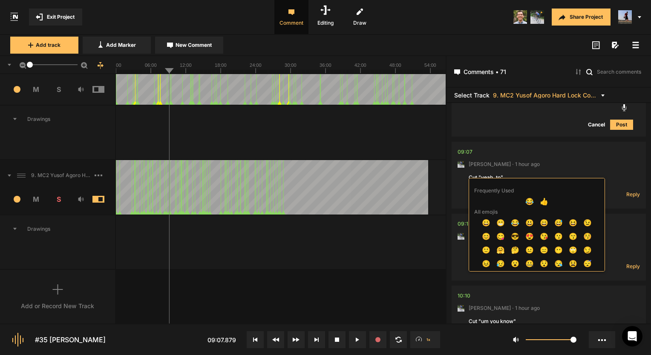
click at [625, 177] on div at bounding box center [325, 177] width 651 height 355
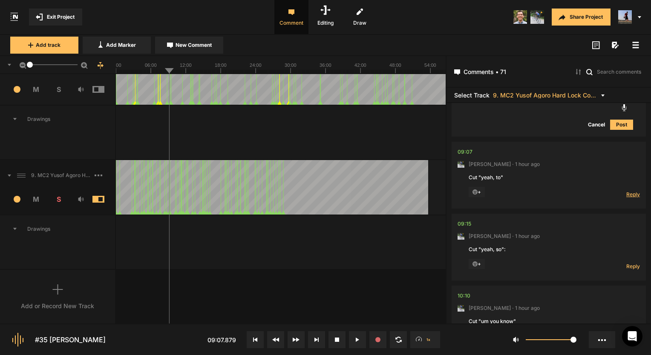
click at [626, 191] on span "Reply" at bounding box center [633, 194] width 14 height 7
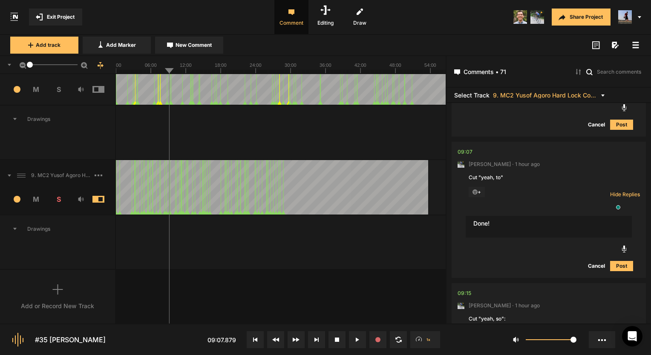
scroll to position [4272, 0]
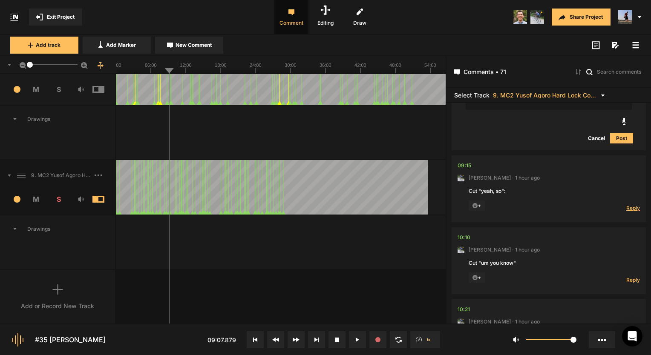
type textarea "Done!"
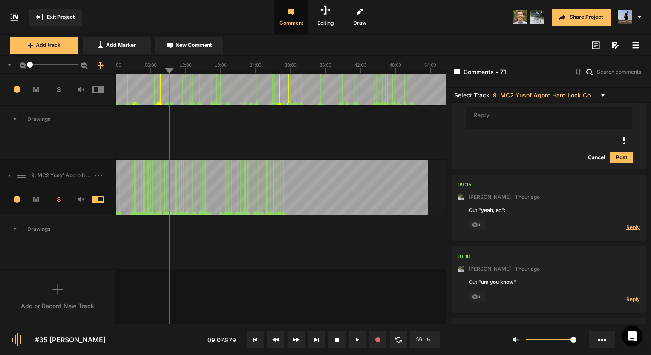
click at [626, 224] on span "Reply" at bounding box center [633, 227] width 14 height 7
type textarea "Done"
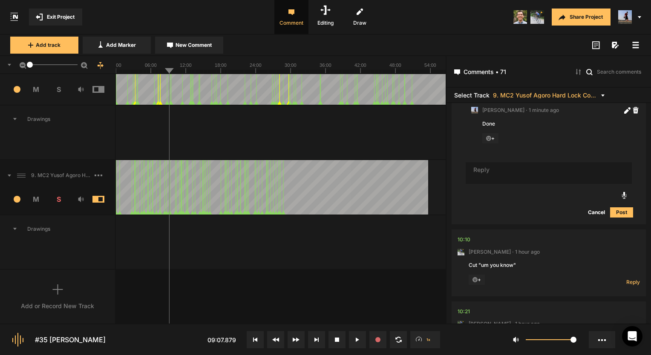
scroll to position [4451, 0]
click at [467, 233] on div "10:10" at bounding box center [463, 237] width 13 height 9
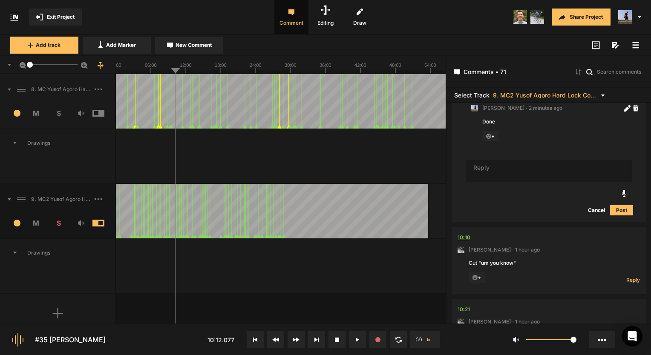
click at [467, 233] on div "10:10" at bounding box center [463, 237] width 13 height 9
click at [633, 276] on span "Reply" at bounding box center [633, 279] width 14 height 7
type textarea "Done!"
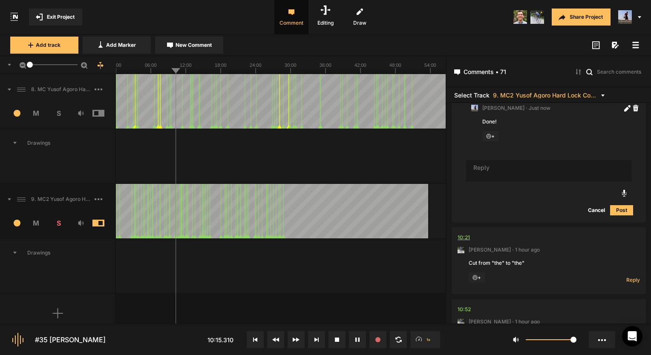
click at [468, 233] on div "10:21" at bounding box center [463, 237] width 12 height 9
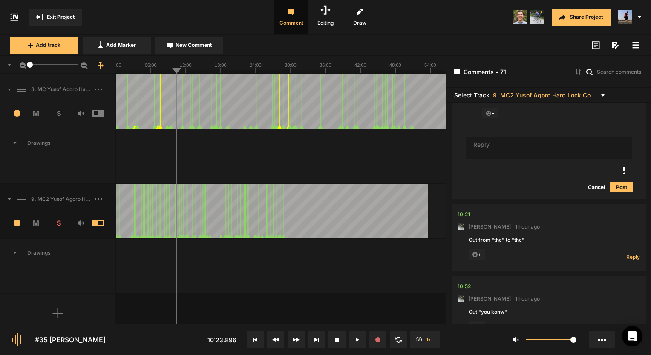
scroll to position [4690, 0]
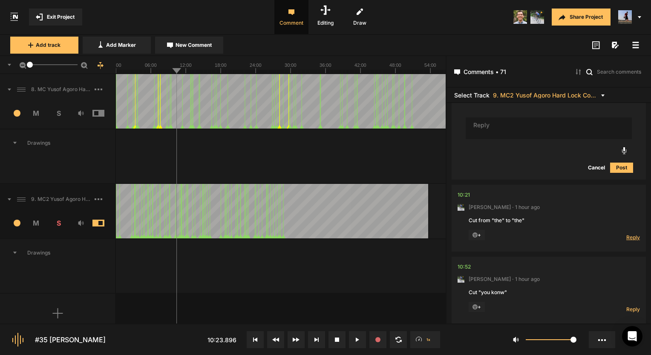
click at [634, 234] on span "Reply" at bounding box center [633, 237] width 14 height 7
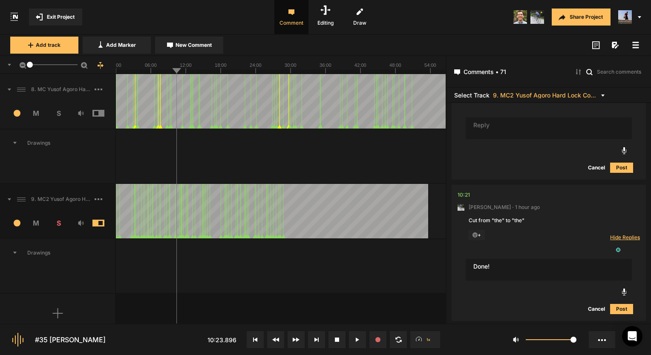
type textarea "Done!"
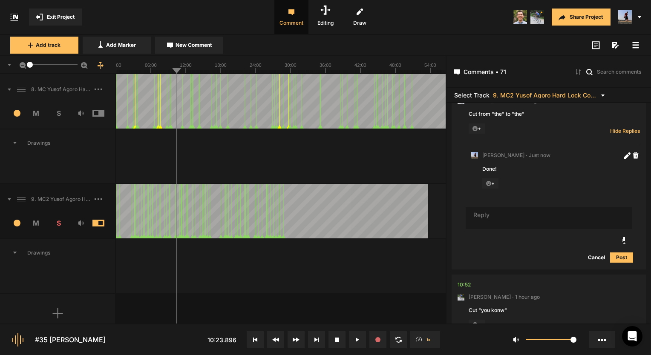
scroll to position [4801, 0]
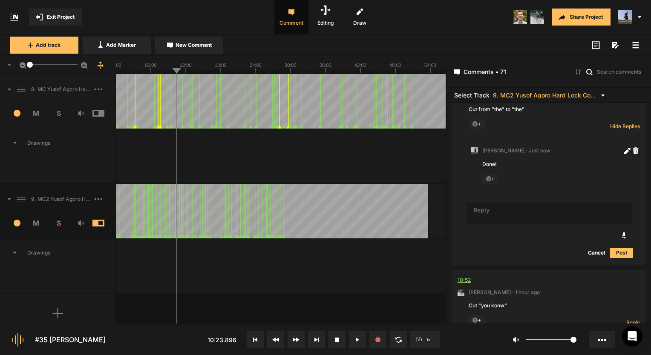
click at [465, 276] on div "10:52" at bounding box center [463, 280] width 13 height 9
click at [461, 276] on div "10:52" at bounding box center [463, 280] width 13 height 9
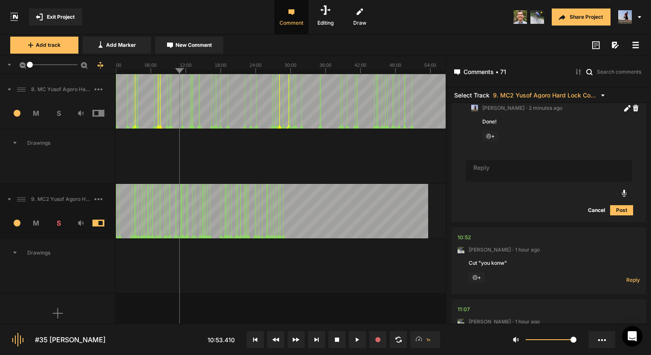
click at [456, 227] on nt-comment-thread "10:52 Mark Weeber · 1 hour ago Cut "you konw" + Reply Hide Replies" at bounding box center [548, 263] width 194 height 72
click at [631, 276] on span "Reply" at bounding box center [633, 279] width 14 height 7
type textarea "Done!"
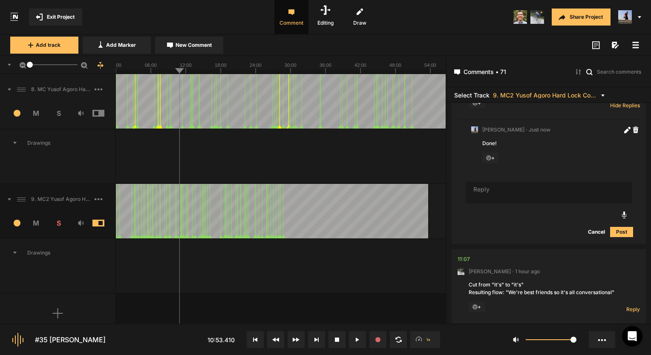
scroll to position [5039, 0]
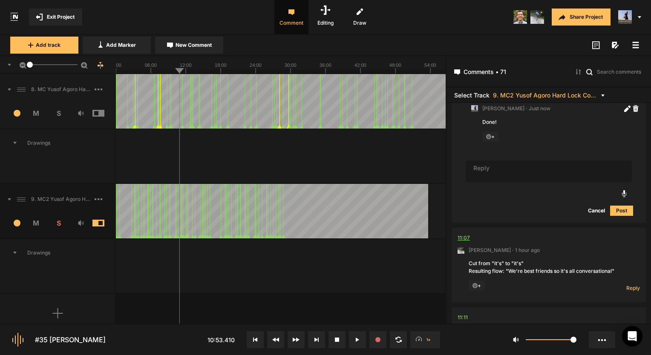
click at [463, 234] on div "11:07" at bounding box center [463, 238] width 12 height 9
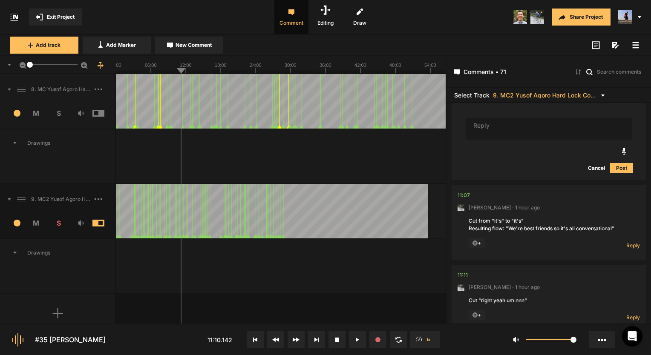
click at [626, 242] on span "Reply" at bounding box center [633, 245] width 14 height 7
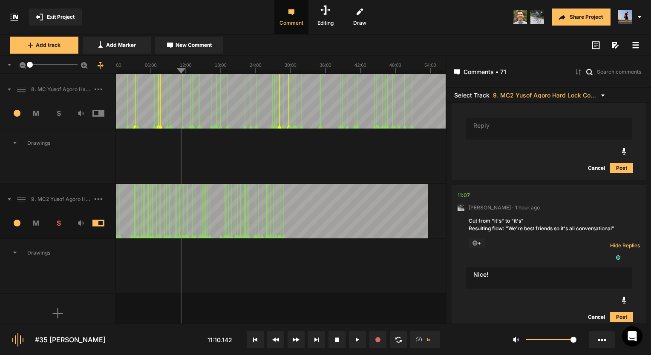
type textarea "Nice!"
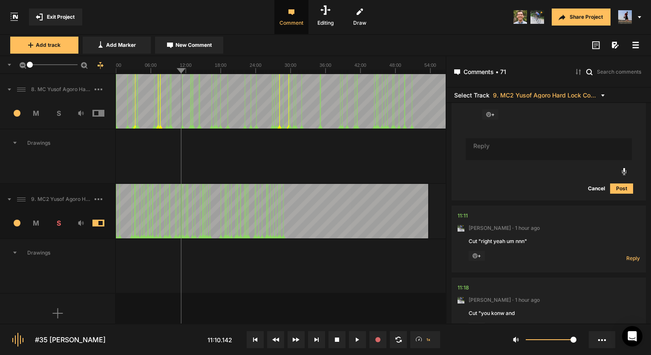
scroll to position [5286, 0]
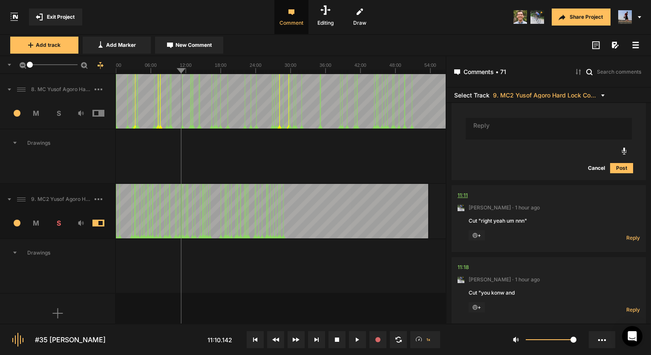
click at [465, 191] on div "11:11" at bounding box center [462, 195] width 10 height 9
click at [628, 234] on span "Reply" at bounding box center [633, 237] width 14 height 7
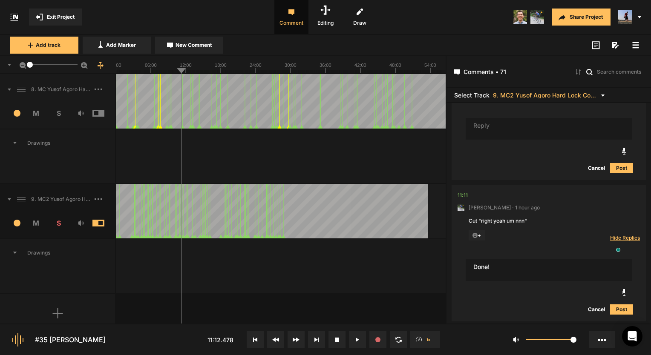
type textarea "Done!"
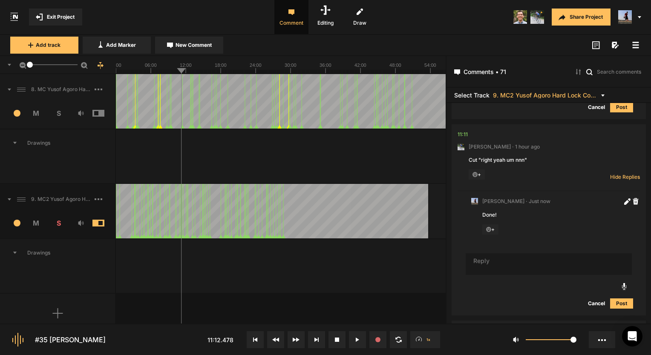
scroll to position [5397, 0]
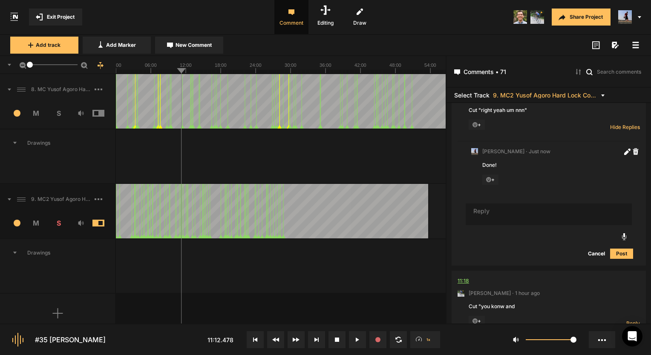
click at [463, 271] on nt-comment "11:18 Mark Weeber · 1 hour ago Cut "you konw and + Reply Hide Replies" at bounding box center [548, 304] width 182 height 67
click at [463, 277] on div "11:18" at bounding box center [462, 281] width 11 height 9
click at [465, 277] on div "11:18" at bounding box center [462, 281] width 11 height 9
click at [627, 320] on span "Reply" at bounding box center [633, 323] width 14 height 7
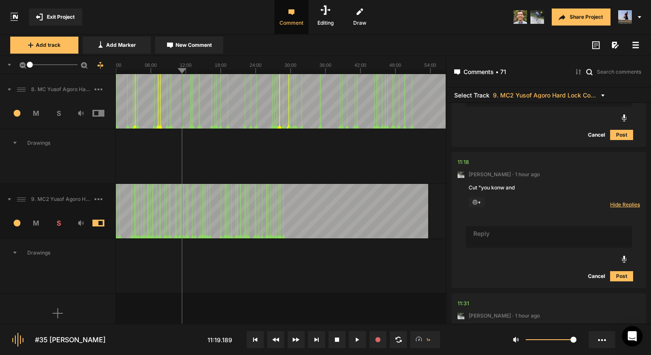
scroll to position [5515, 0]
type textarea "Done!"
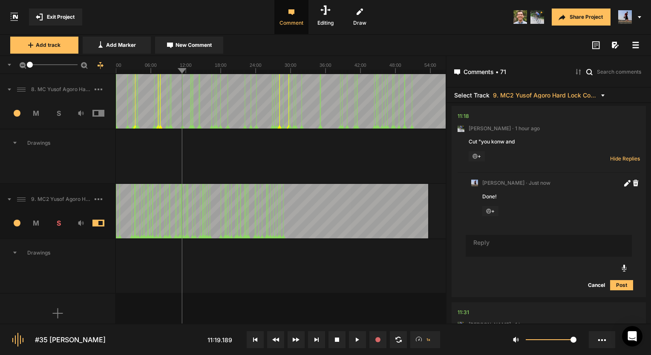
scroll to position [5643, 0]
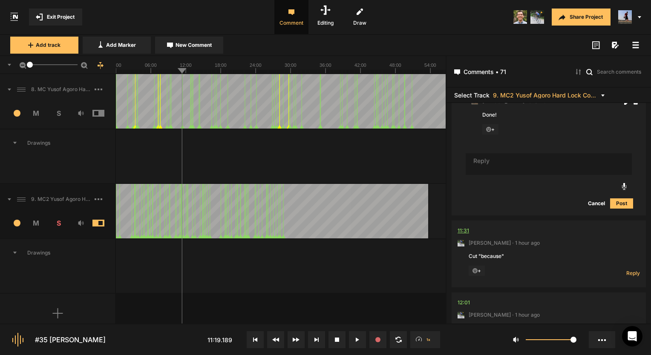
click at [463, 227] on div "11:31" at bounding box center [462, 231] width 11 height 9
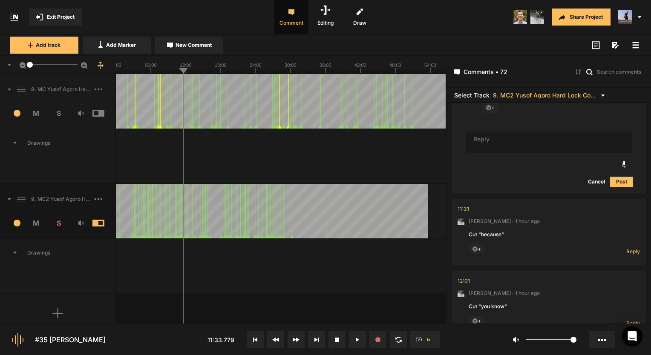
scroll to position [5686, 0]
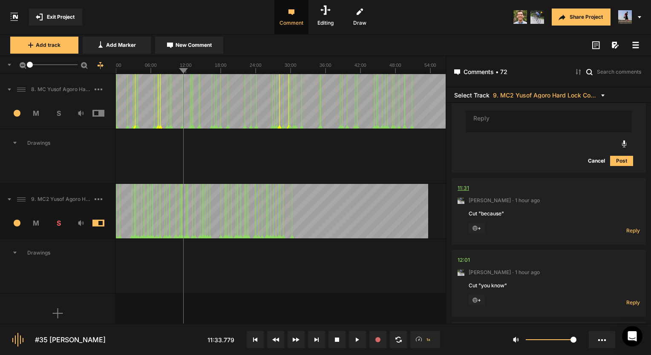
click at [462, 184] on div "11:31" at bounding box center [462, 188] width 11 height 9
click at [626, 227] on span "Reply" at bounding box center [633, 230] width 14 height 7
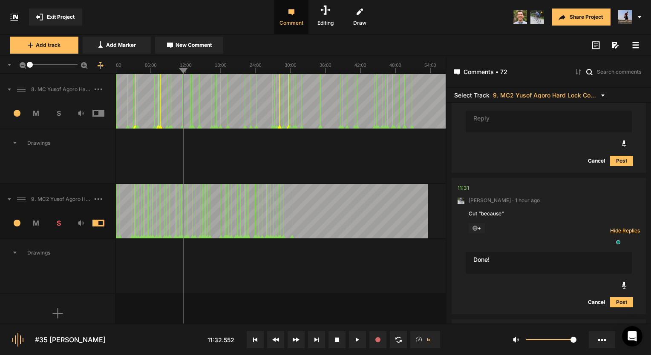
type textarea "Done!"
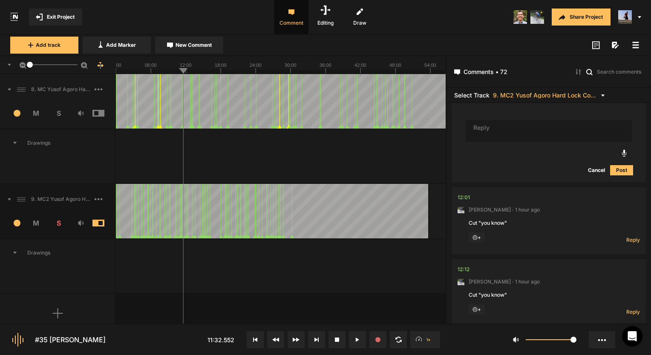
scroll to position [5874, 0]
click at [466, 192] on div "12:01" at bounding box center [463, 196] width 12 height 9
click at [465, 264] on div "12:12" at bounding box center [463, 268] width 12 height 9
click at [630, 235] on span "Reply" at bounding box center [633, 238] width 14 height 7
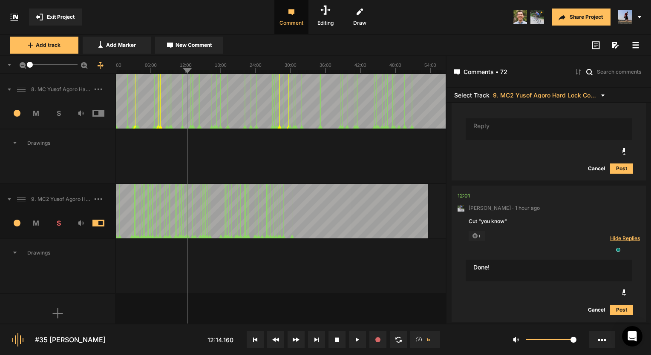
type textarea "Done!"
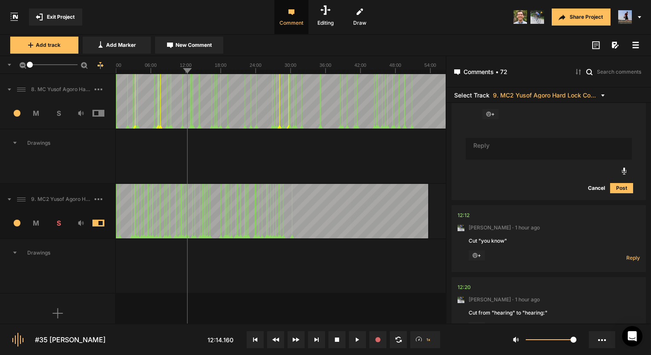
scroll to position [6070, 0]
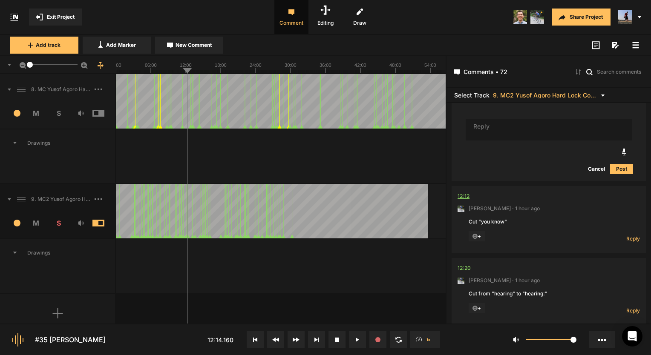
click at [465, 192] on div "12:12" at bounding box center [463, 196] width 12 height 9
drag, startPoint x: 631, startPoint y: 215, endPoint x: 634, endPoint y: 222, distance: 7.6
click at [631, 235] on span "Reply" at bounding box center [633, 238] width 14 height 7
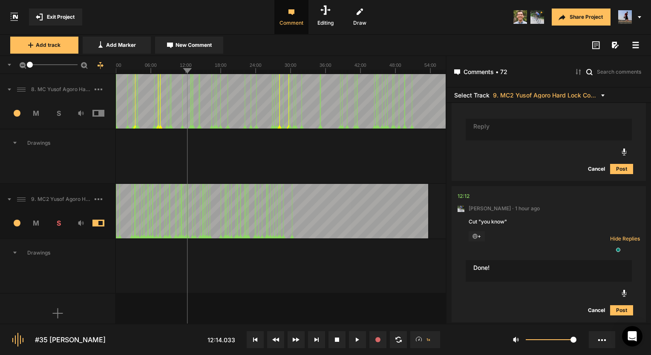
type textarea "Done!"
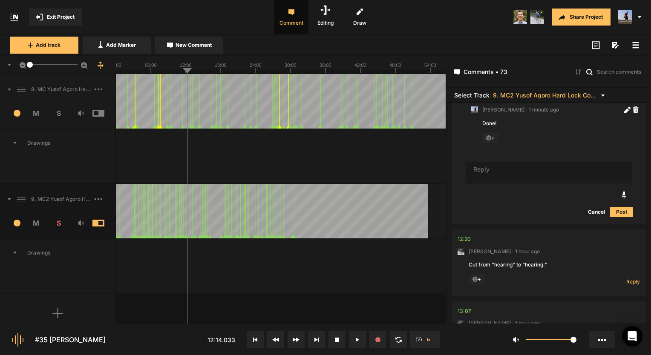
scroll to position [6266, 0]
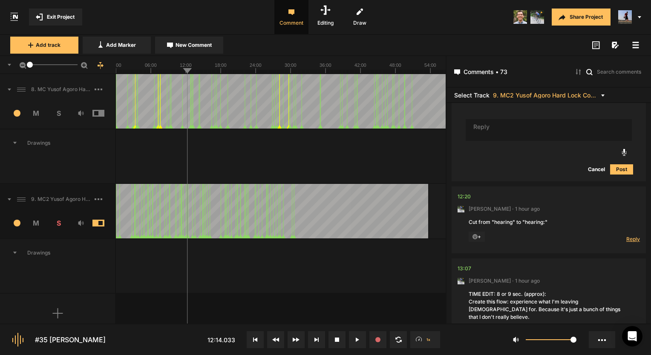
click at [630, 235] on span "Reply" at bounding box center [633, 238] width 14 height 7
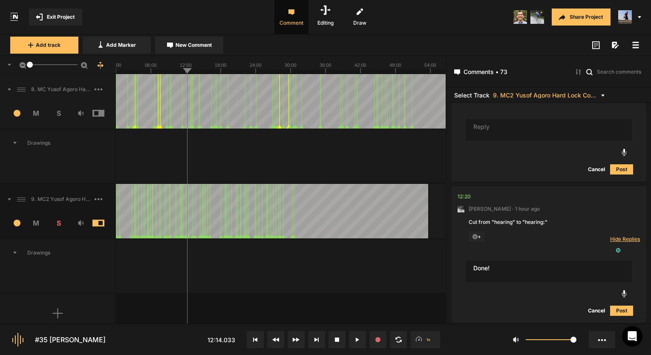
type textarea "Done!"
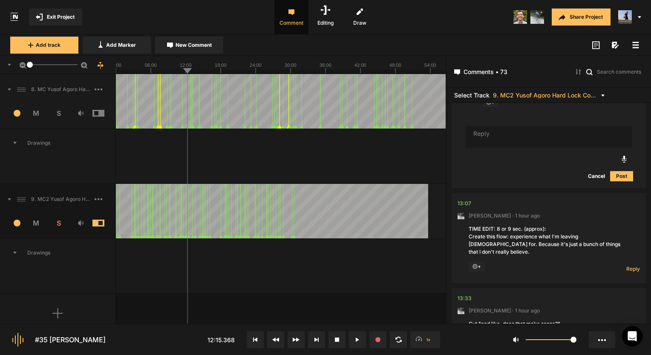
scroll to position [6462, 0]
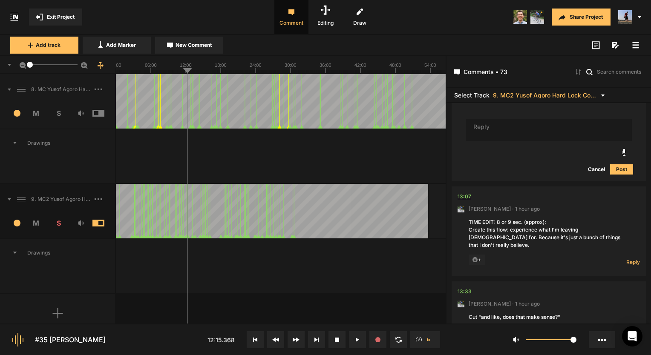
click at [464, 192] on div "13:07" at bounding box center [464, 196] width 14 height 9
click at [332, 290] on div at bounding box center [281, 266] width 330 height 54
click at [358, 343] on button at bounding box center [357, 339] width 17 height 17
click at [634, 258] on span "Reply" at bounding box center [633, 261] width 14 height 7
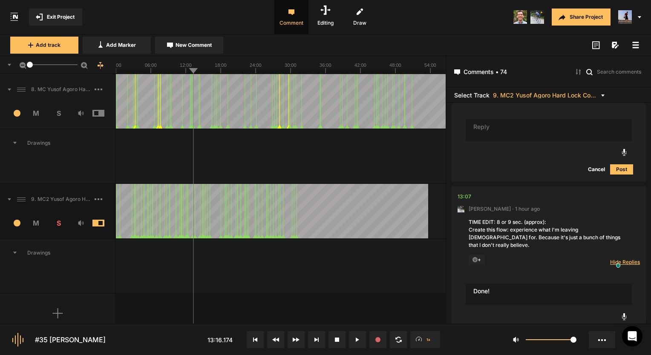
type textarea "Done!"
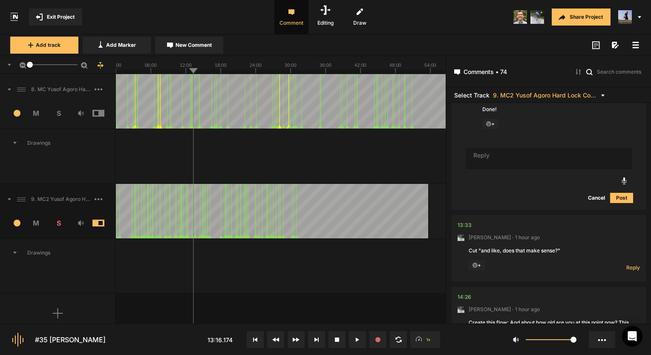
scroll to position [6674, 0]
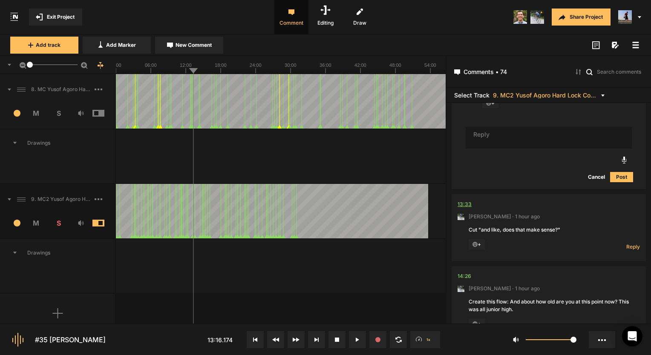
click at [465, 200] on div "13:33" at bounding box center [464, 204] width 14 height 9
click at [628, 243] on span "Reply" at bounding box center [633, 246] width 14 height 7
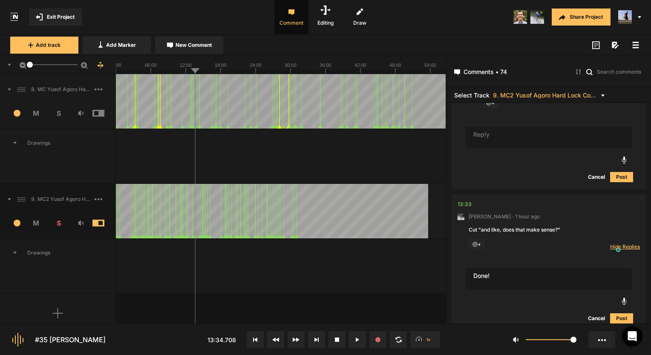
type textarea "Done!"
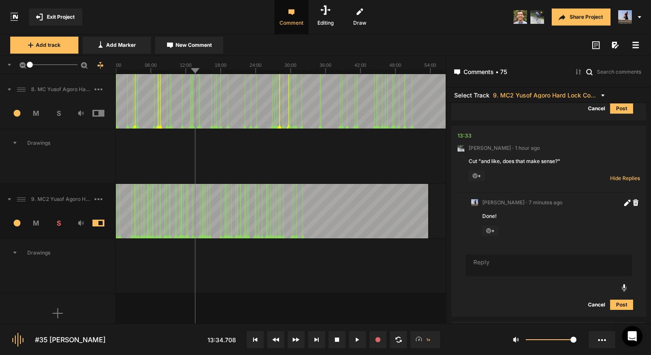
scroll to position [6785, 0]
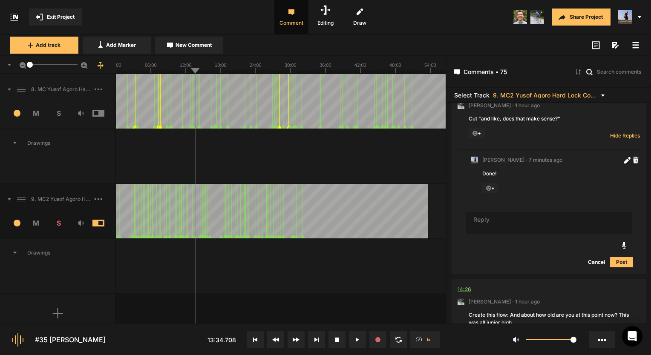
click at [463, 285] on div "14:26" at bounding box center [464, 289] width 14 height 9
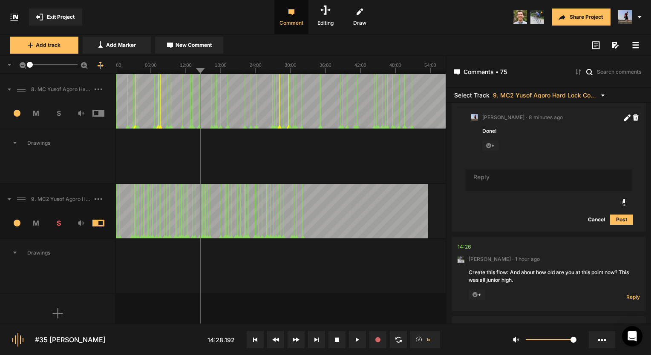
scroll to position [6870, 0]
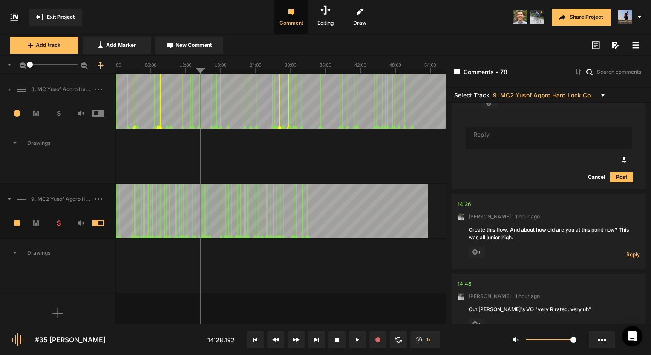
click at [628, 251] on span "Reply" at bounding box center [633, 254] width 14 height 7
type textarea "Done!"
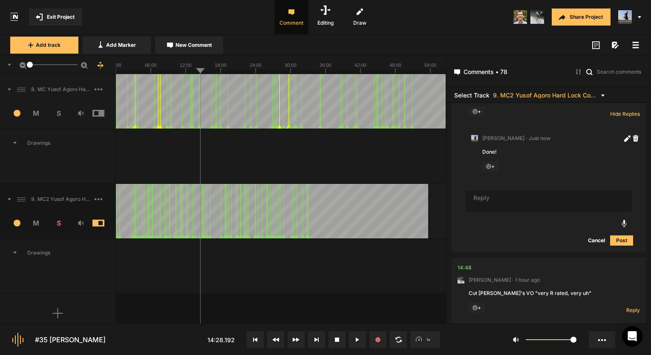
scroll to position [7031, 0]
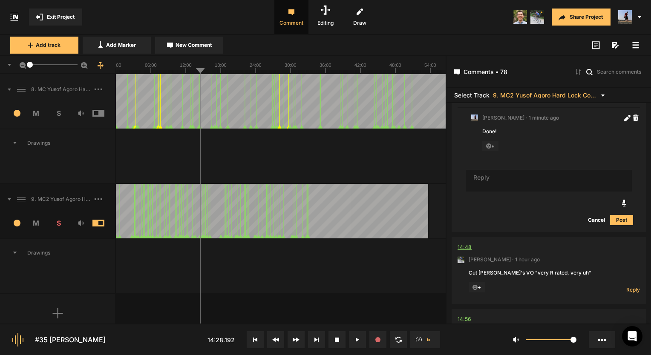
click at [462, 243] on div "14:48" at bounding box center [464, 247] width 14 height 9
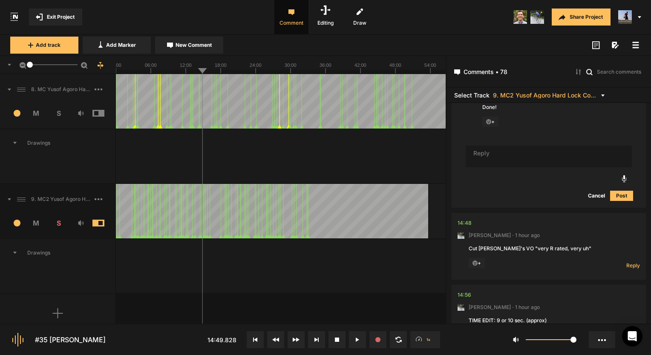
scroll to position [7074, 0]
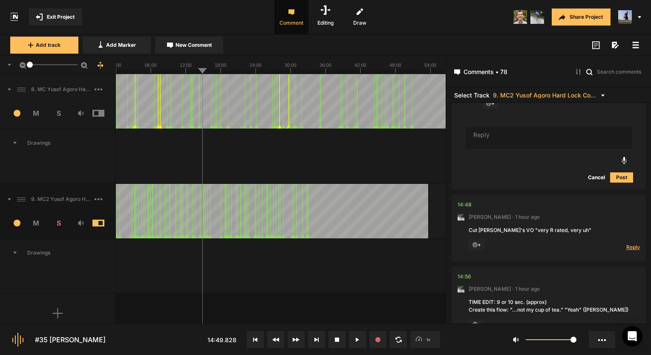
click at [628, 244] on span "Reply" at bounding box center [633, 247] width 14 height 7
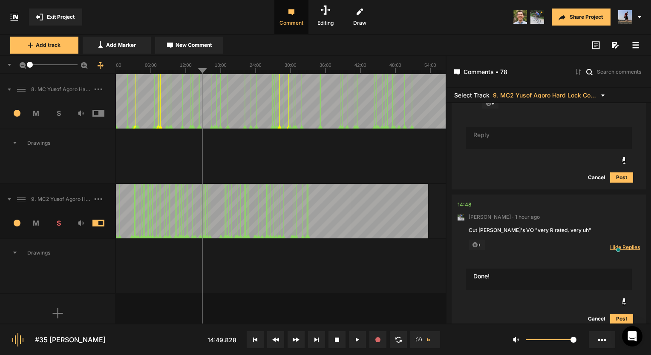
type textarea "Done!"
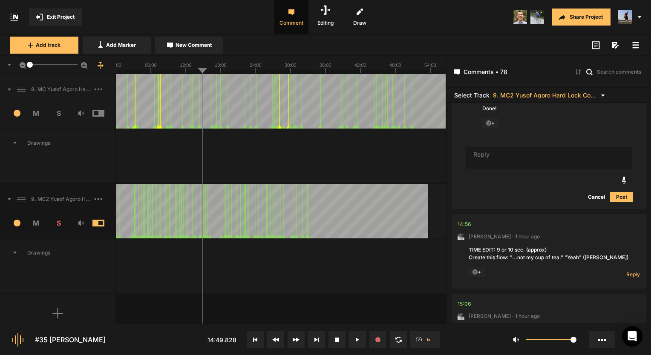
scroll to position [7270, 0]
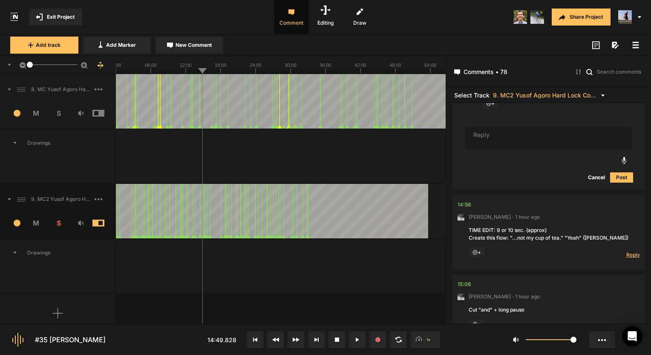
click at [627, 251] on span "Reply" at bounding box center [633, 254] width 14 height 7
type textarea "Done!"
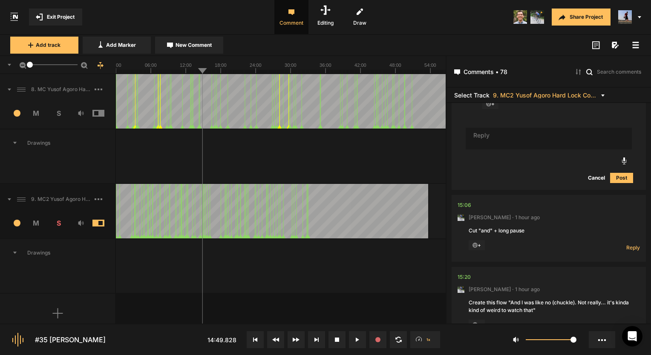
scroll to position [7474, 0]
click at [626, 244] on span "Reply" at bounding box center [633, 247] width 14 height 7
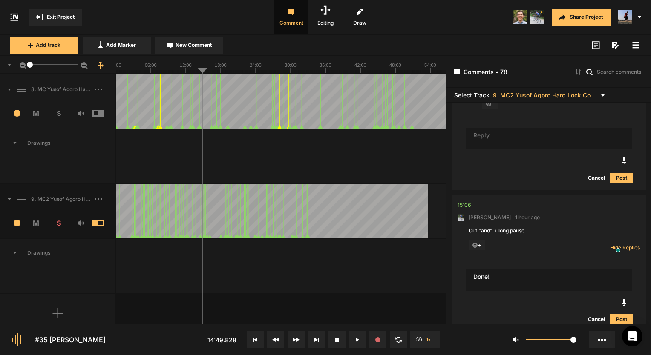
type textarea "Done!"
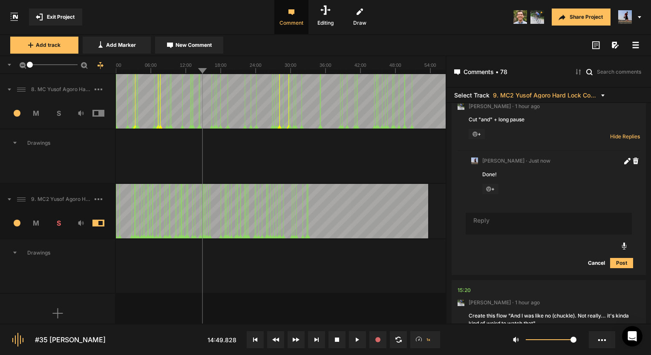
scroll to position [7627, 0]
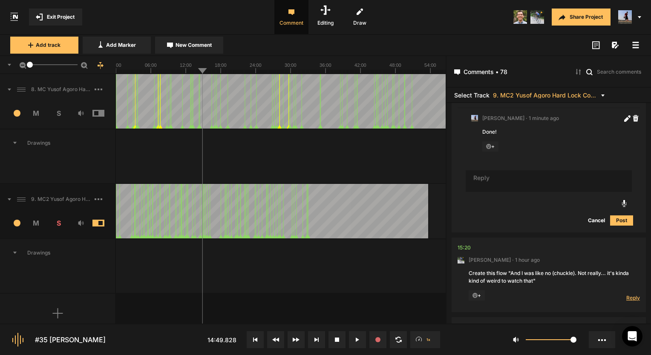
click at [627, 294] on span "Reply" at bounding box center [633, 297] width 14 height 7
type textarea "Done (except i left out the chuckle cause it bothered me"
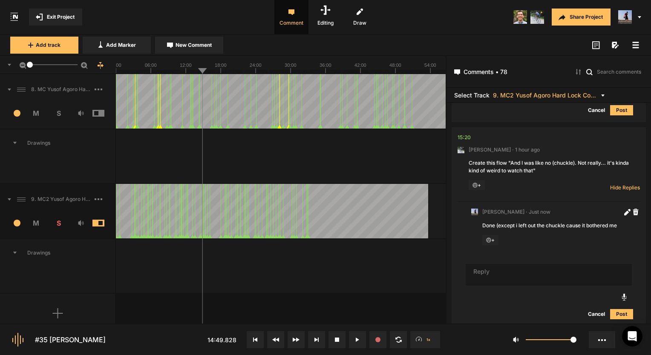
scroll to position [7789, 0]
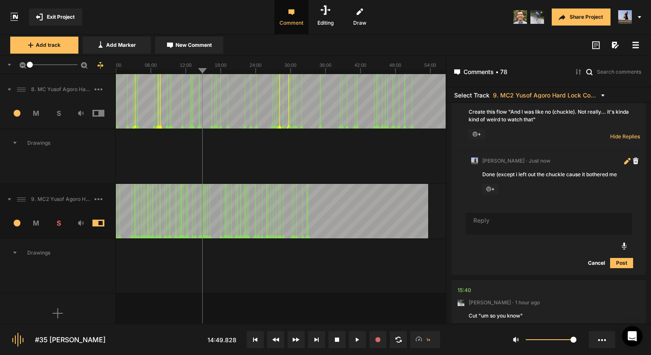
click at [624, 159] on icon at bounding box center [626, 161] width 5 height 5
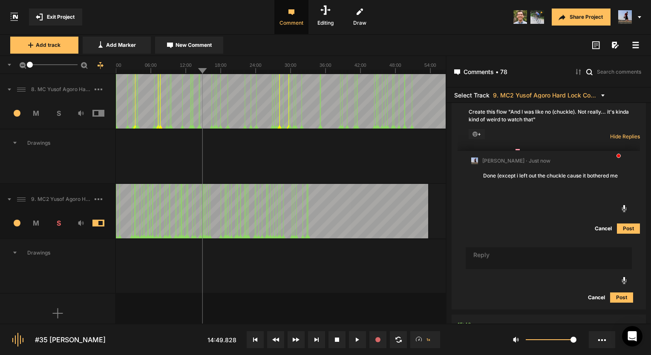
type textarea "Done (except i left out the chuckle cause it bothered me)"
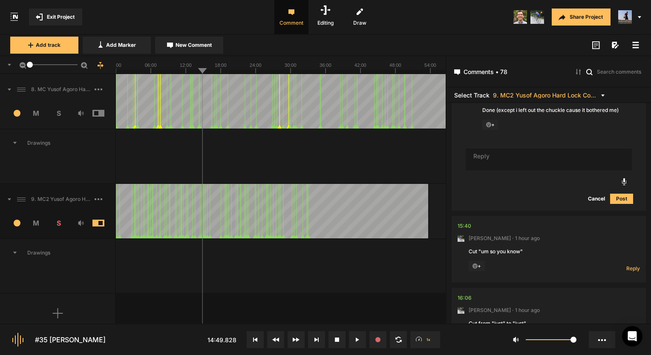
scroll to position [7874, 0]
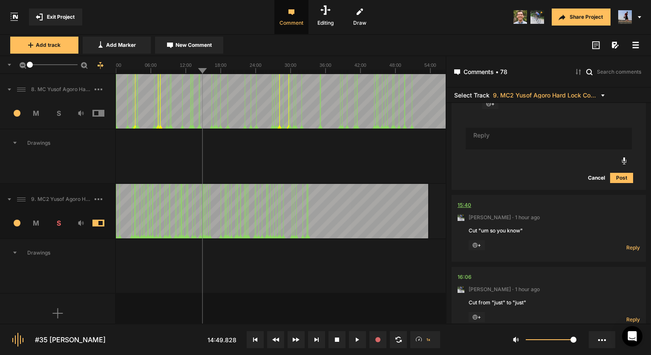
click at [461, 201] on div "15:40" at bounding box center [464, 205] width 14 height 9
click at [465, 201] on div "15:40" at bounding box center [464, 205] width 14 height 9
click at [626, 244] on span "Reply" at bounding box center [633, 247] width 14 height 7
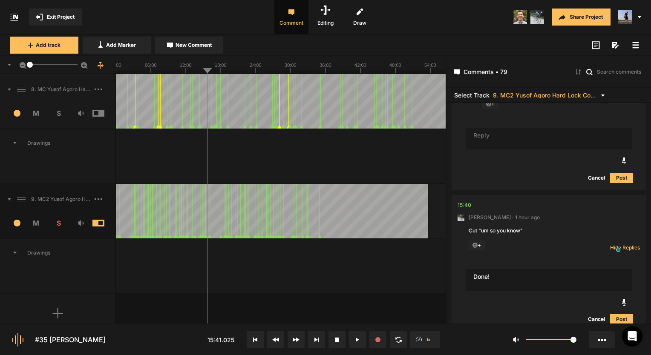
type textarea "Done!"
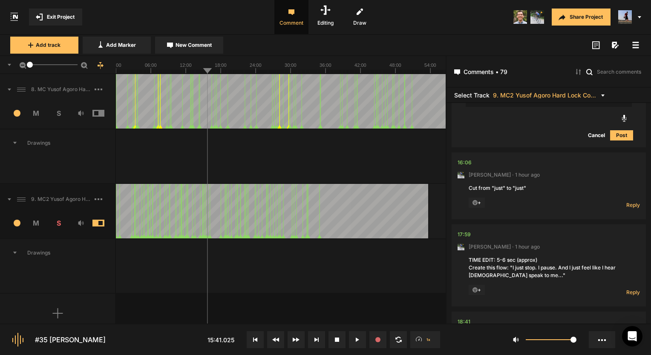
scroll to position [8112, 0]
click at [464, 159] on div "16:06" at bounding box center [464, 163] width 14 height 9
click at [465, 159] on div "16:06" at bounding box center [464, 163] width 14 height 9
click at [356, 342] on button at bounding box center [357, 339] width 17 height 17
click at [466, 159] on div "16:06" at bounding box center [464, 163] width 14 height 9
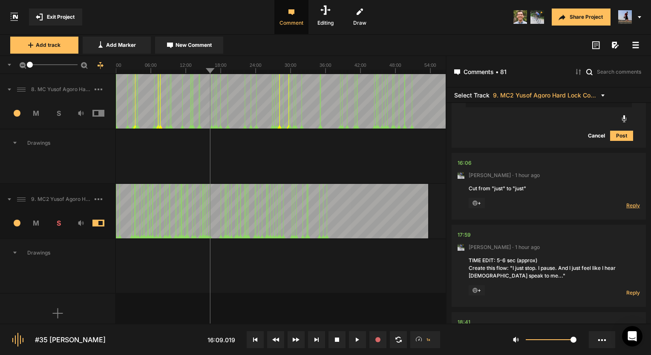
click at [632, 202] on span "Reply" at bounding box center [633, 205] width 14 height 7
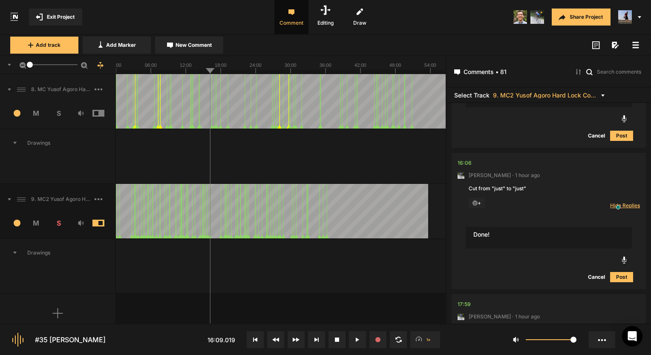
type textarea "Done!"
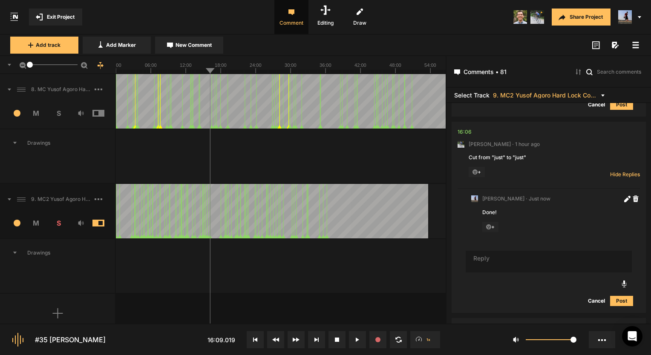
scroll to position [8197, 0]
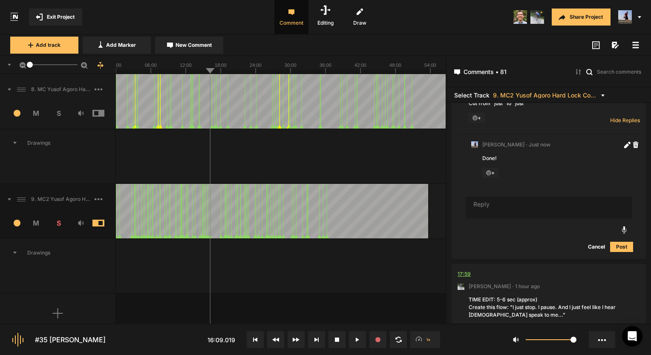
click at [466, 270] on div "17:59" at bounding box center [463, 274] width 13 height 9
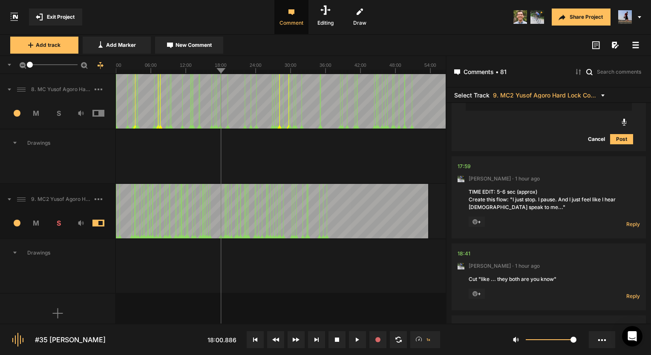
scroll to position [8325, 0]
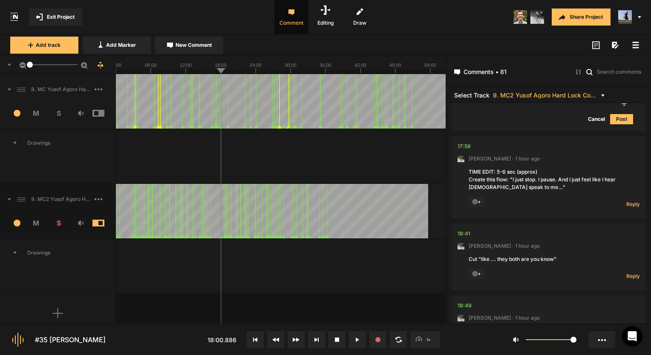
click at [479, 197] on span "+" at bounding box center [476, 202] width 16 height 10
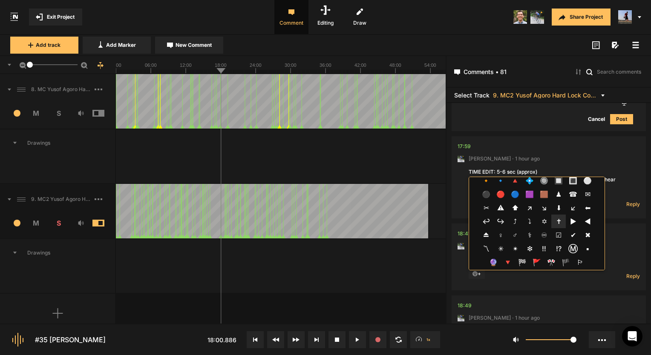
scroll to position [2187, 0]
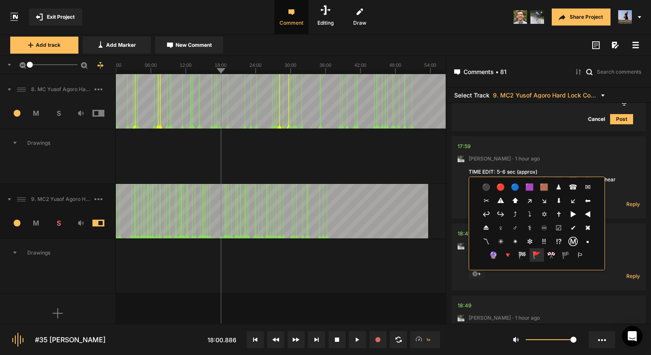
click at [532, 254] on span "🚩" at bounding box center [536, 255] width 14 height 14
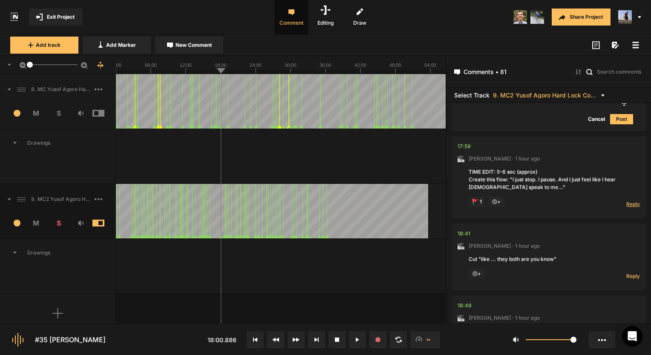
click at [626, 201] on span "Reply" at bounding box center [633, 204] width 14 height 7
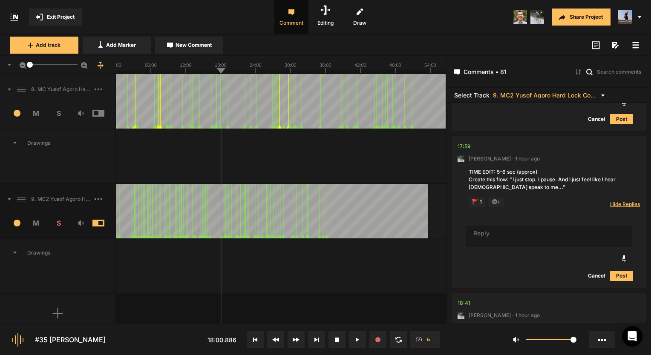
scroll to position [8325, 0]
type textarea "Putting an emoji so I remember to come back to this edit if needed later."
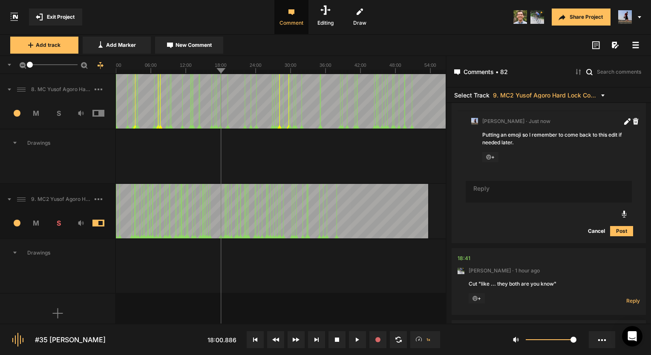
scroll to position [8453, 0]
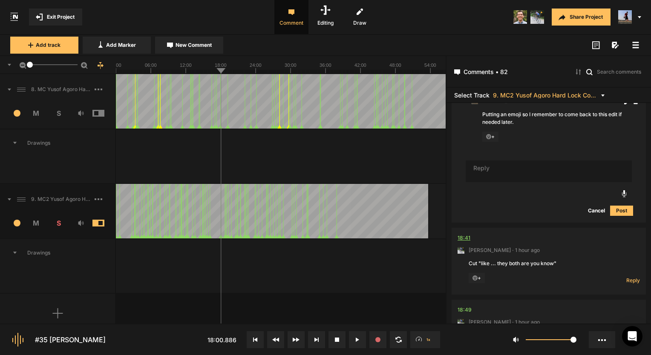
click at [467, 234] on div "18:41" at bounding box center [463, 238] width 13 height 9
click at [465, 234] on div "18:41" at bounding box center [463, 238] width 13 height 9
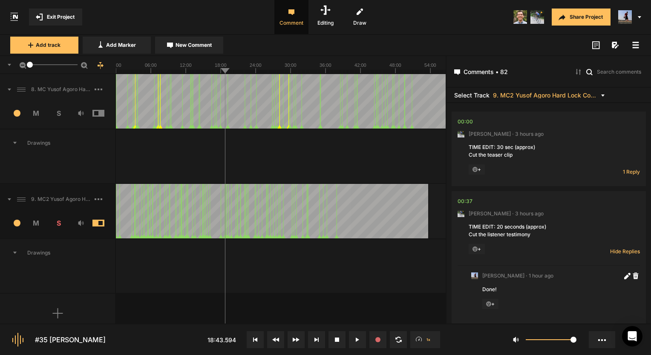
scroll to position [8453, 0]
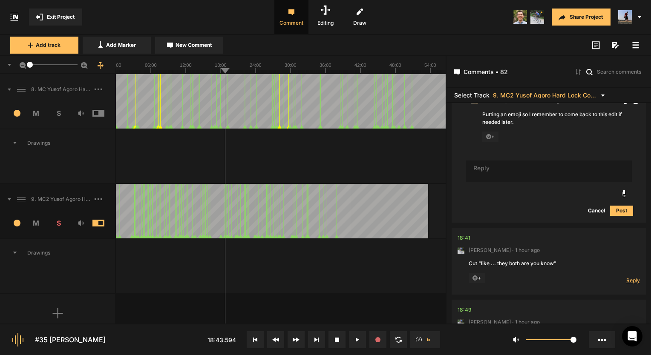
click at [627, 277] on span "Reply" at bounding box center [633, 280] width 14 height 7
type textarea "Done!"
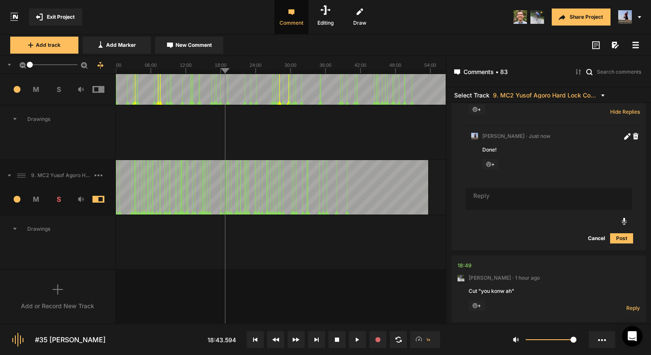
scroll to position [8639, 0]
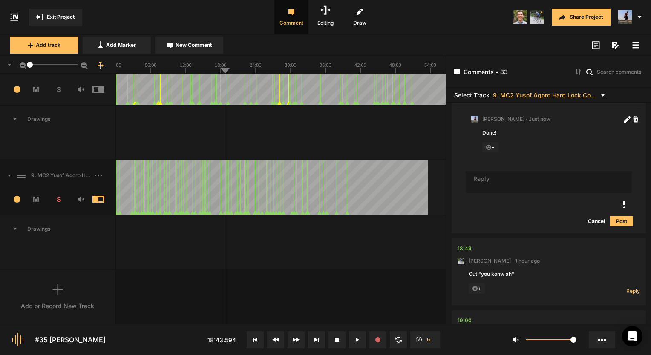
click at [461, 244] on div "18:49" at bounding box center [464, 248] width 14 height 9
click at [635, 287] on span "Reply" at bounding box center [633, 290] width 14 height 7
type textarea "Done!"
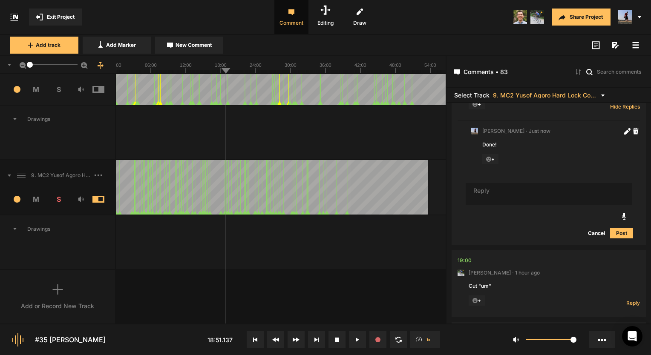
scroll to position [8834, 0]
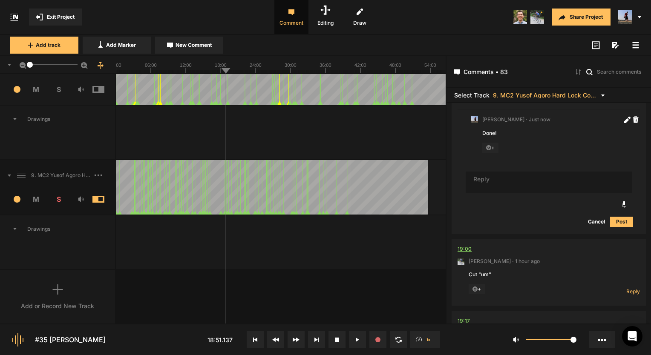
click at [468, 245] on div "19:00" at bounding box center [464, 249] width 14 height 9
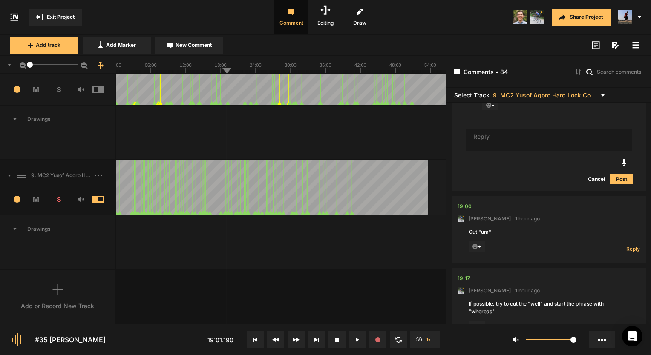
click at [463, 202] on div "19:00" at bounding box center [464, 206] width 14 height 9
click at [628, 245] on span "Reply" at bounding box center [633, 248] width 14 height 7
type textarea "Done!"
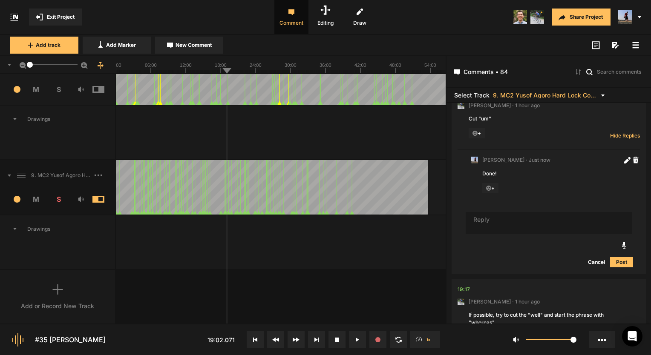
scroll to position [9031, 0]
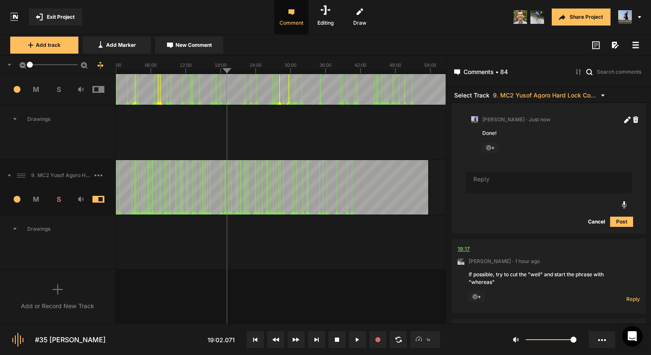
click at [465, 245] on div "19:17" at bounding box center [463, 249] width 12 height 9
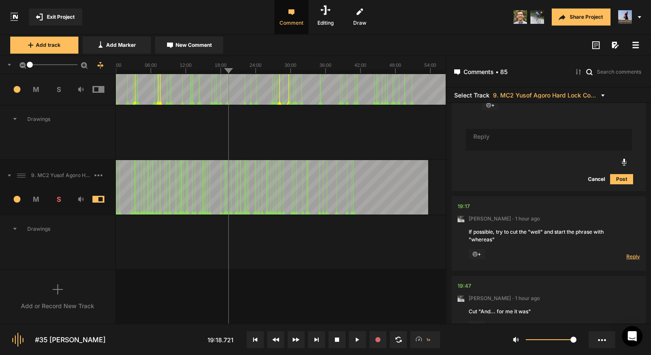
click at [631, 253] on span "Reply" at bounding box center [633, 256] width 14 height 7
type textarea "Done!"
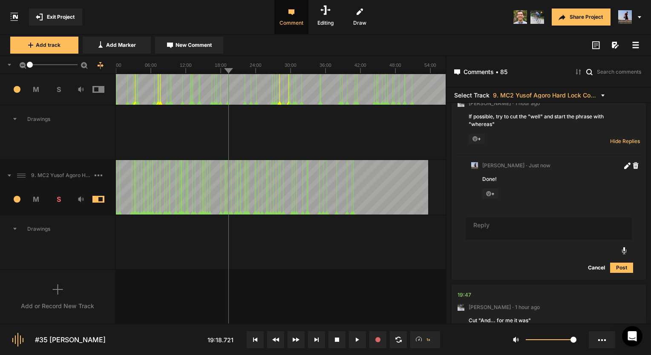
scroll to position [9192, 0]
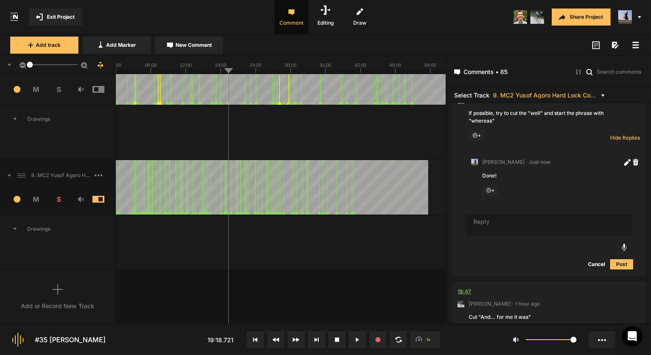
click at [466, 287] on div "19:47" at bounding box center [464, 291] width 14 height 9
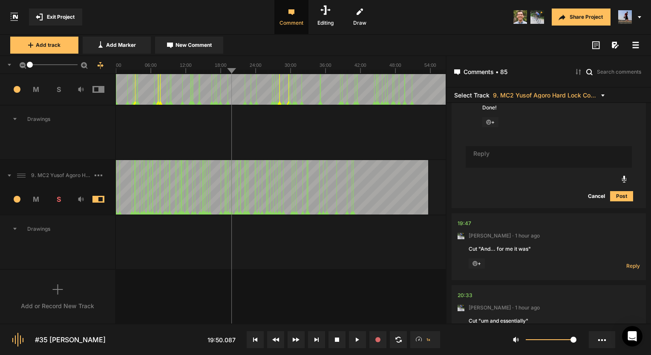
scroll to position [9277, 0]
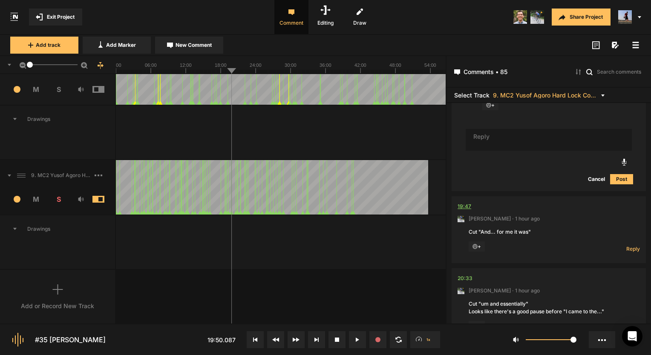
click at [465, 202] on div "19:47" at bounding box center [464, 206] width 14 height 9
click at [626, 245] on span "Reply" at bounding box center [633, 248] width 14 height 7
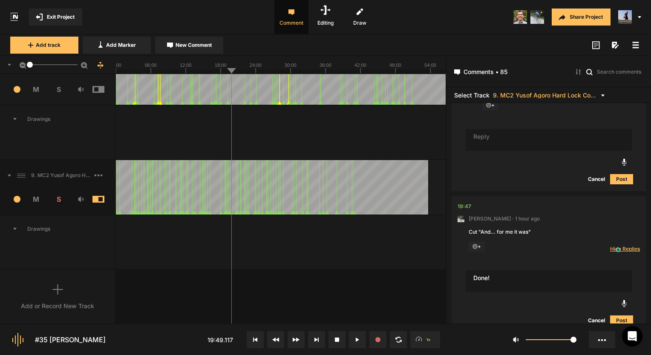
type textarea "Done!"
